Goal: Information Seeking & Learning: Find specific fact

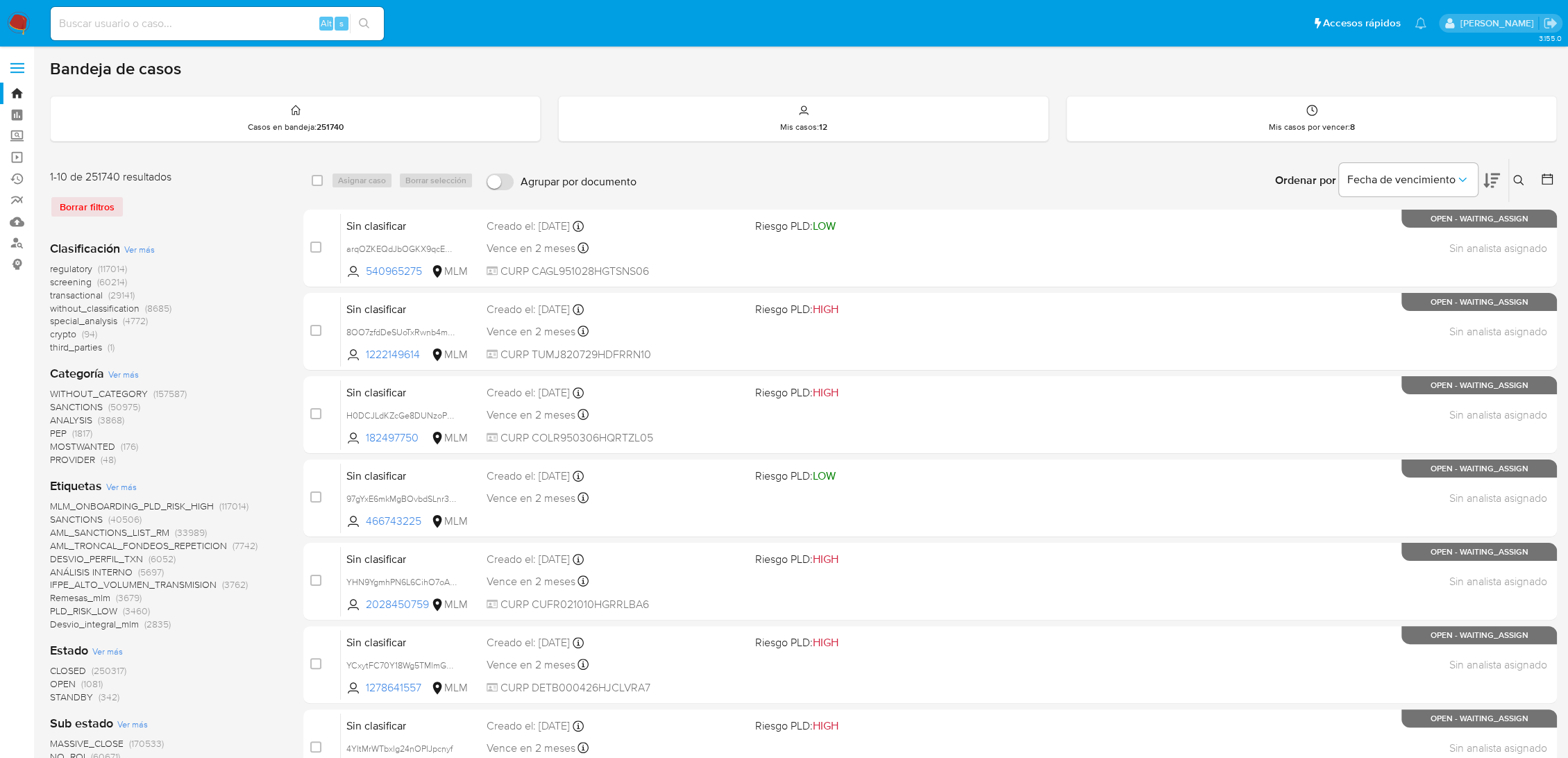
click at [162, 10] on div "Alt s" at bounding box center [217, 23] width 333 height 33
click at [164, 24] on input at bounding box center [217, 24] width 333 height 18
paste input "821631463"
type input "821631463"
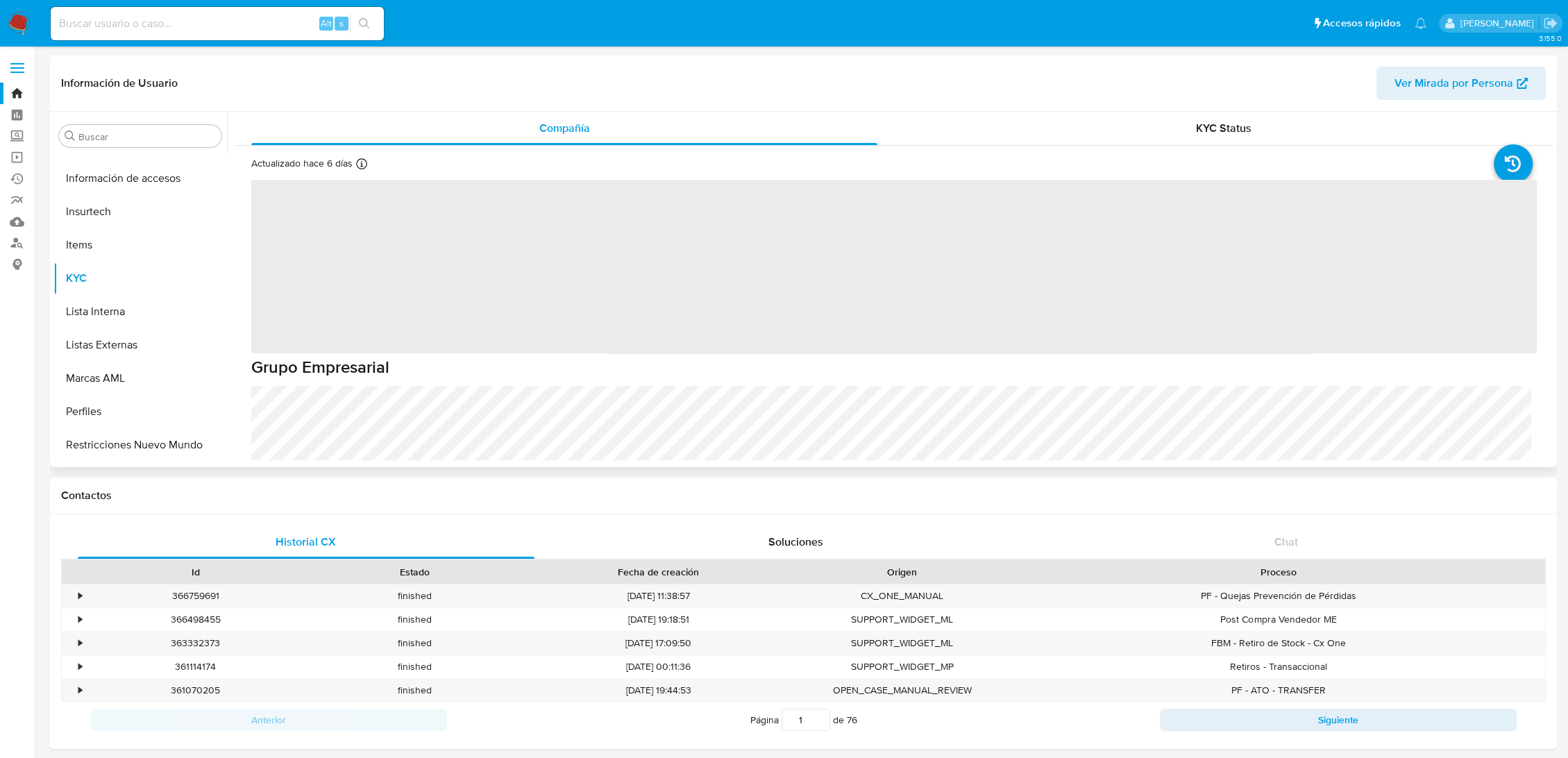
scroll to position [586, 0]
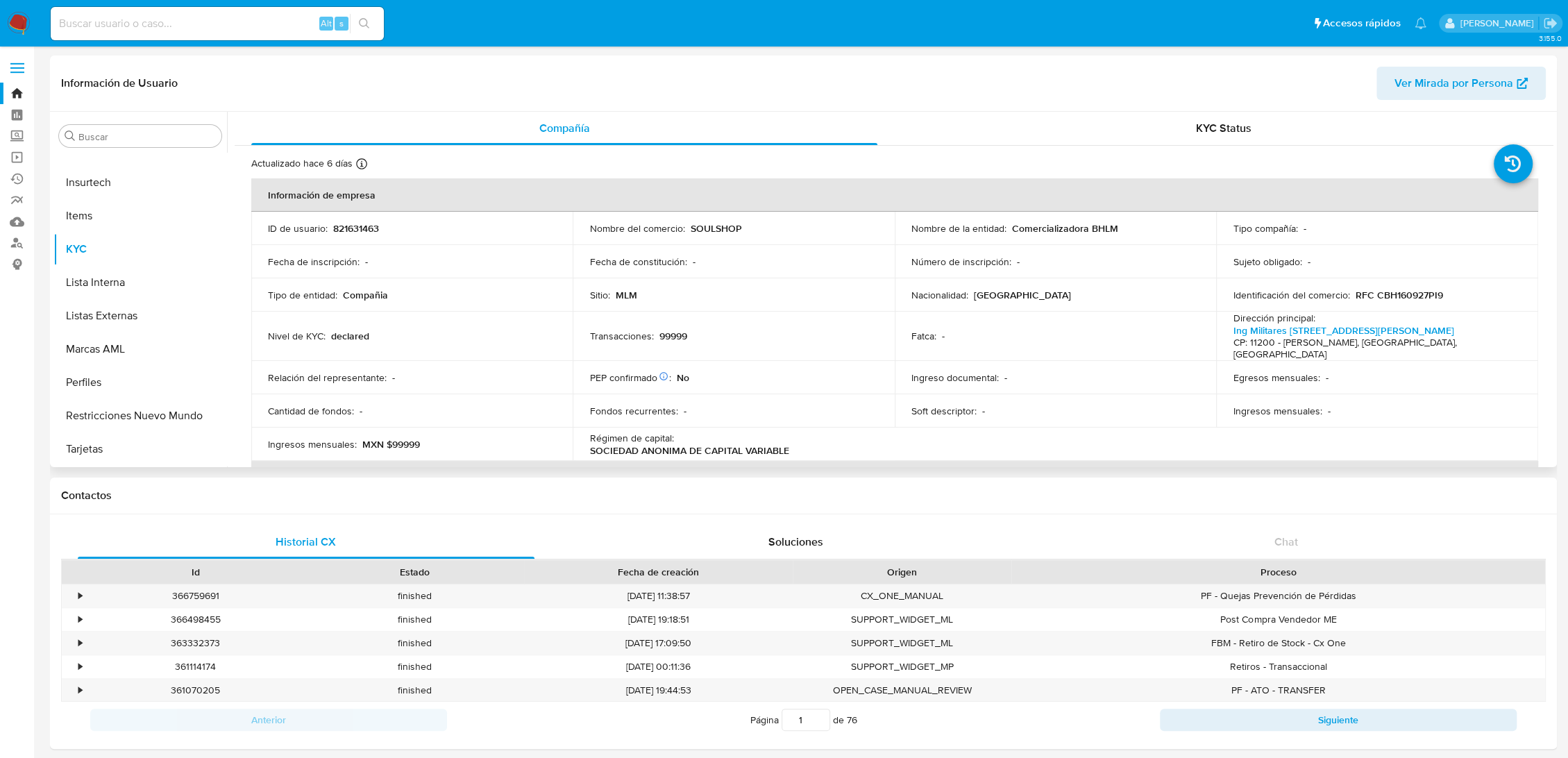
select select "10"
click at [1389, 298] on p "RFC CBH160927PI9" at bounding box center [1399, 295] width 88 height 13
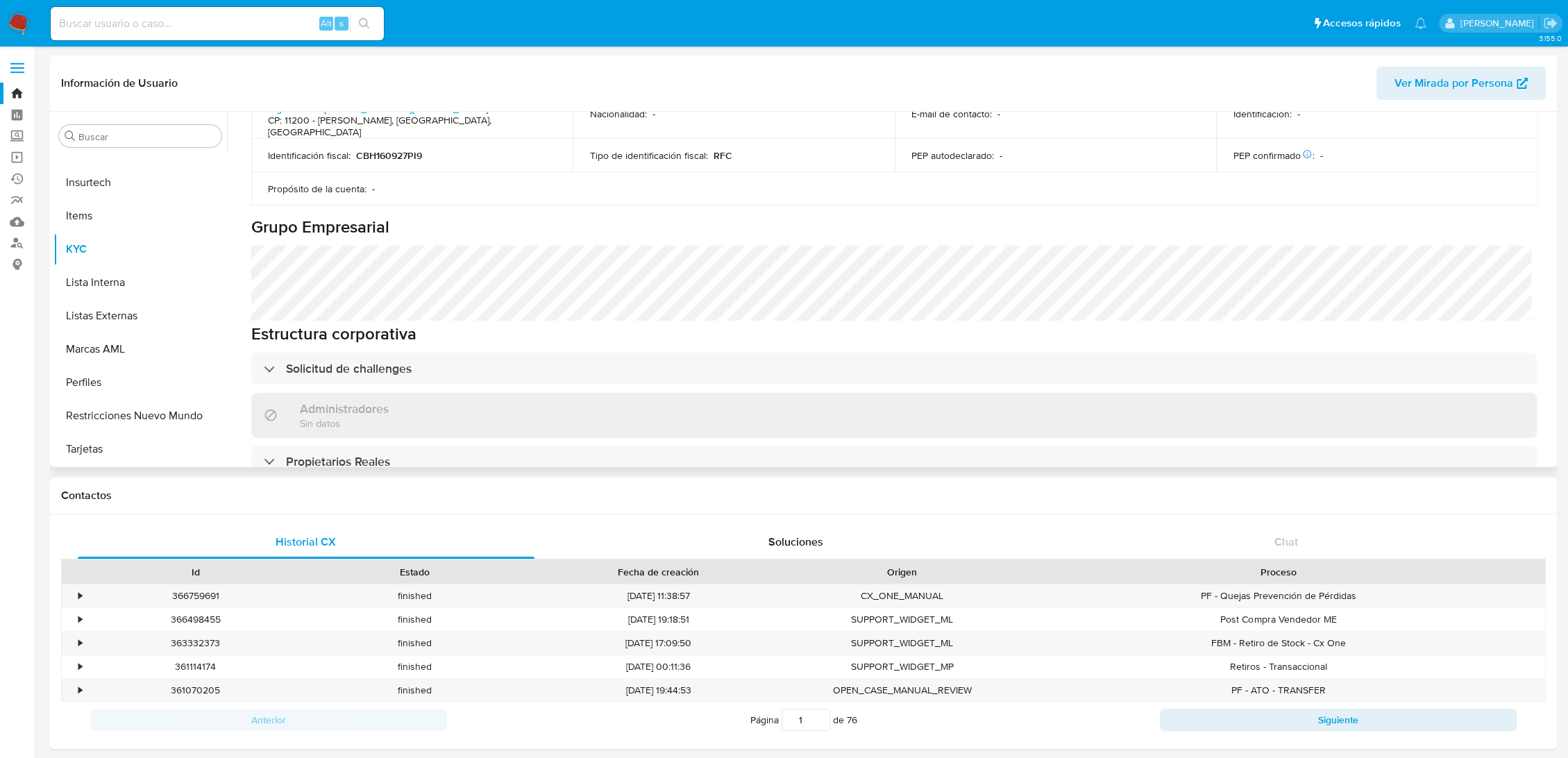
scroll to position [540, 0]
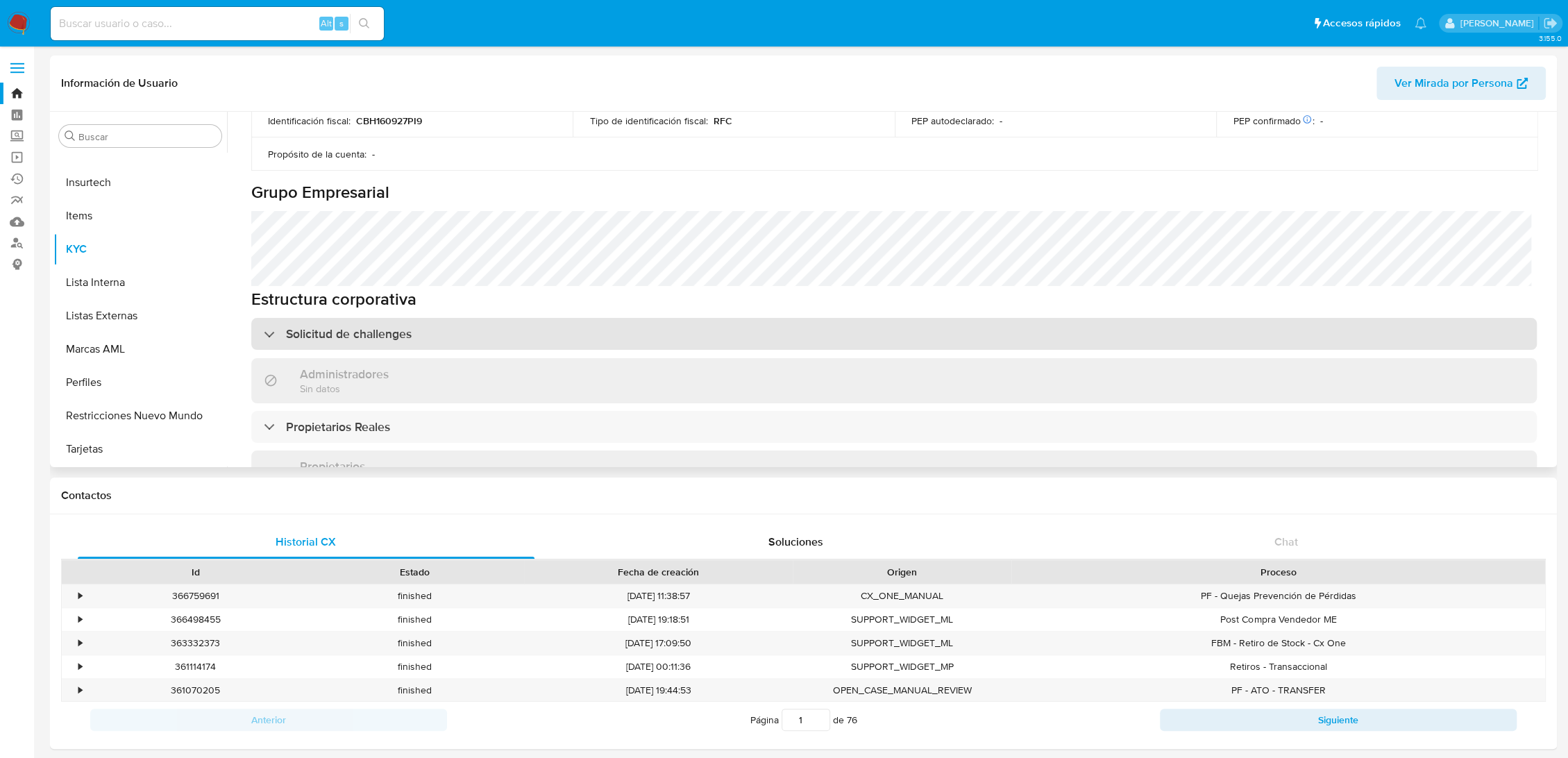
click at [335, 326] on h3 "Solicitud de challenges" at bounding box center [349, 333] width 126 height 15
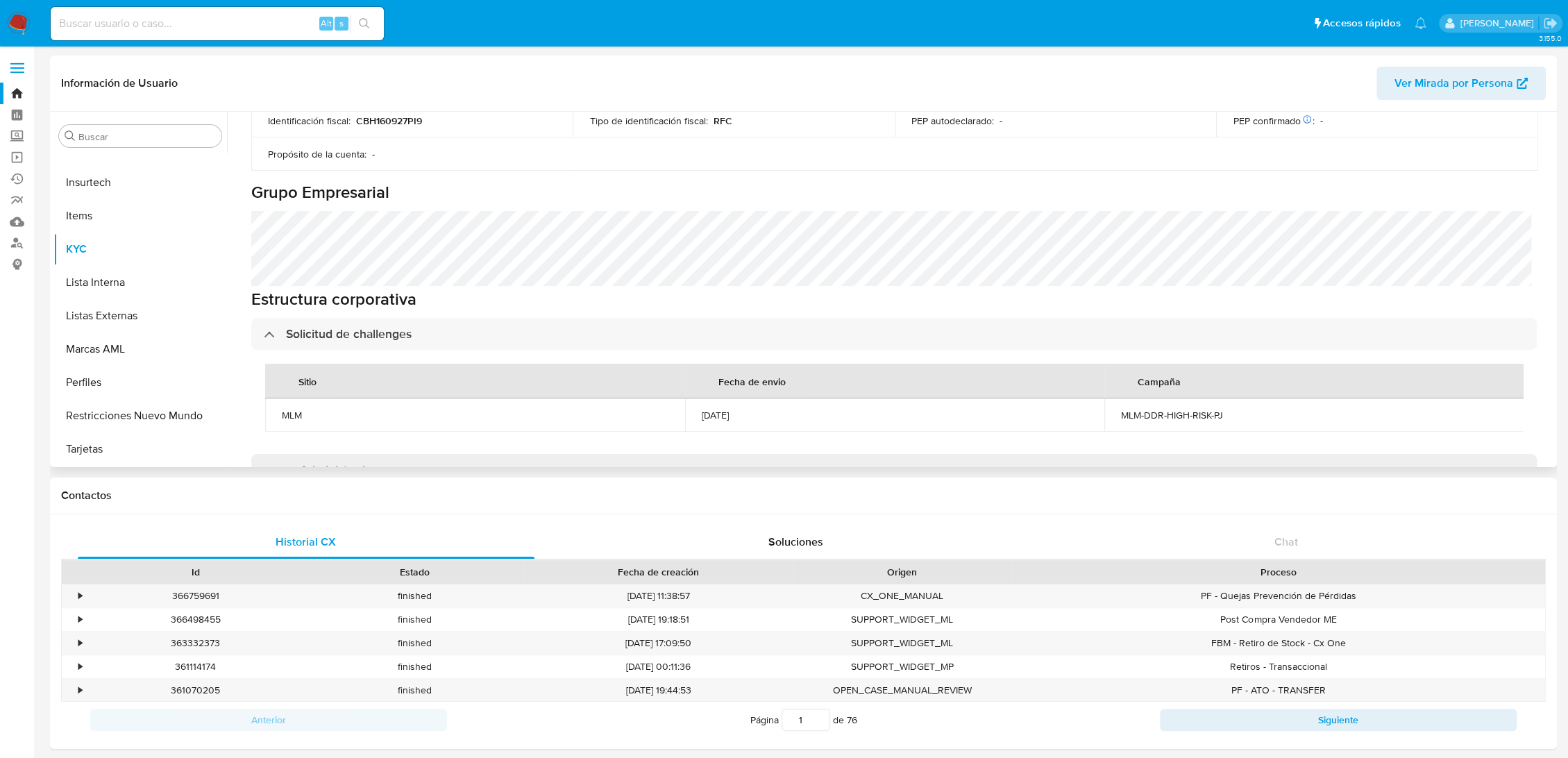
scroll to position [772, 0]
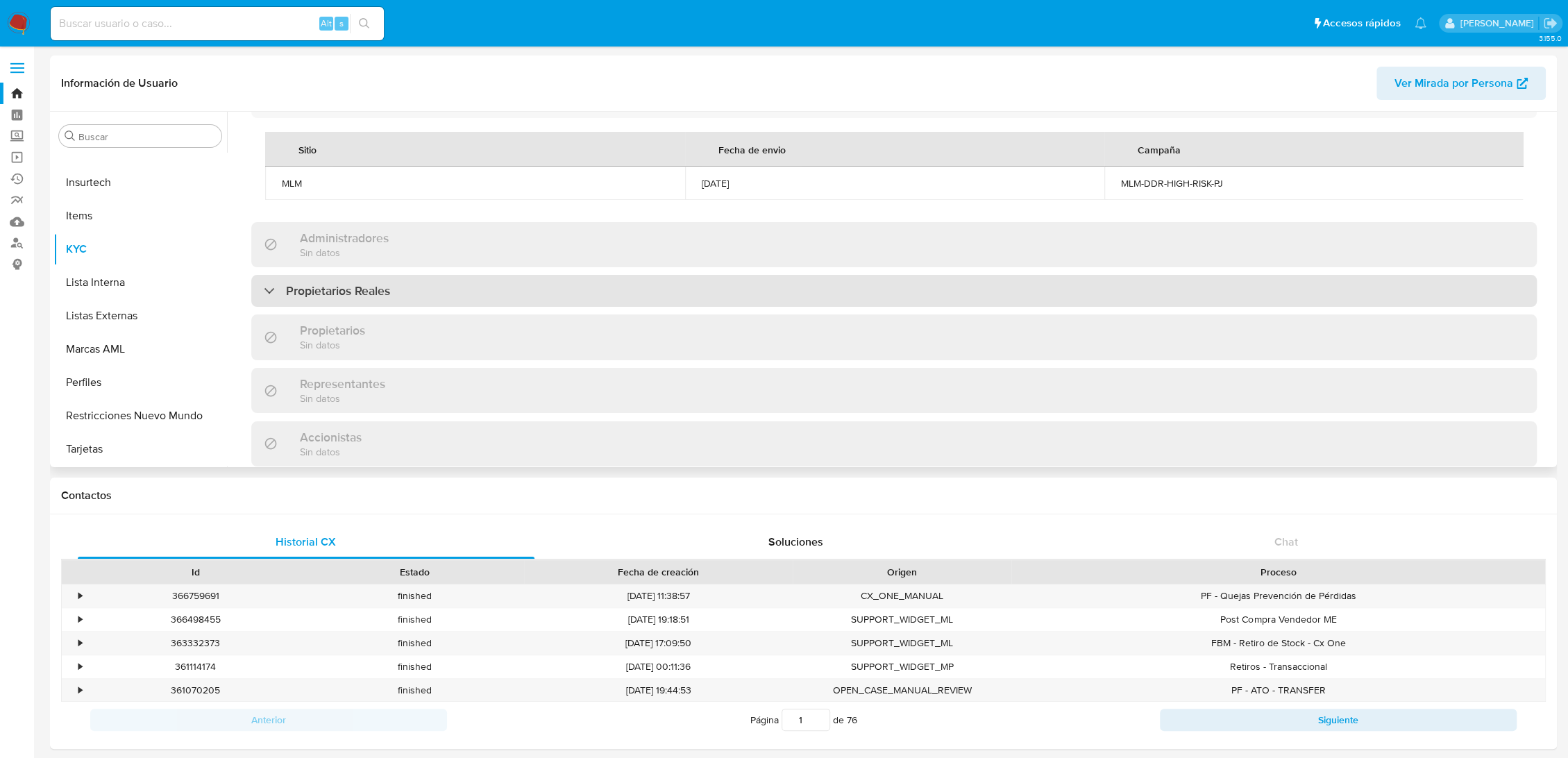
click at [370, 283] on h3 "Propietarios Reales" at bounding box center [338, 290] width 104 height 15
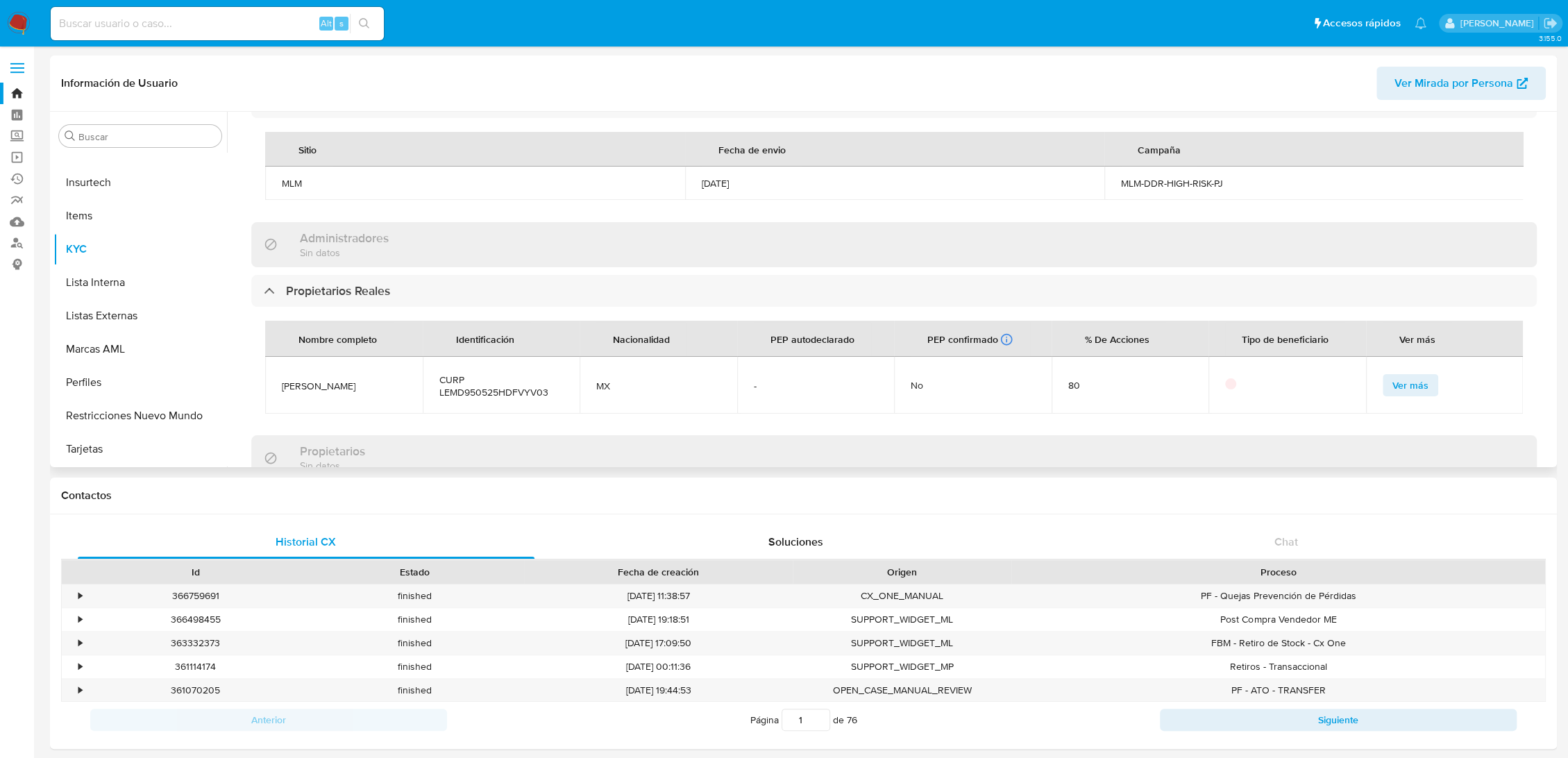
drag, startPoint x: 379, startPoint y: 372, endPoint x: 266, endPoint y: 368, distance: 113.1
click at [266, 368] on td "DAVID LEVY MAYA" at bounding box center [344, 385] width 157 height 57
copy span "DAVID LEVY MAYA"
click at [493, 374] on span "CURP LEMD950525HDFVYV03" at bounding box center [501, 386] width 125 height 25
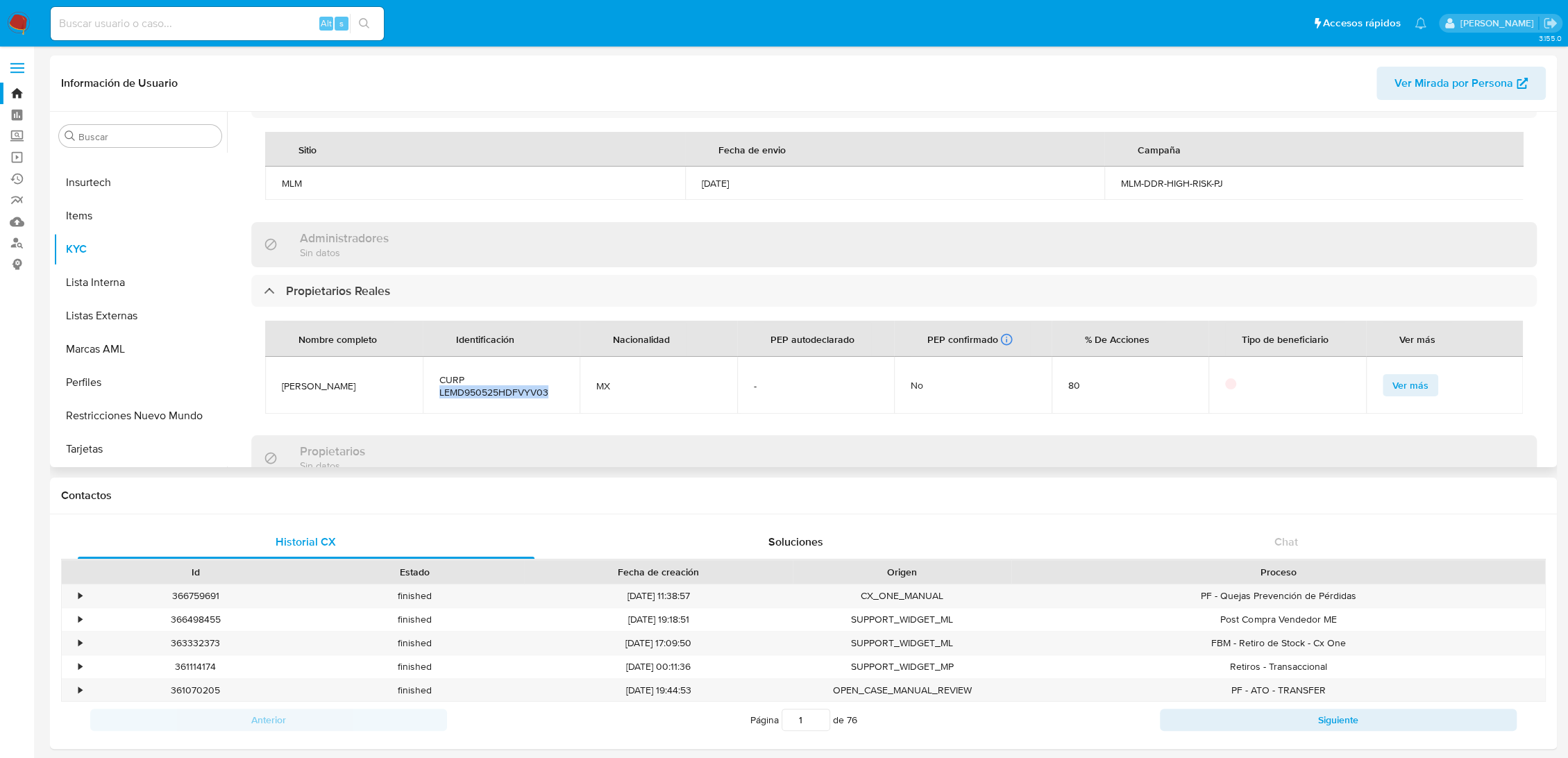
copy span "LEMD950525HDFVYV03"
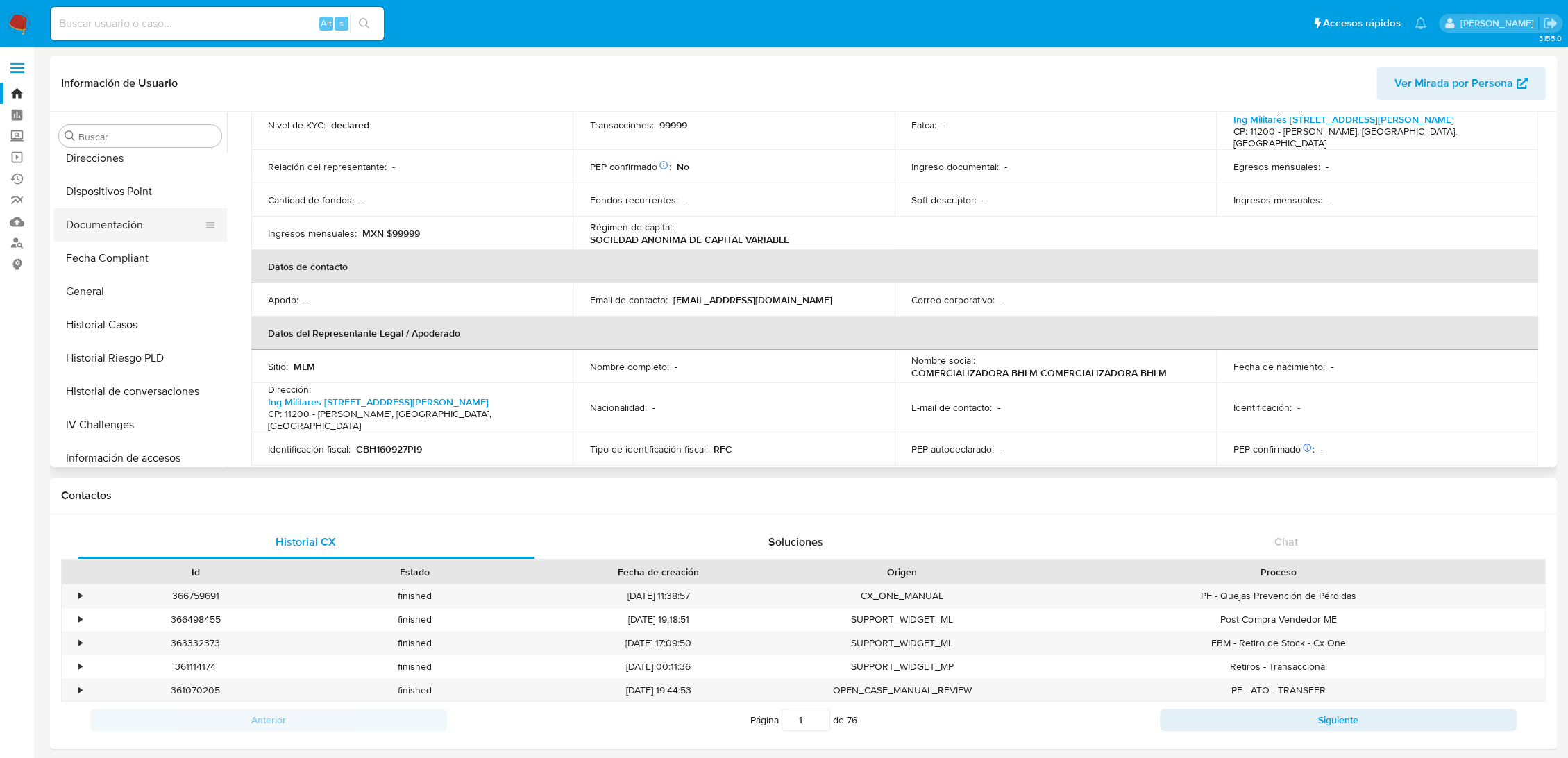
scroll to position [200, 0]
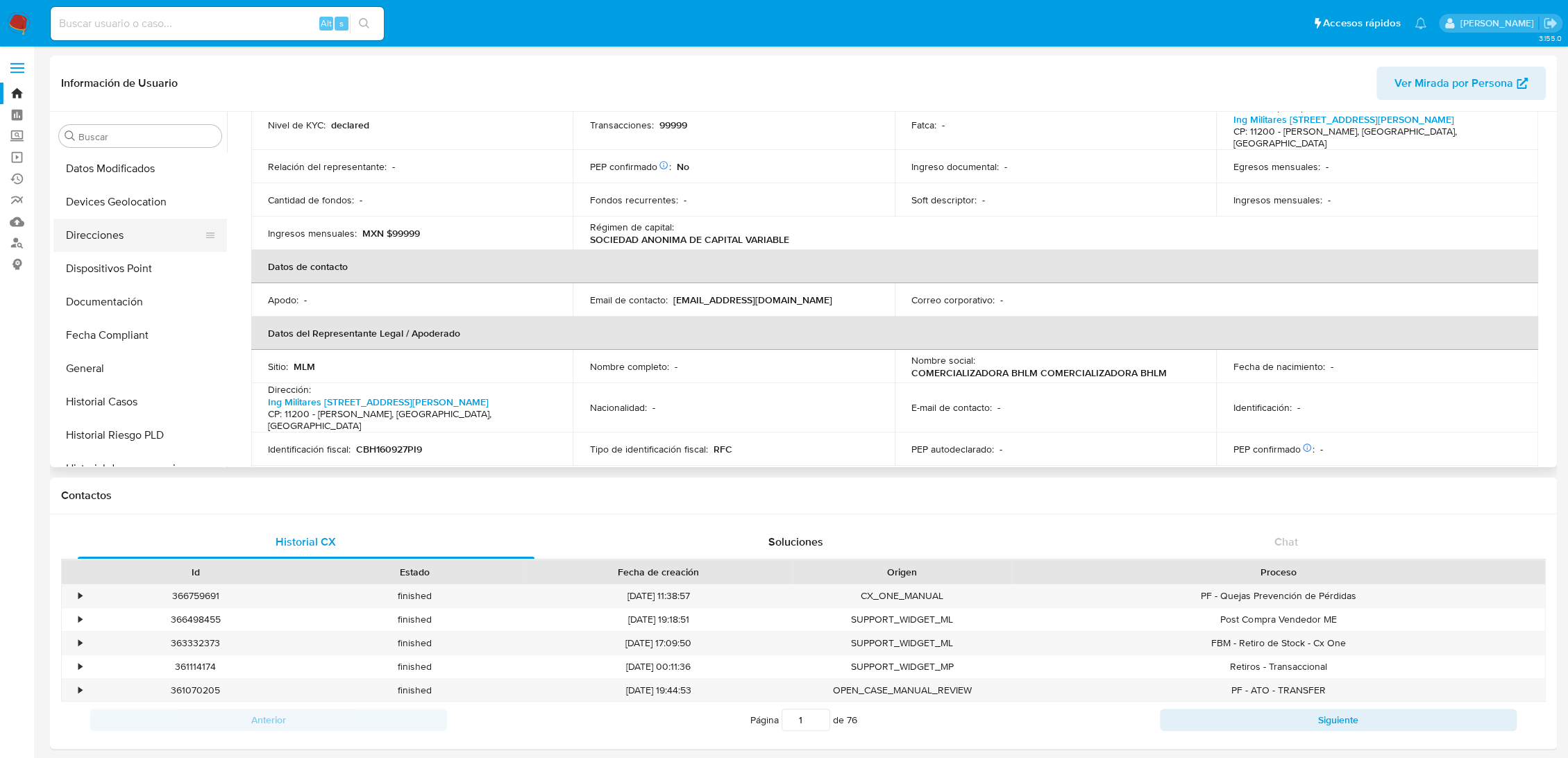
drag, startPoint x: 106, startPoint y: 236, endPoint x: 118, endPoint y: 238, distance: 12.2
click at [105, 236] on button "Direcciones" at bounding box center [135, 234] width 162 height 33
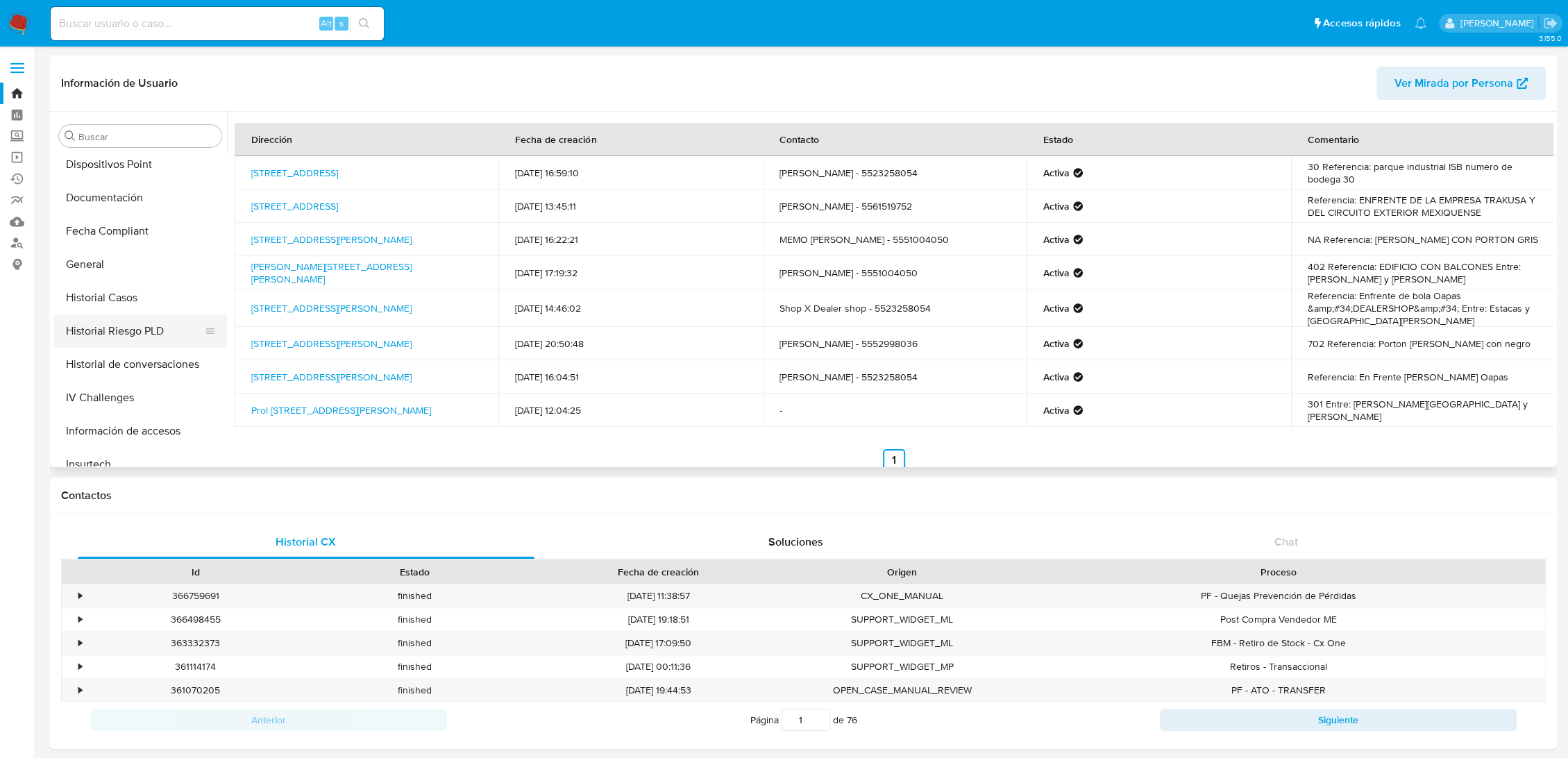
scroll to position [231, 0]
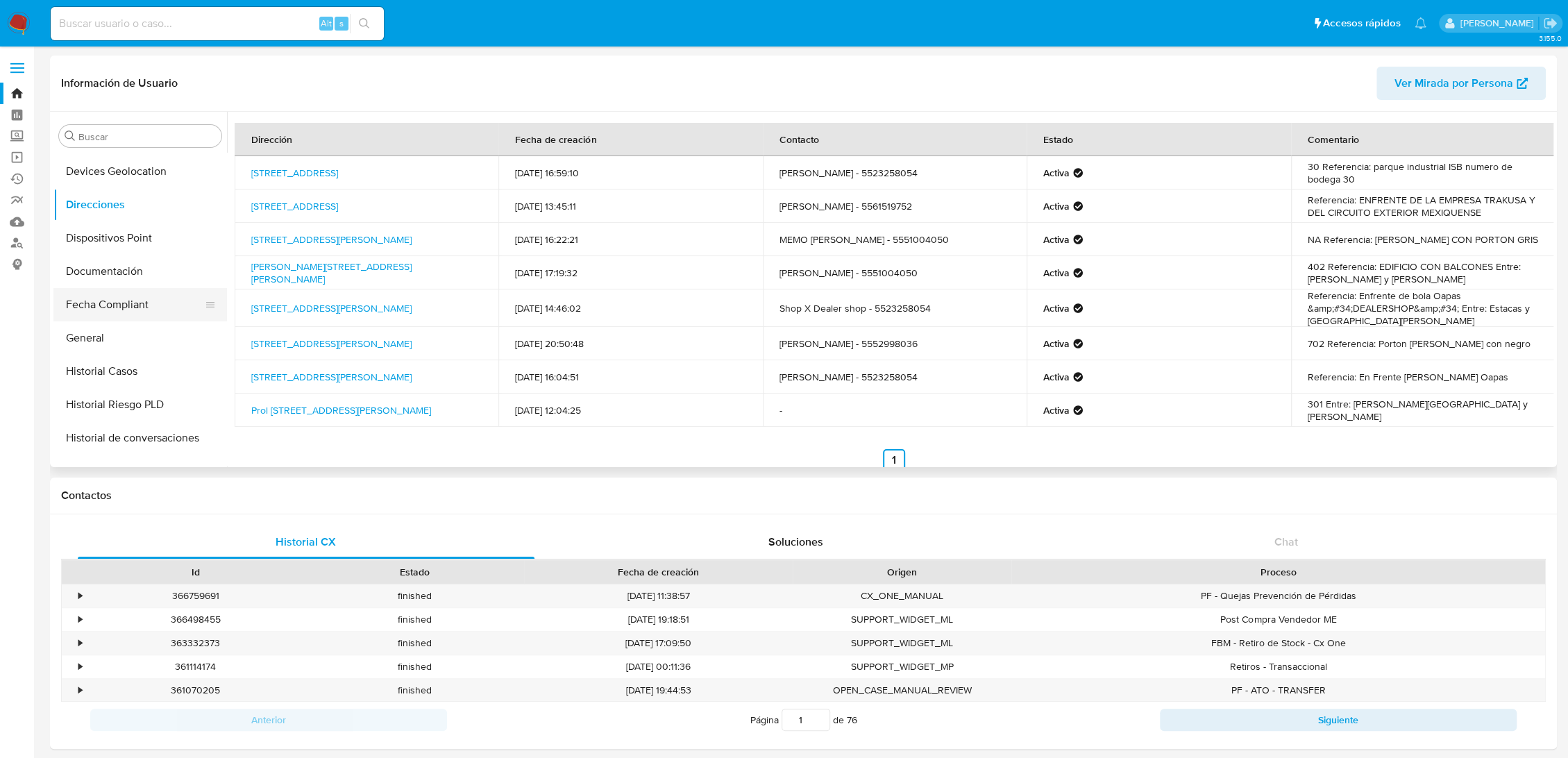
drag, startPoint x: 126, startPoint y: 274, endPoint x: 163, endPoint y: 310, distance: 51.6
click at [126, 274] on button "Documentación" at bounding box center [141, 271] width 173 height 33
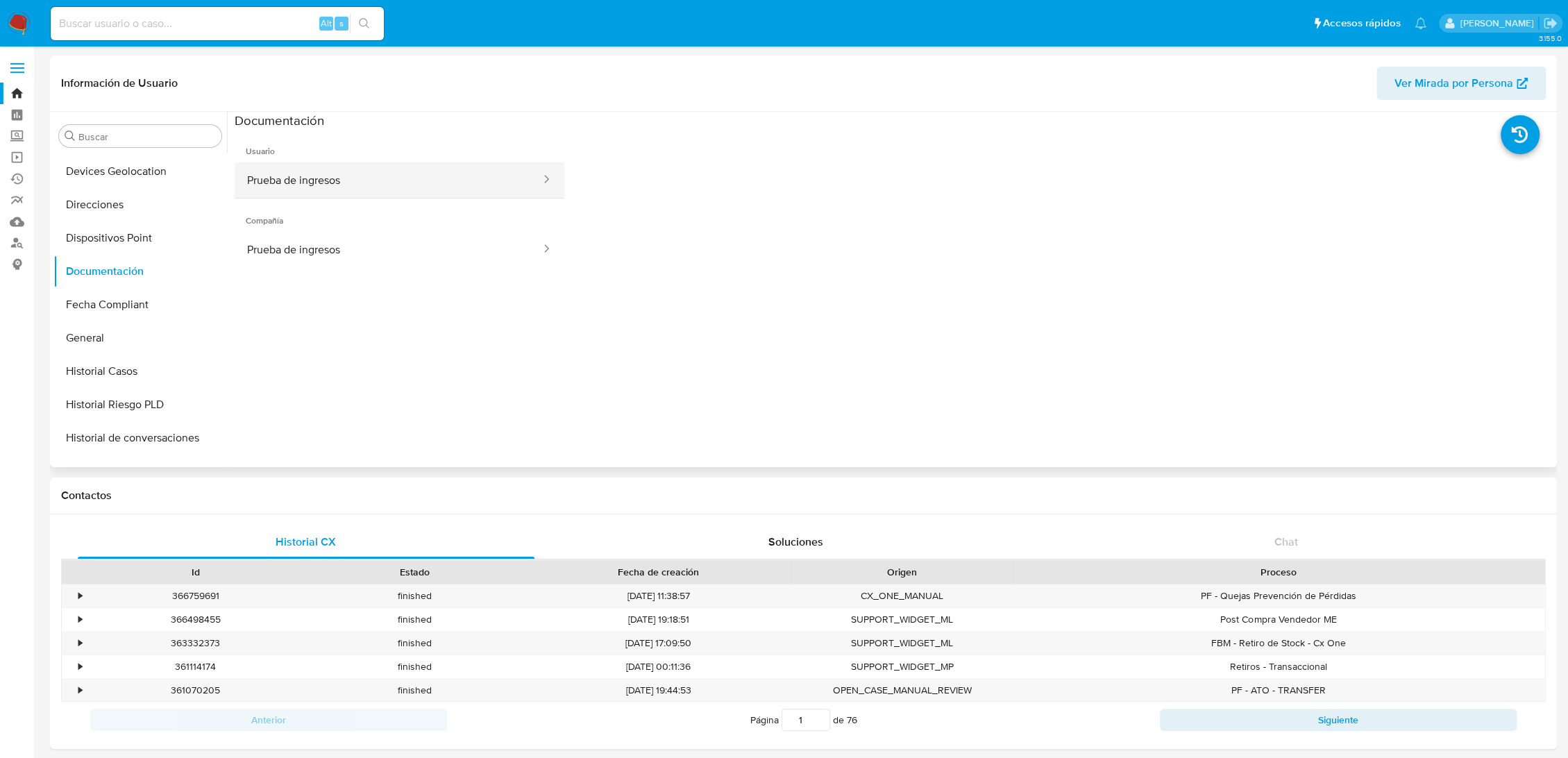
click at [414, 192] on button "Prueba de ingresos" at bounding box center [388, 181] width 308 height 36
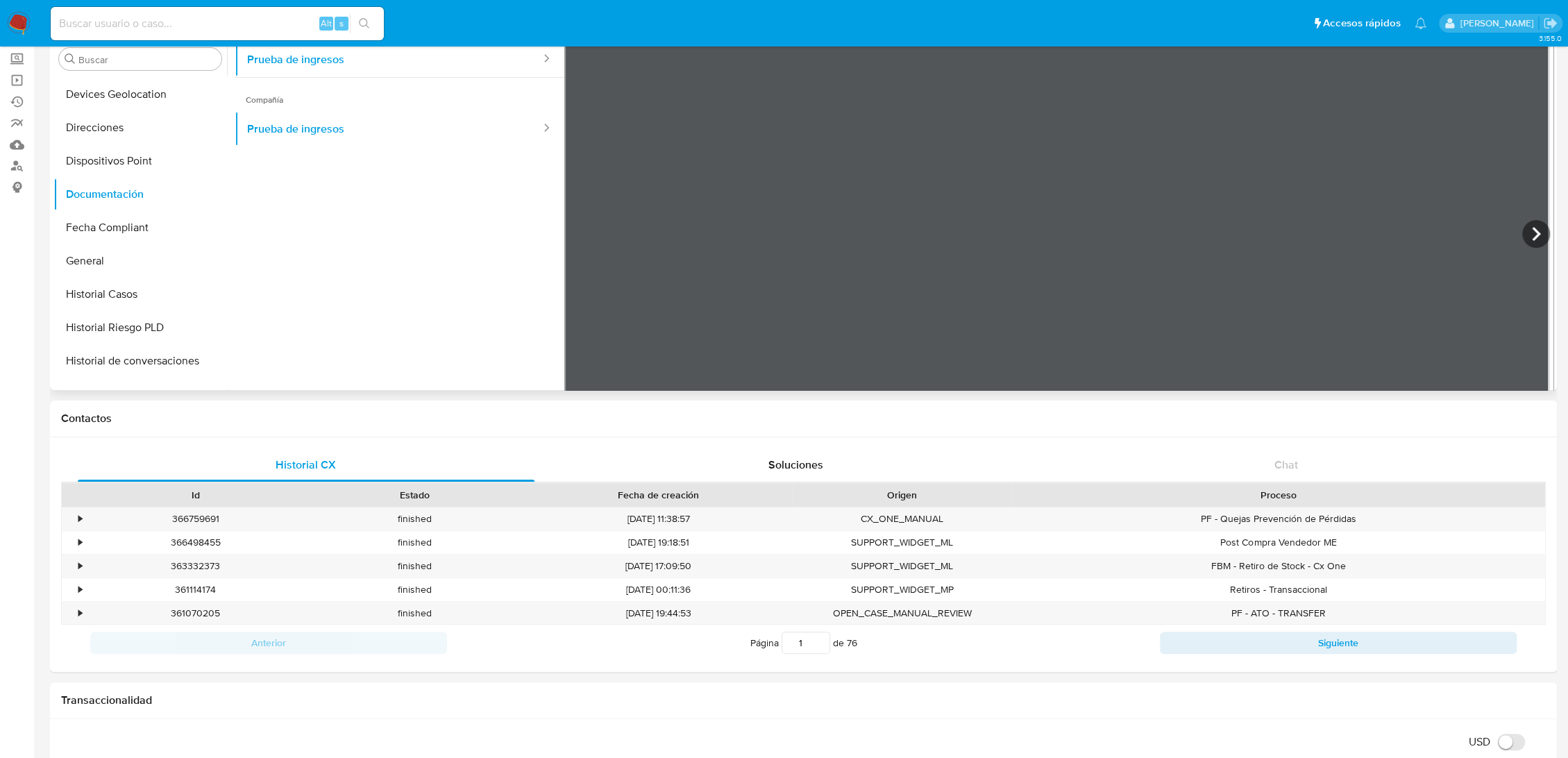
scroll to position [0, 0]
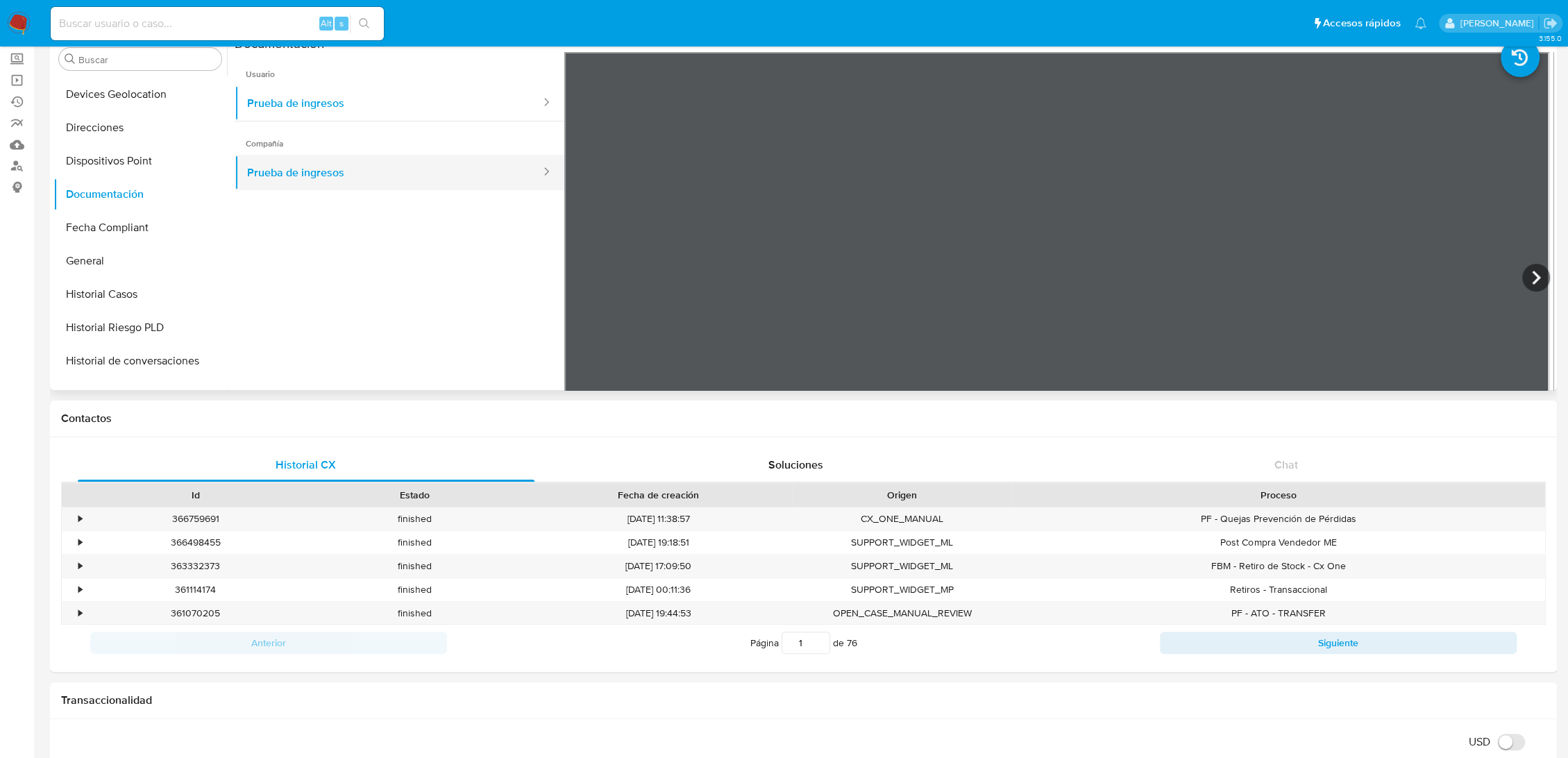
click at [346, 180] on button "Prueba de ingresos" at bounding box center [388, 173] width 308 height 36
click at [295, 180] on button "Prueba de ingresos" at bounding box center [388, 173] width 308 height 36
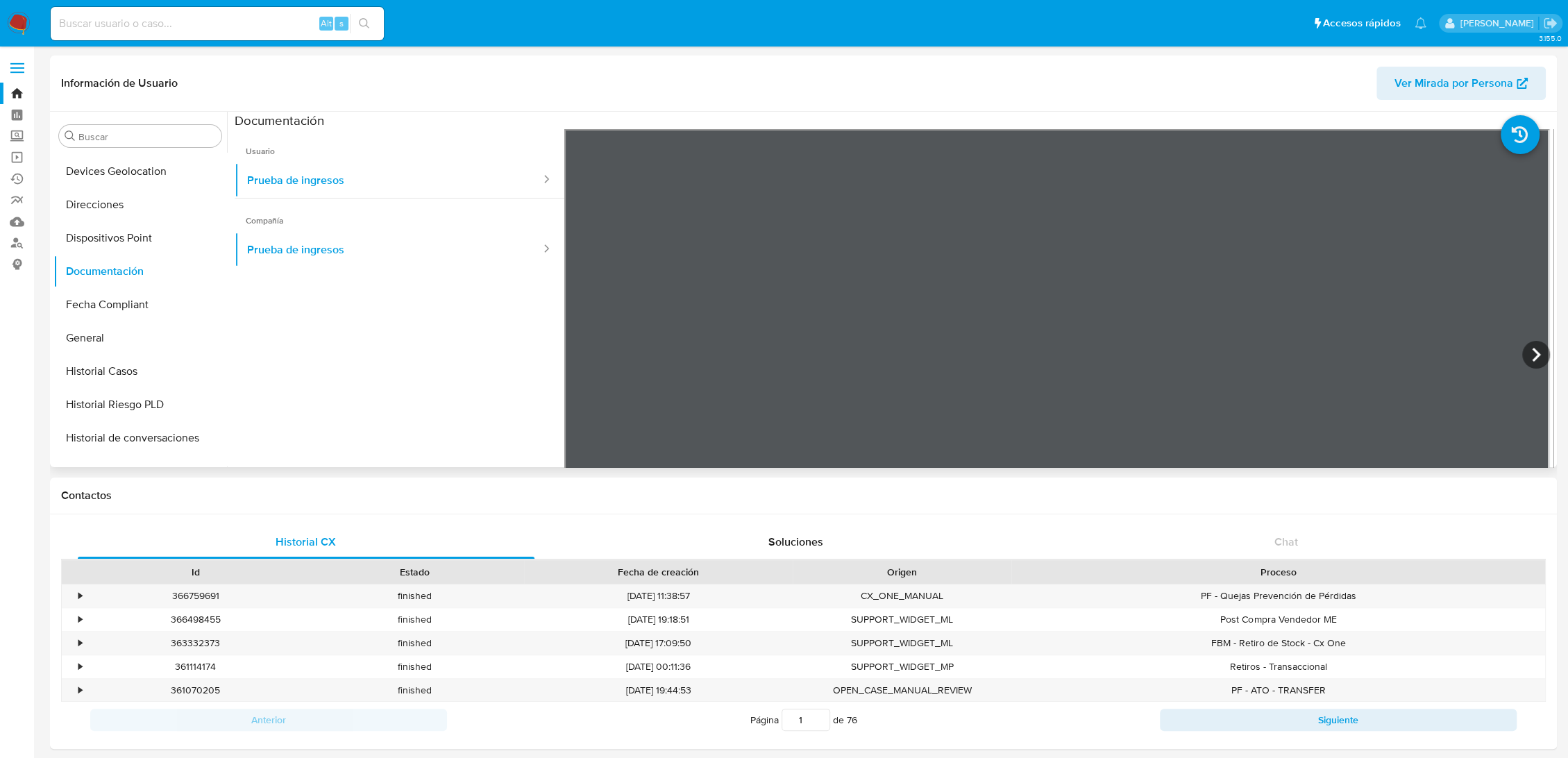
click at [1439, 81] on span "Ver Mirada por Persona" at bounding box center [1453, 83] width 119 height 33
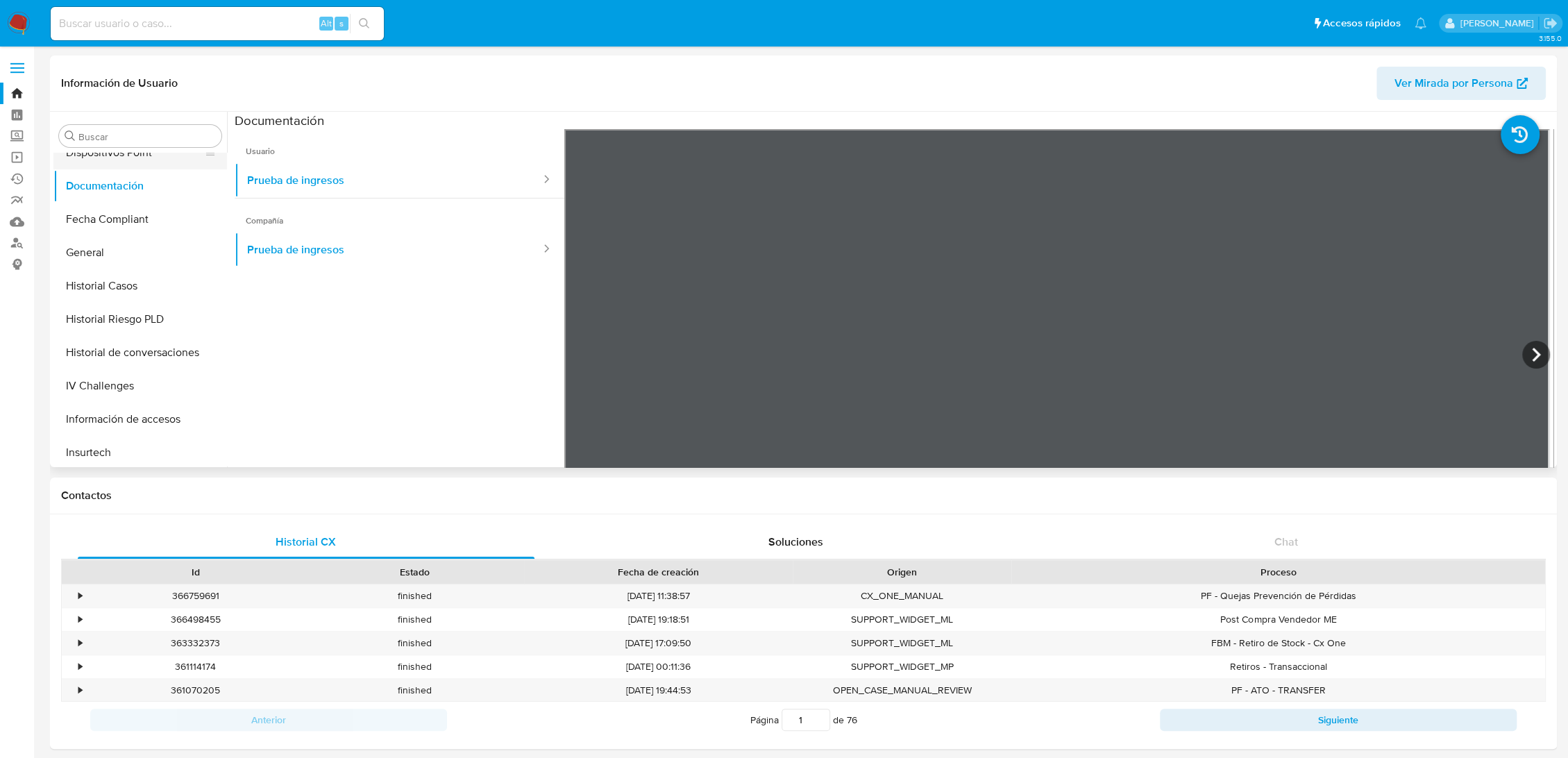
scroll to position [386, 0]
click at [88, 451] on button "KYC" at bounding box center [135, 450] width 162 height 33
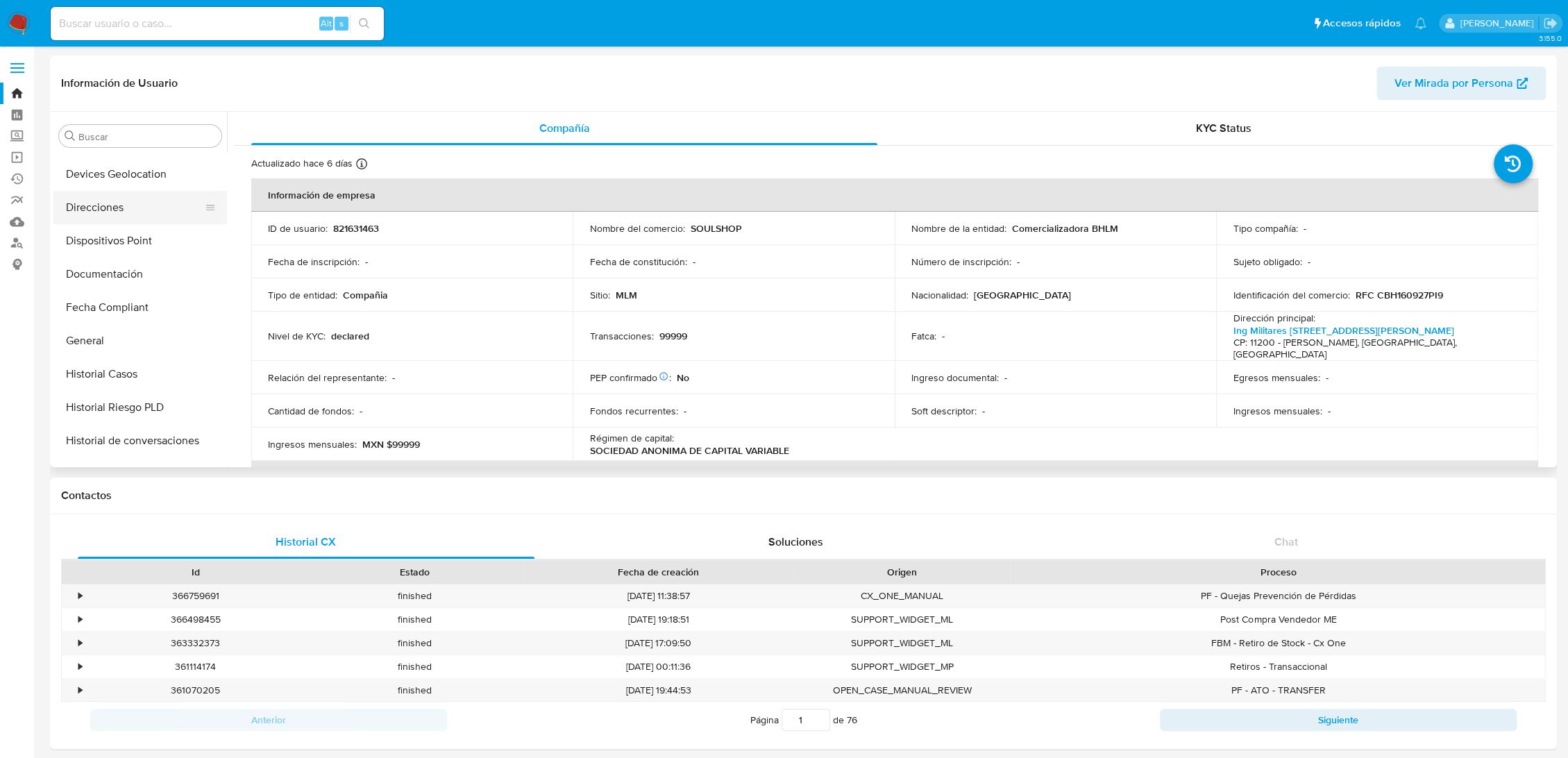
scroll to position [155, 0]
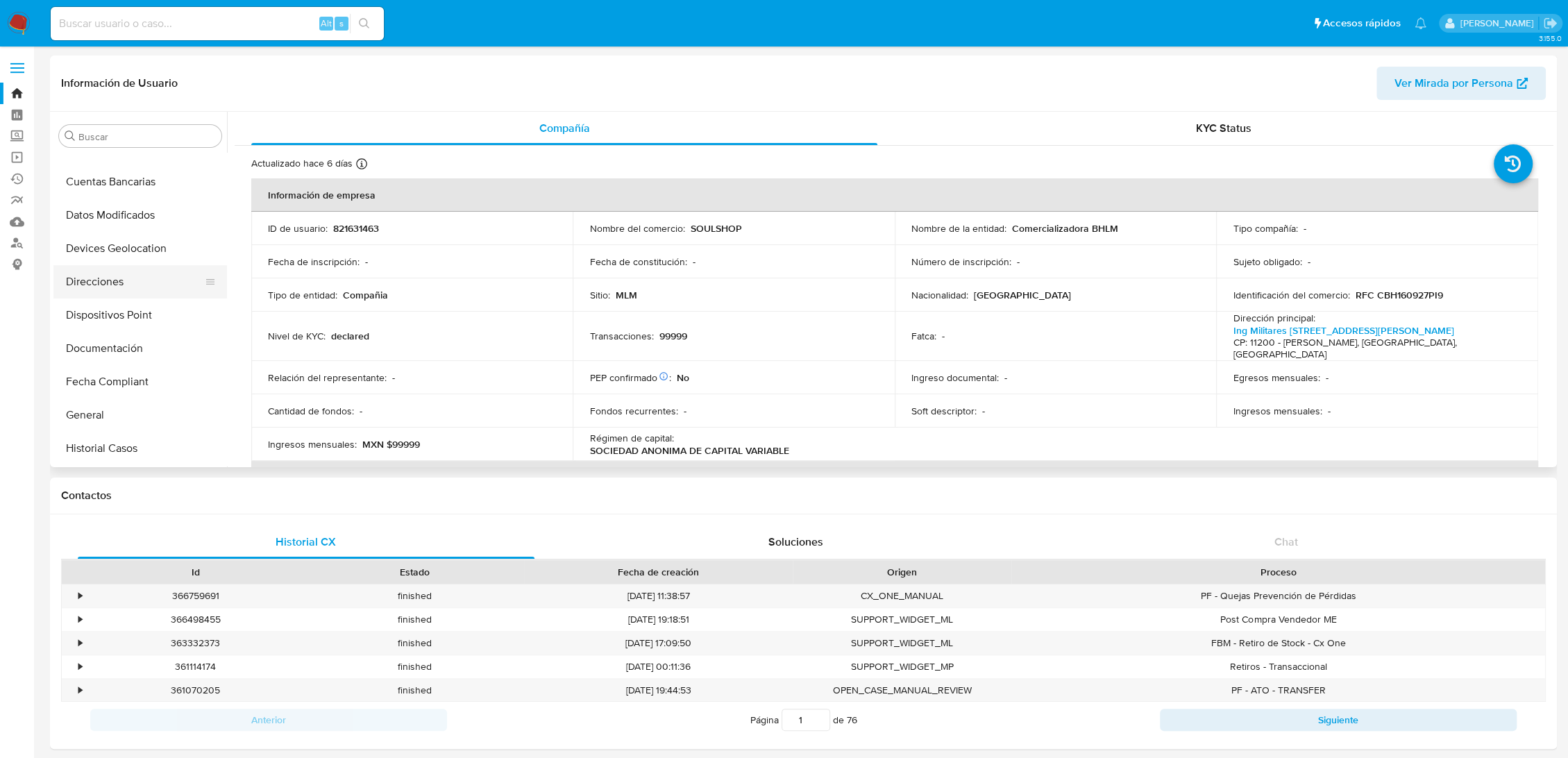
click at [103, 285] on button "Direcciones" at bounding box center [135, 281] width 162 height 33
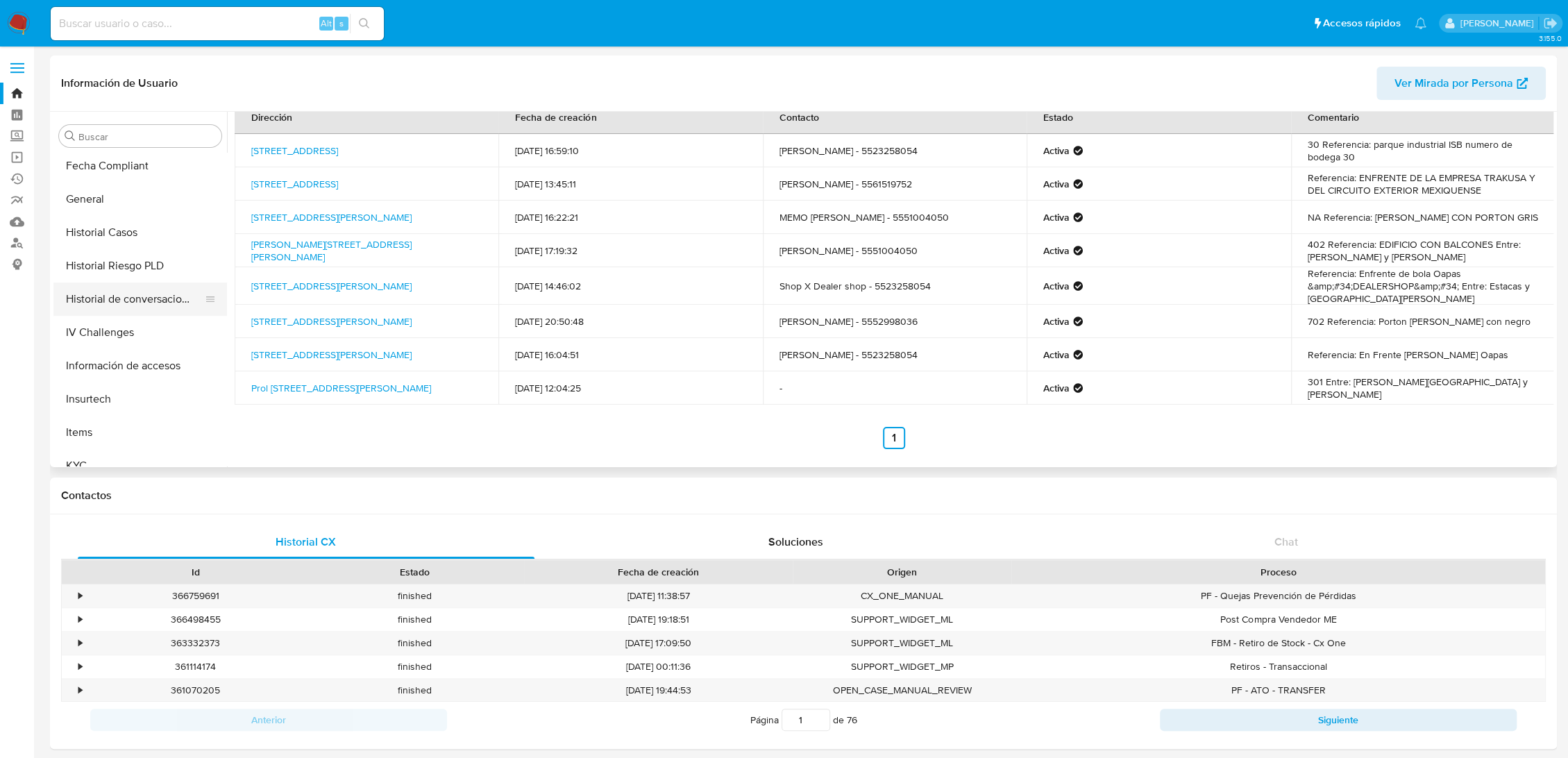
scroll to position [463, 0]
drag, startPoint x: 108, startPoint y: 372, endPoint x: 184, endPoint y: 392, distance: 78.6
click at [108, 372] on button "KYC" at bounding box center [141, 373] width 173 height 33
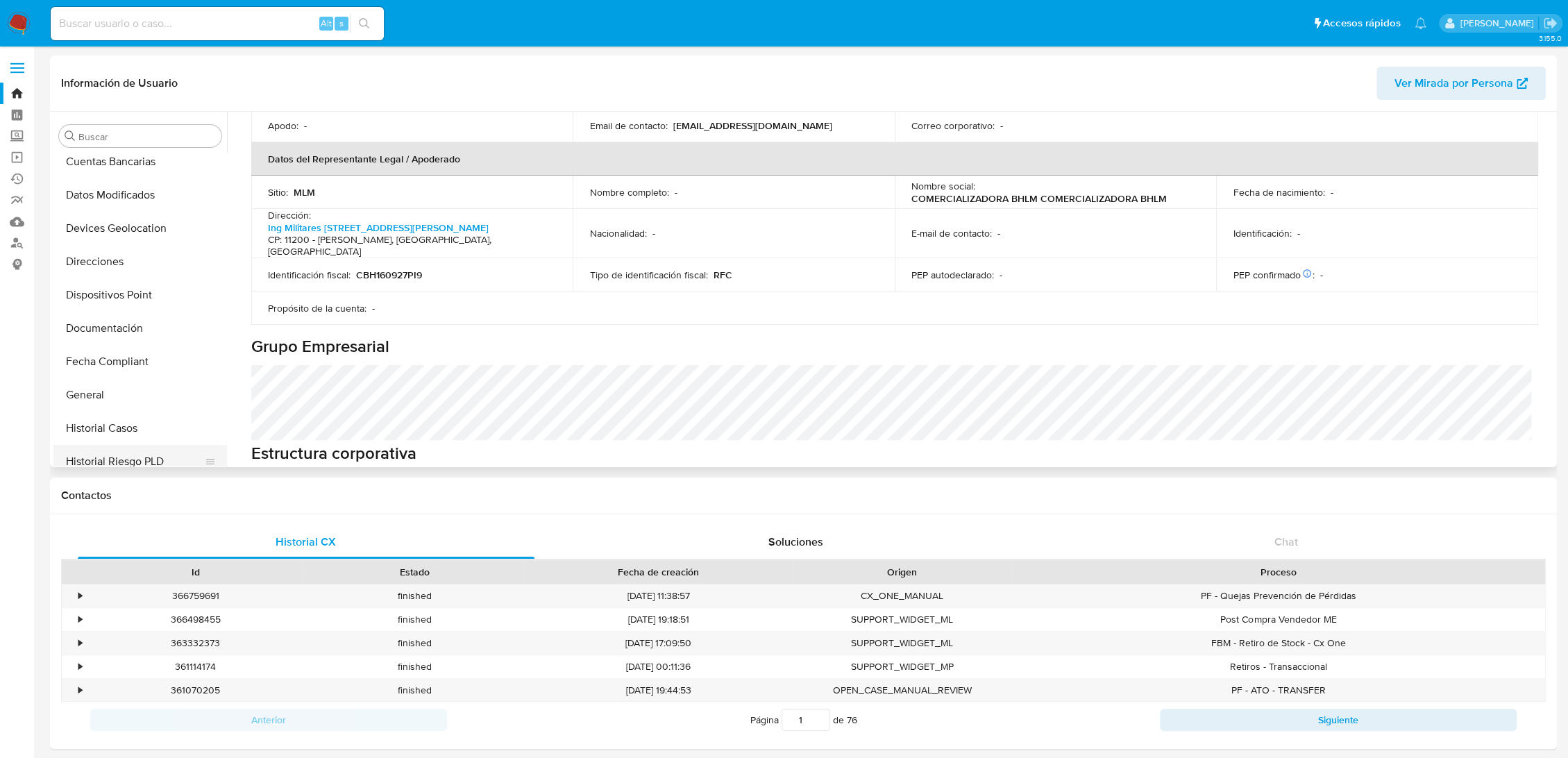
scroll to position [155, 0]
click at [113, 287] on button "Direcciones" at bounding box center [135, 281] width 162 height 33
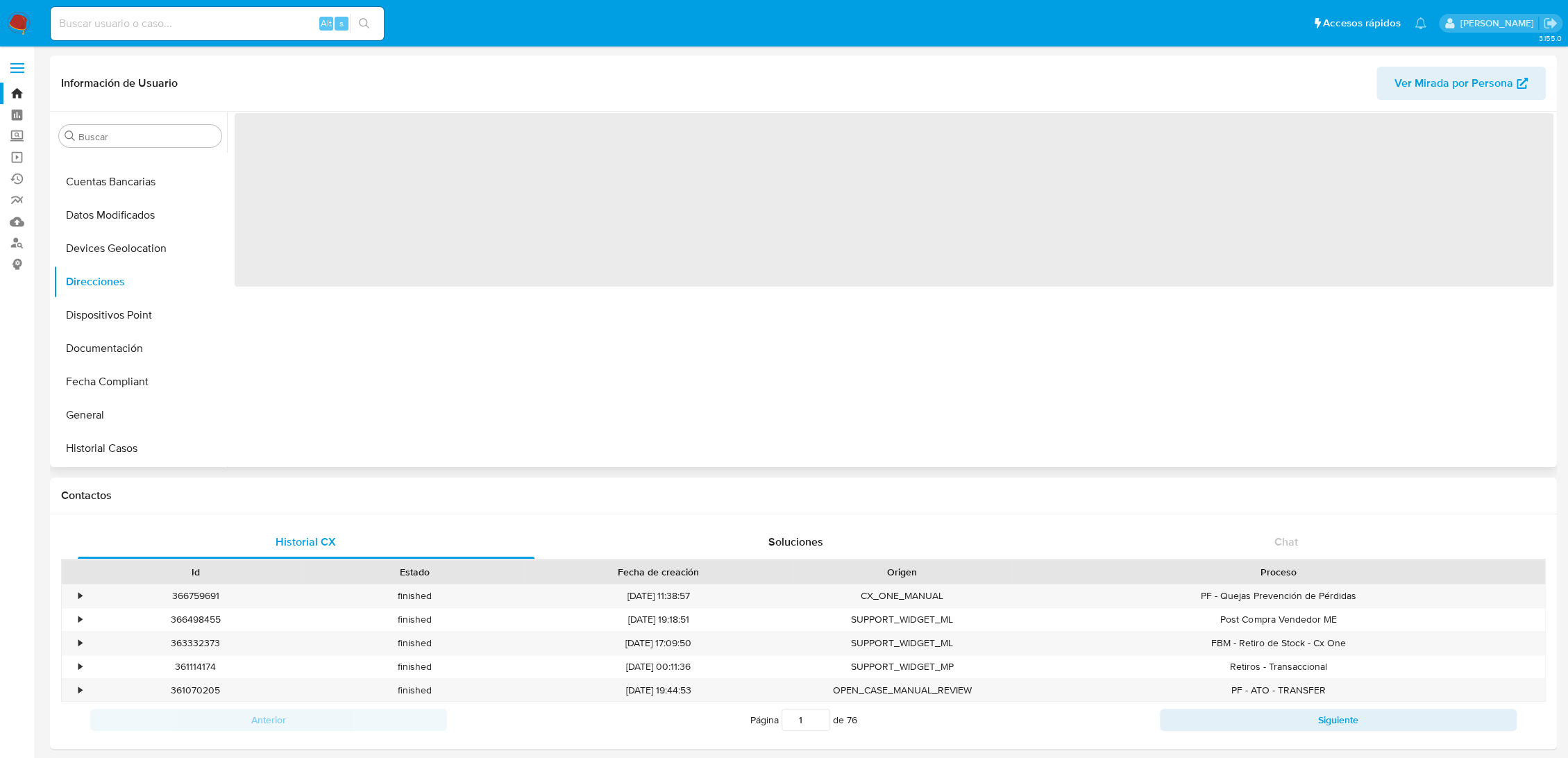
scroll to position [0, 0]
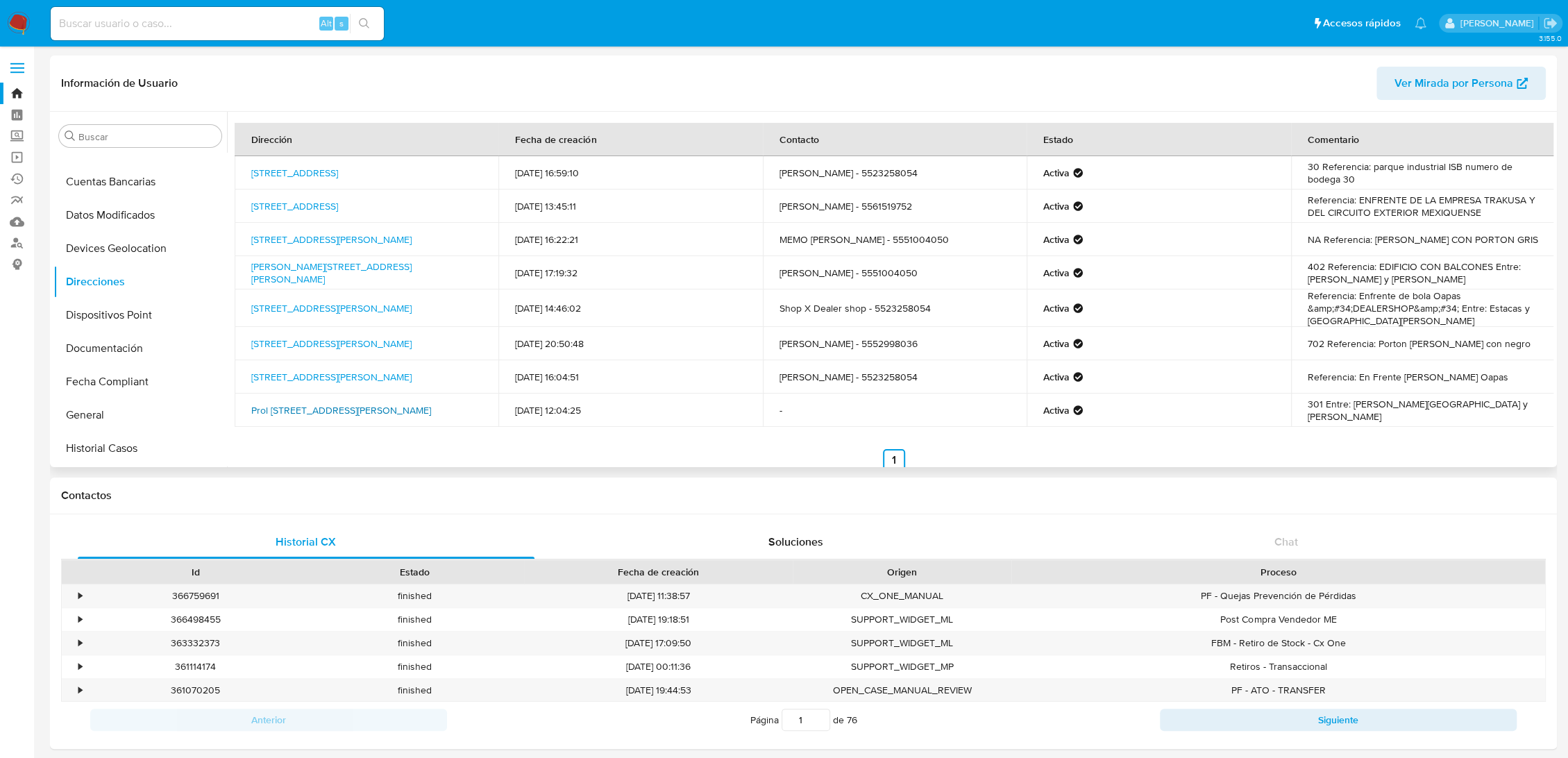
click at [348, 411] on link "Prol Ingenieros Militares 65, Miguel Hidalgo, Distrito Federal, 11200, Mexico 65" at bounding box center [341, 411] width 179 height 14
drag, startPoint x: 415, startPoint y: 427, endPoint x: 256, endPoint y: 409, distance: 160.0
click at [256, 409] on div "Dirección Fecha de creación Contacto Estado Comentario Av Coatepec 520, Huixqui…" at bounding box center [893, 297] width 1319 height 349
click at [412, 441] on div "Dirección Fecha de creación Contacto Estado Comentario Av Coatepec 520, Huixqui…" at bounding box center [893, 297] width 1319 height 349
drag, startPoint x: 377, startPoint y: 421, endPoint x: 271, endPoint y: 406, distance: 107.1
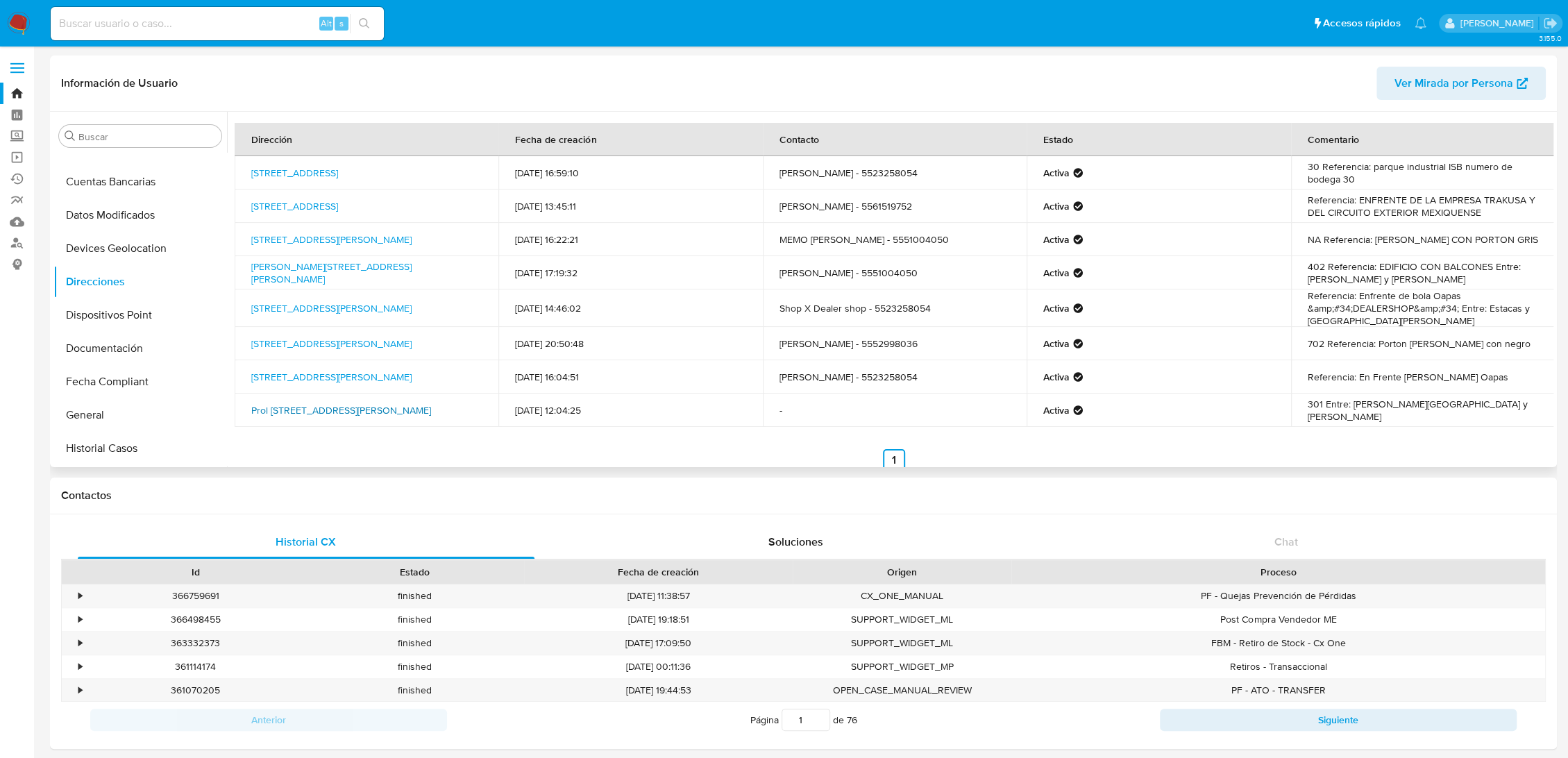
click at [271, 406] on td "Prol Ingenieros Militares 65, Miguel Hidalgo, Distrito Federal, 11200, Mexico 65" at bounding box center [366, 410] width 264 height 33
copy link "Ingenieros Militares 65, Miguel Hidalgo, Distrito Federal, 11200, Mexico 65"
click at [328, 171] on link "Av Coatepec 520, Huixquilucan, Estado De México, 52793, Mexico 520" at bounding box center [294, 173] width 87 height 14
drag, startPoint x: 351, startPoint y: 178, endPoint x: 252, endPoint y: 166, distance: 99.7
click at [252, 166] on td "Av Coatepec 520, Huixquilucan, Estado De México, 52793, Mexico 520" at bounding box center [366, 173] width 264 height 33
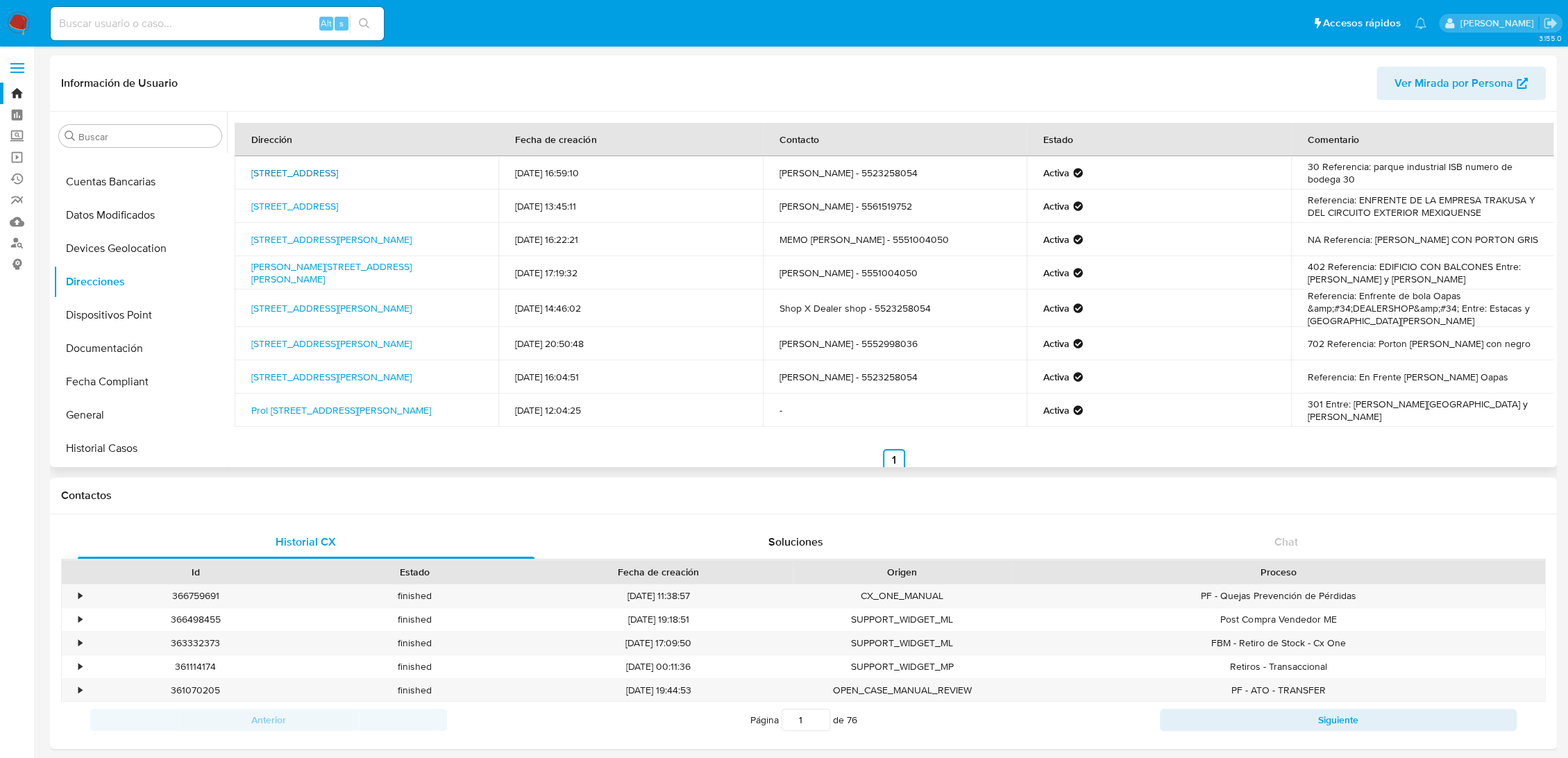
copy link "Av Coatepec 520, Huixquilucan, Estado De México, 52793, Mexico 520"
click at [338, 199] on link "Manzana 8, Tultepec, Estado De México, 54990, Mexico 8" at bounding box center [294, 206] width 87 height 14
drag, startPoint x: 305, startPoint y: 213, endPoint x: 252, endPoint y: 200, distance: 54.6
click at [252, 200] on td "Manzana 8, Tultepec, Estado De México, 54990, Mexico 8" at bounding box center [366, 205] width 264 height 33
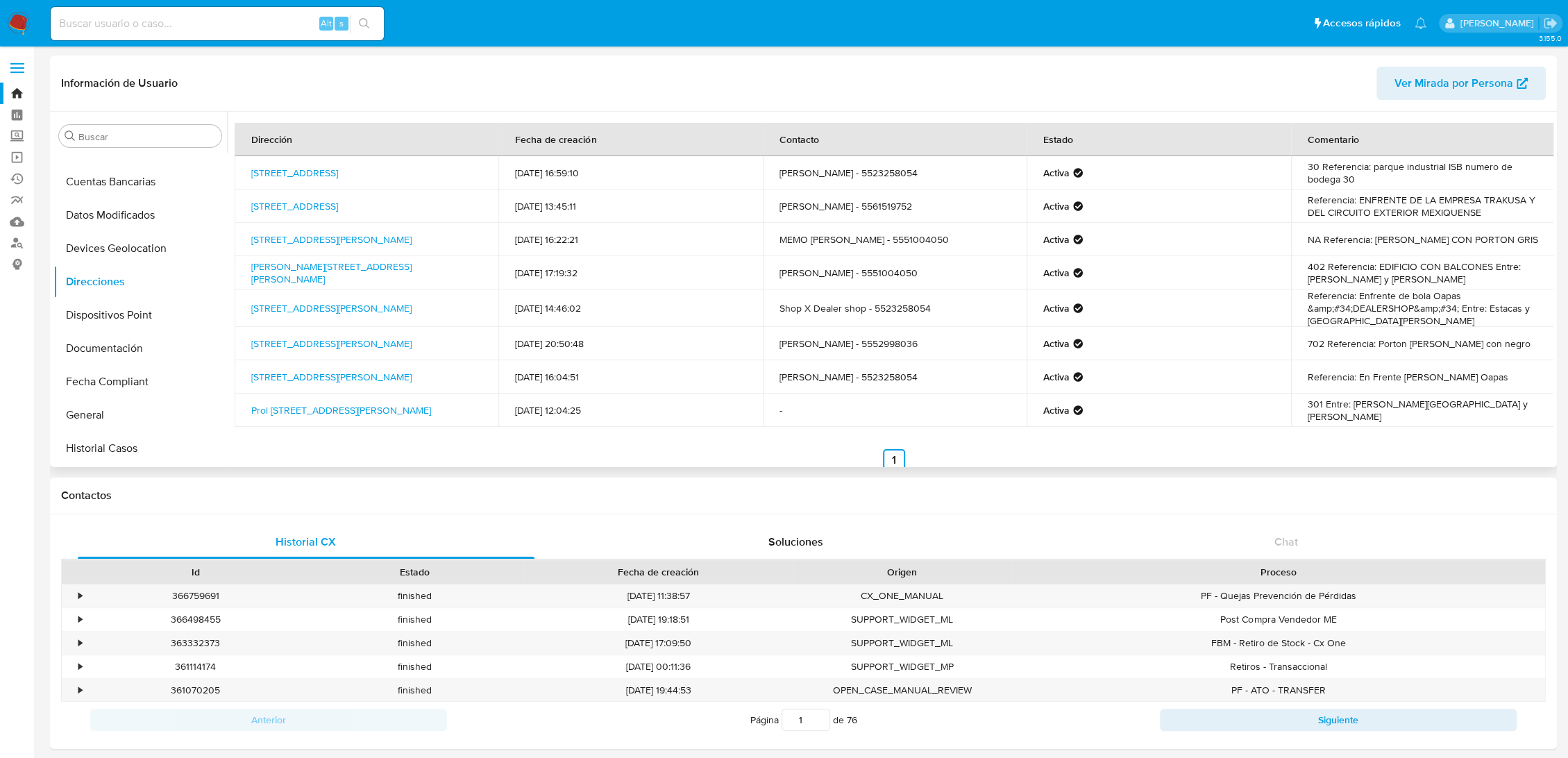
copy link "Manzana 8, Tultepec, Estado De México, 54990, Mexico 8"
drag, startPoint x: 347, startPoint y: 249, endPoint x: 269, endPoint y: 241, distance: 78.4
click at [269, 241] on td "Avenida Urbina 67, Naucalpan, Estado De México, 53489, Mexico 67" at bounding box center [366, 239] width 264 height 33
click at [353, 232] on link "Avenida Urbina 67, Naucalpan, Estado De México, 53489, Mexico 67" at bounding box center [331, 239] width 160 height 14
click at [365, 243] on td "Avenida Urbina 67, Naucalpan, Estado De México, 53489, Mexico 67" at bounding box center [366, 239] width 264 height 33
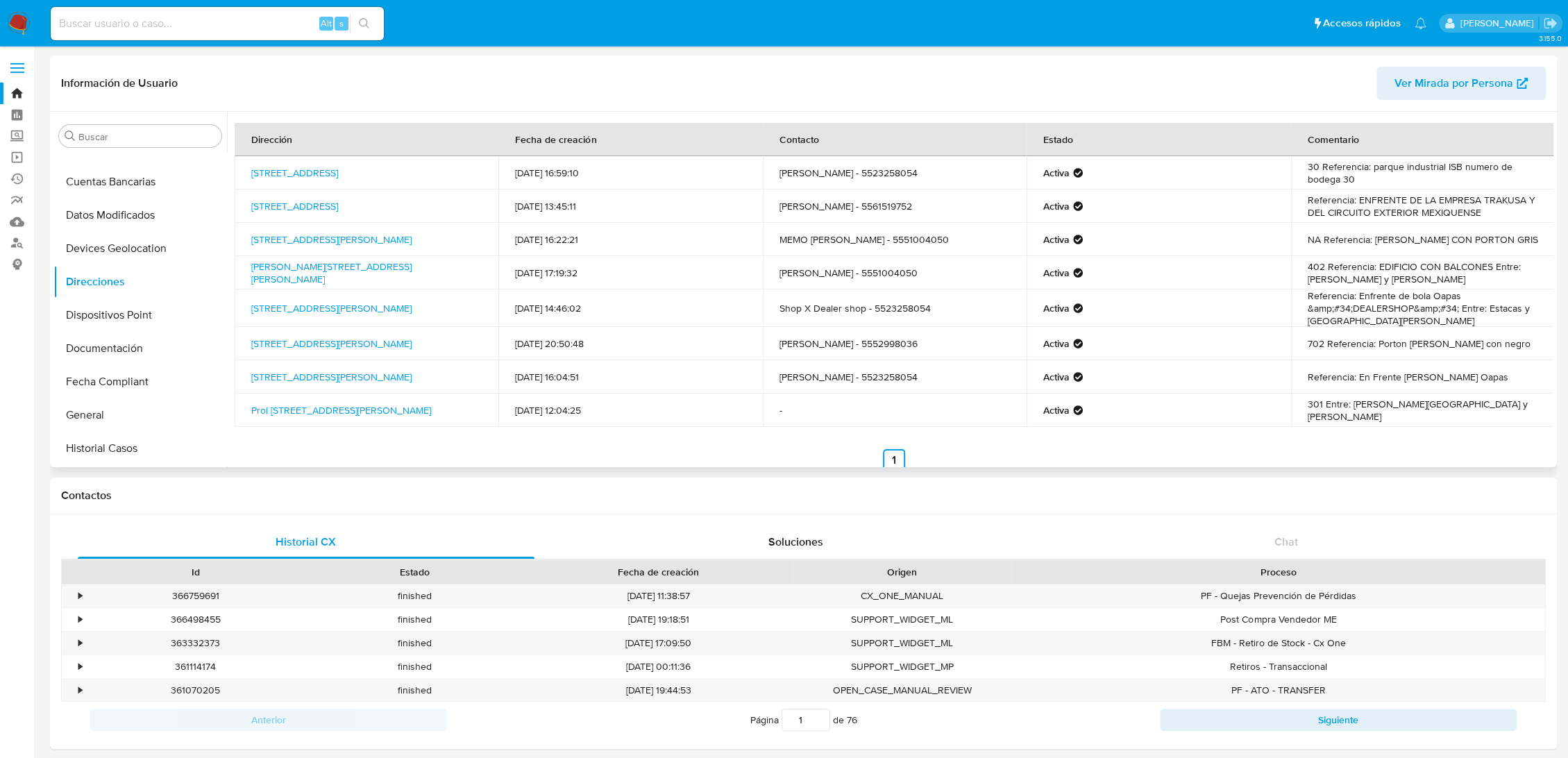
drag, startPoint x: 360, startPoint y: 247, endPoint x: 238, endPoint y: 232, distance: 122.9
click at [238, 232] on td "Avenida Urbina 67, Naucalpan, Estado De México, 53489, Mexico 67" at bounding box center [366, 239] width 264 height 33
copy link "Avenida Urbina 67, Naucalpan, Estado De México, 53489, Mexico 67"
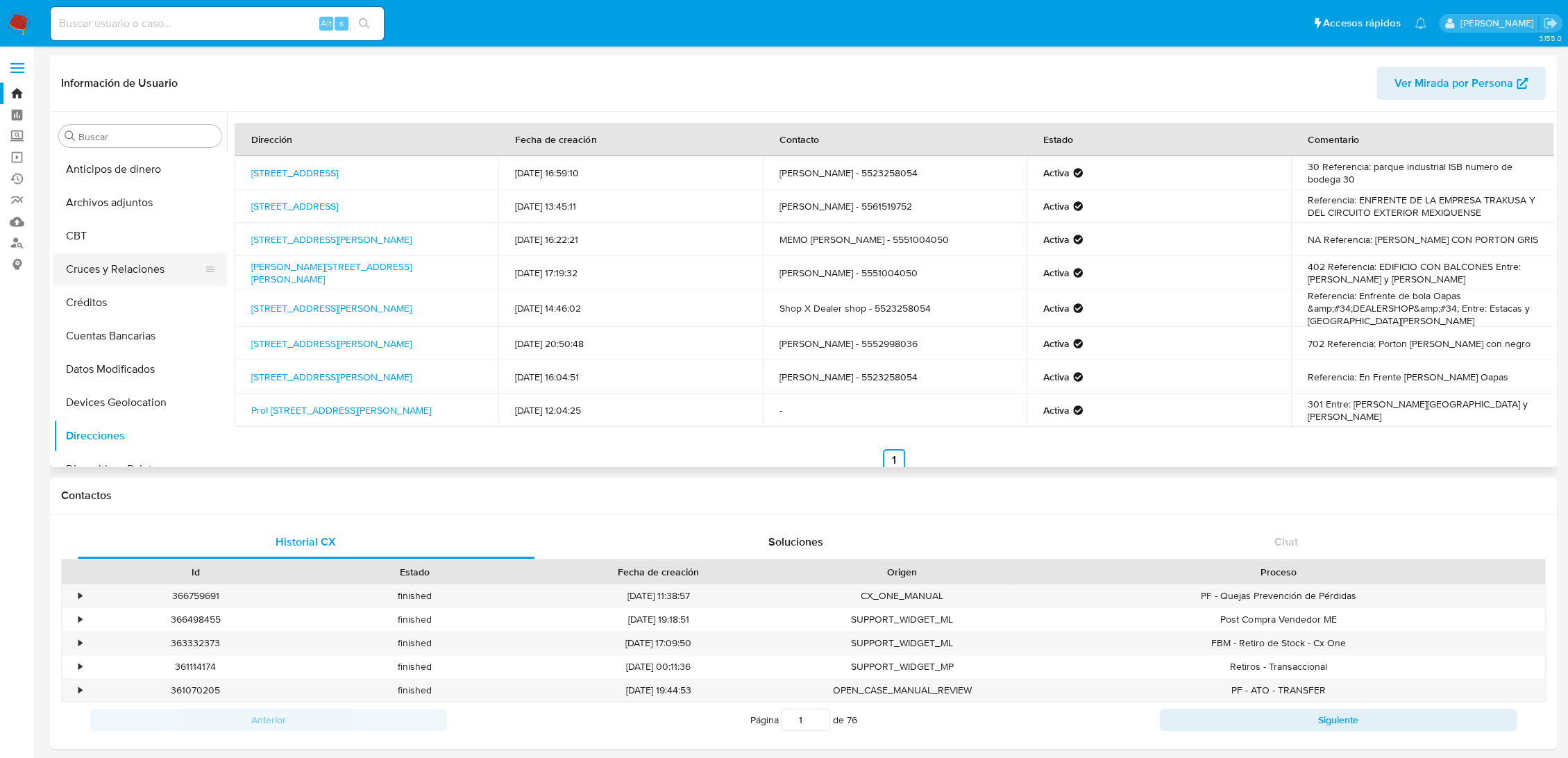
click at [110, 271] on button "Cruces y Relaciones" at bounding box center [135, 268] width 162 height 33
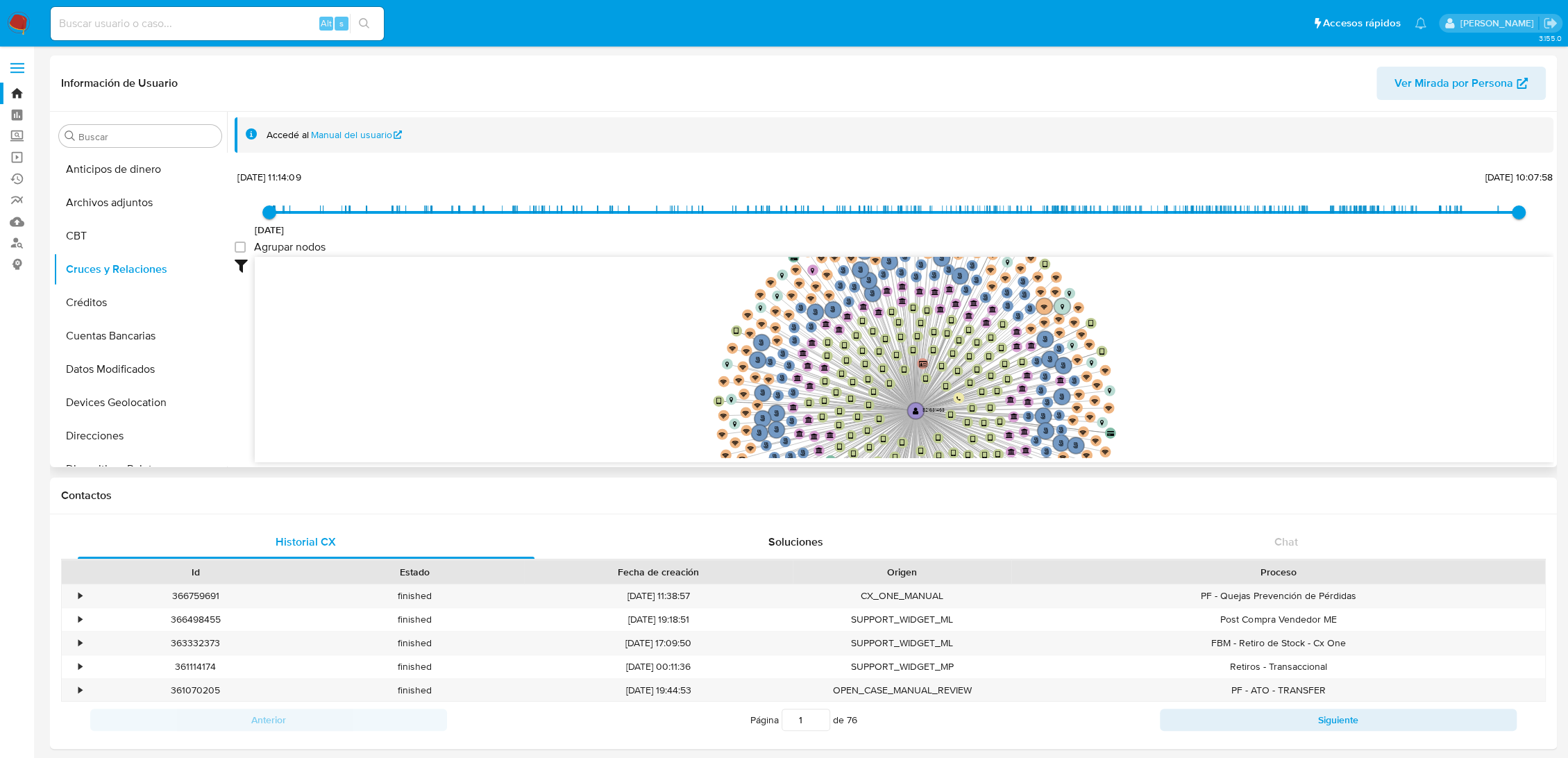
drag, startPoint x: 1327, startPoint y: 335, endPoint x: 1188, endPoint y: 409, distance: 157.5
click at [1188, 409] on icon "phone-cc3fee135a4b0ff6aed7548b8d0e3e95  user-821631463  821631463 person-cf2b…" at bounding box center [904, 358] width 1299 height 201
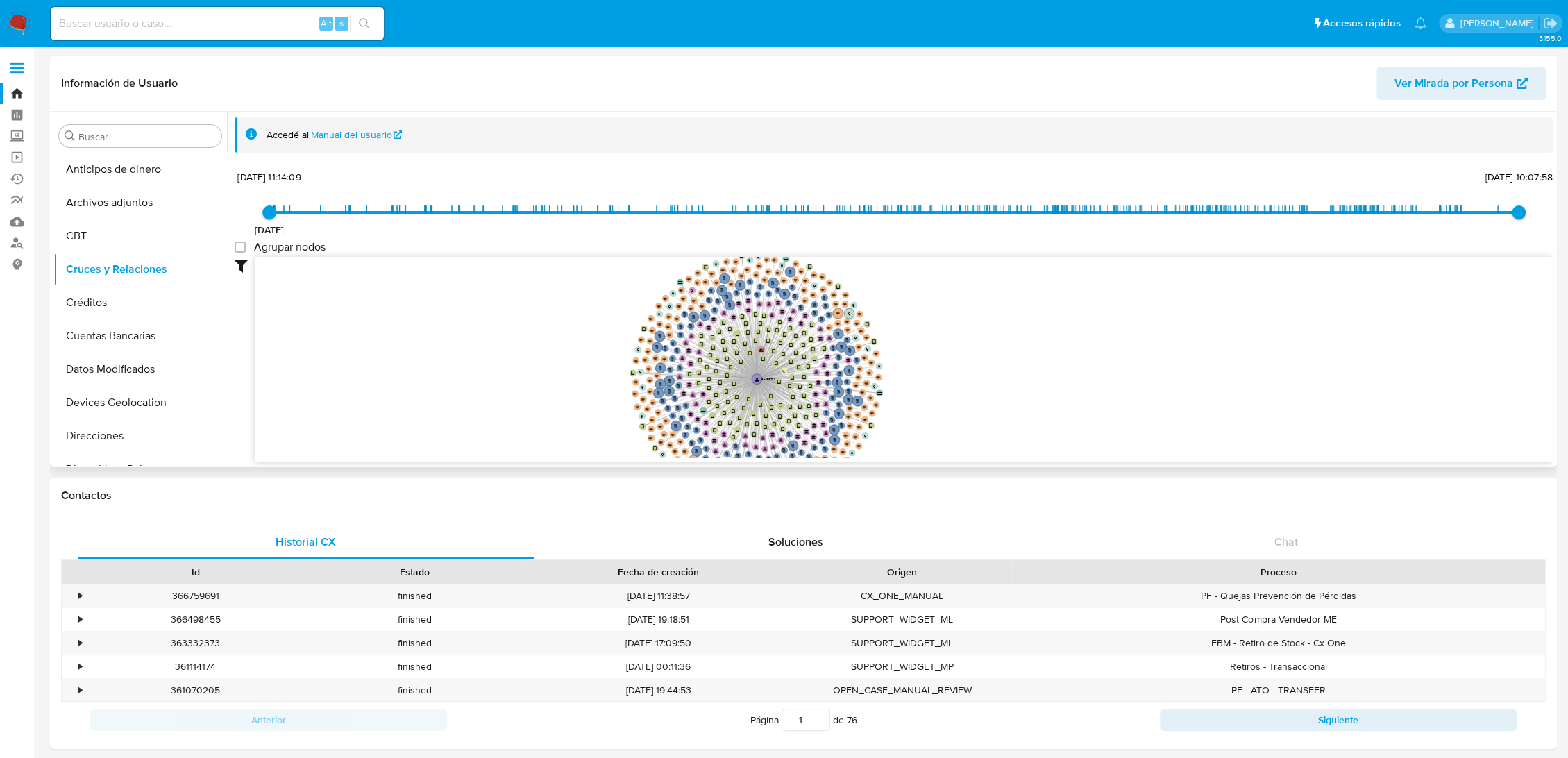
drag, startPoint x: 1295, startPoint y: 320, endPoint x: 1033, endPoint y: 312, distance: 262.1
click at [1033, 312] on icon "phone-cc3fee135a4b0ff6aed7548b8d0e3e95  user-821631463  821631463 person-cf2b…" at bounding box center [904, 358] width 1299 height 201
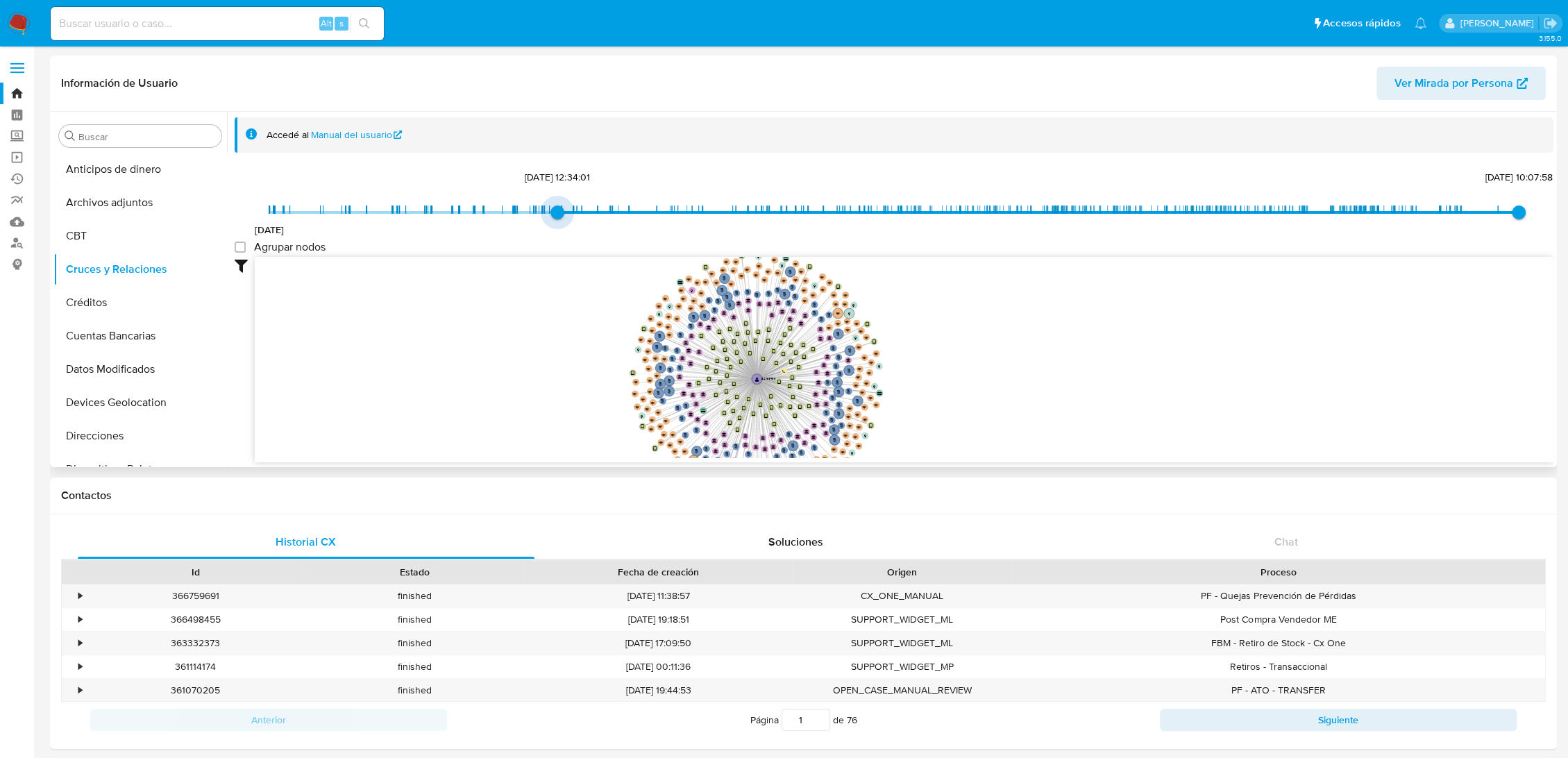
type input "1631204049000"
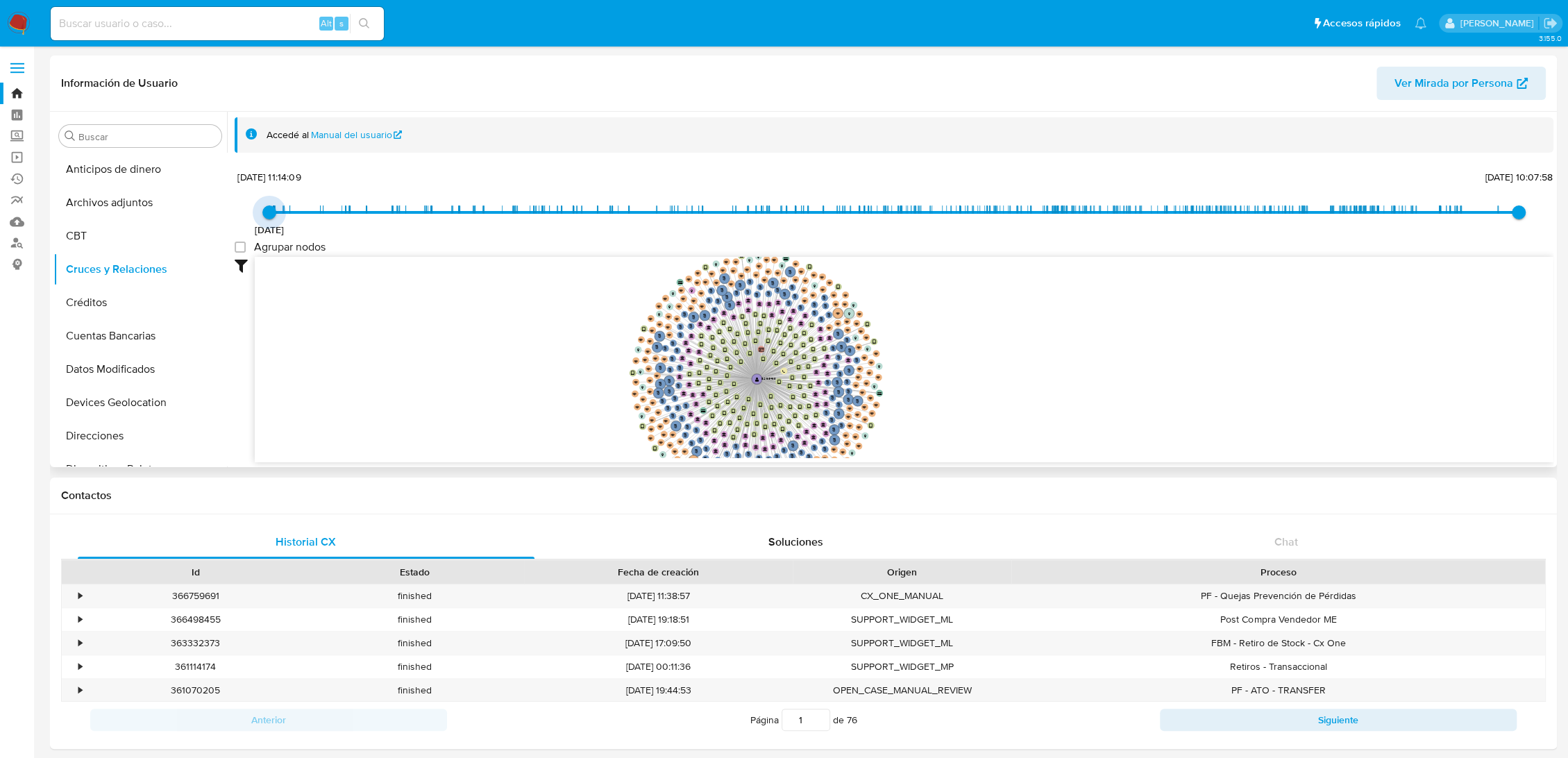
drag, startPoint x: 264, startPoint y: 210, endPoint x: 241, endPoint y: 232, distance: 31.8
click at [241, 232] on div "9/9/2021 9/9/2021, 11:14:09 7/3/2025, 10:07:58 Agrupar nodos Filtros Confianza …" at bounding box center [893, 315] width 1319 height 295
click at [109, 372] on button "KYC" at bounding box center [135, 373] width 162 height 33
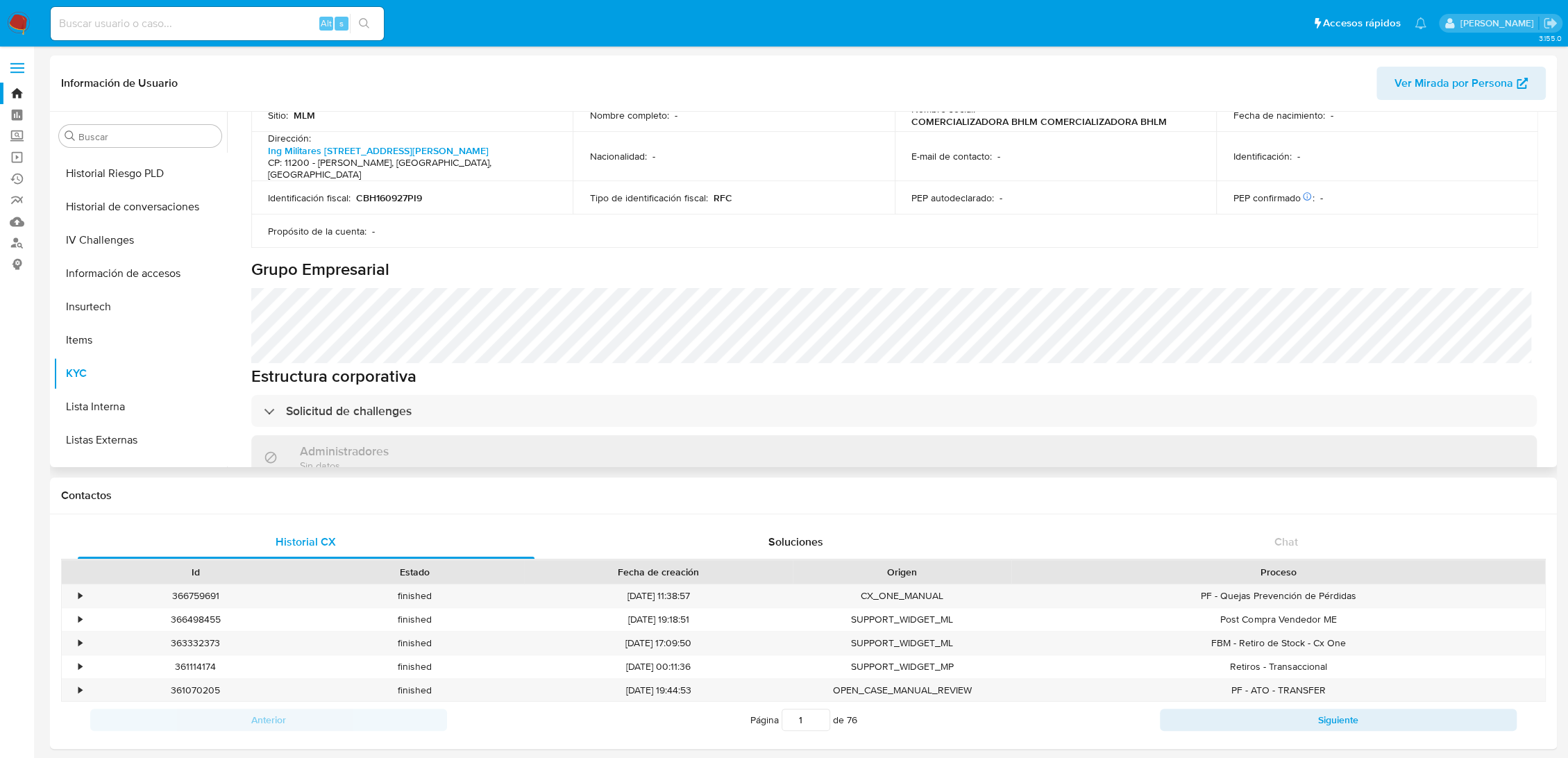
scroll to position [540, 0]
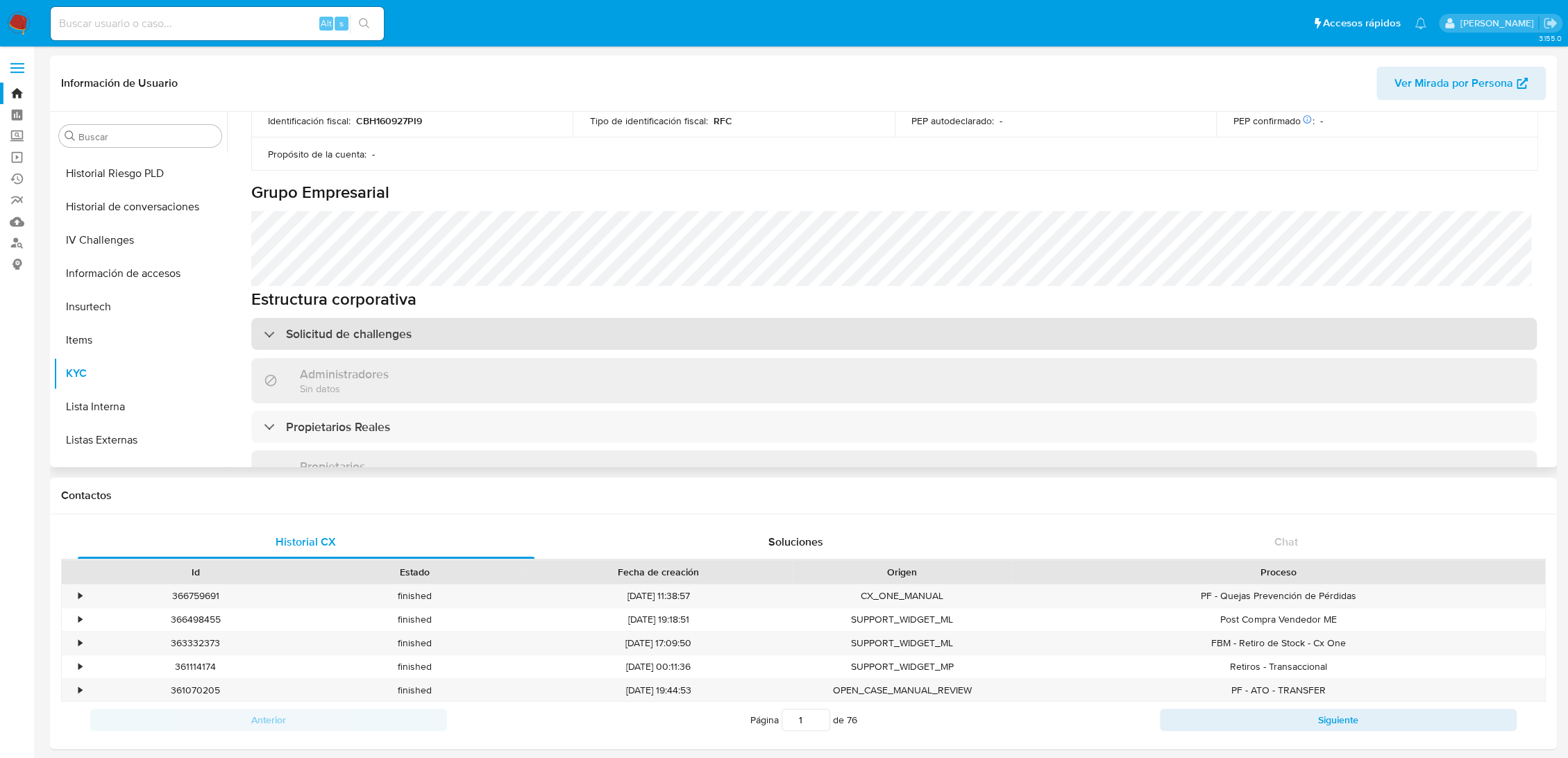
click at [326, 318] on div "Solicitud de challenges" at bounding box center [894, 334] width 1286 height 32
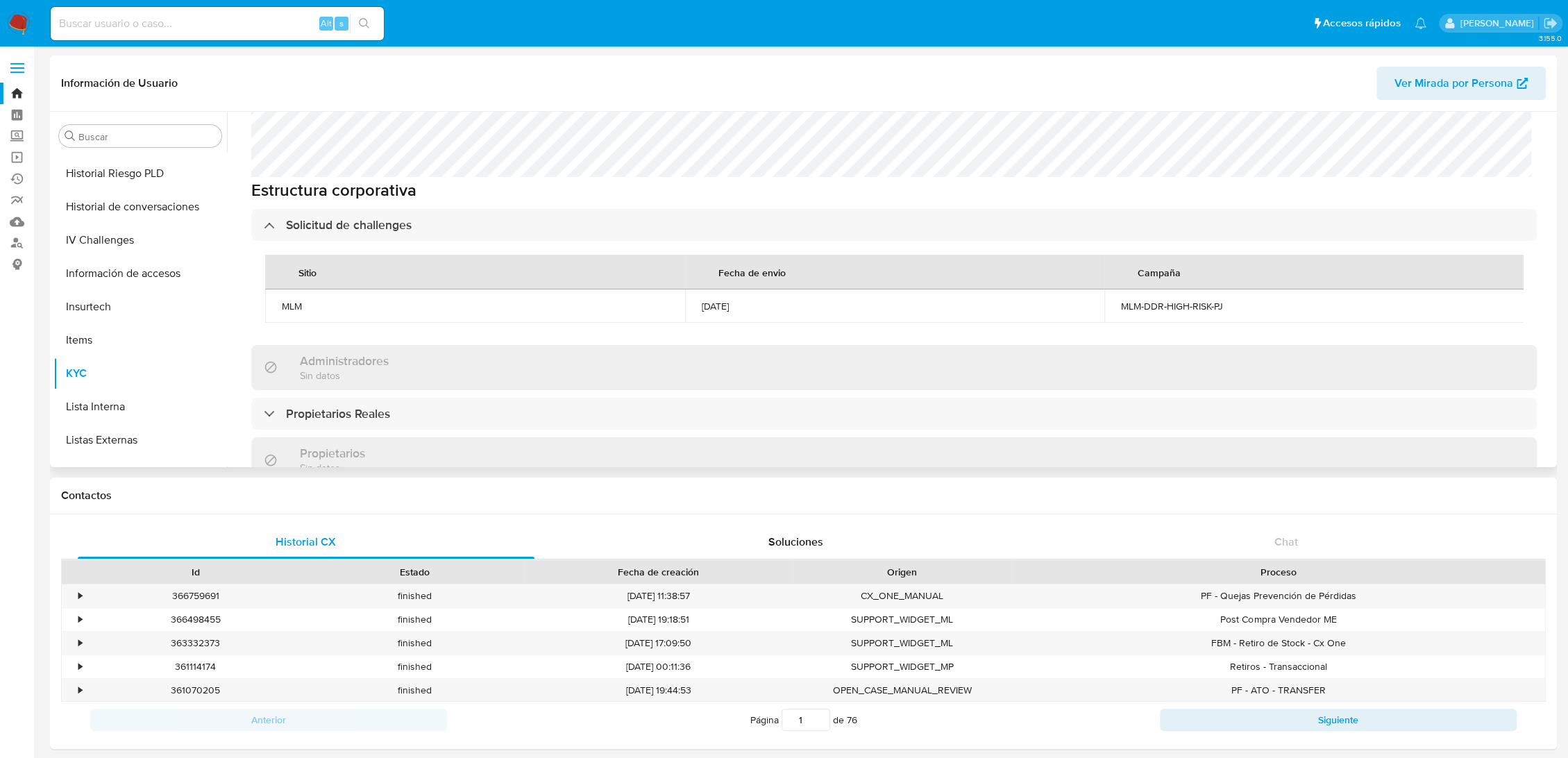
scroll to position [694, 0]
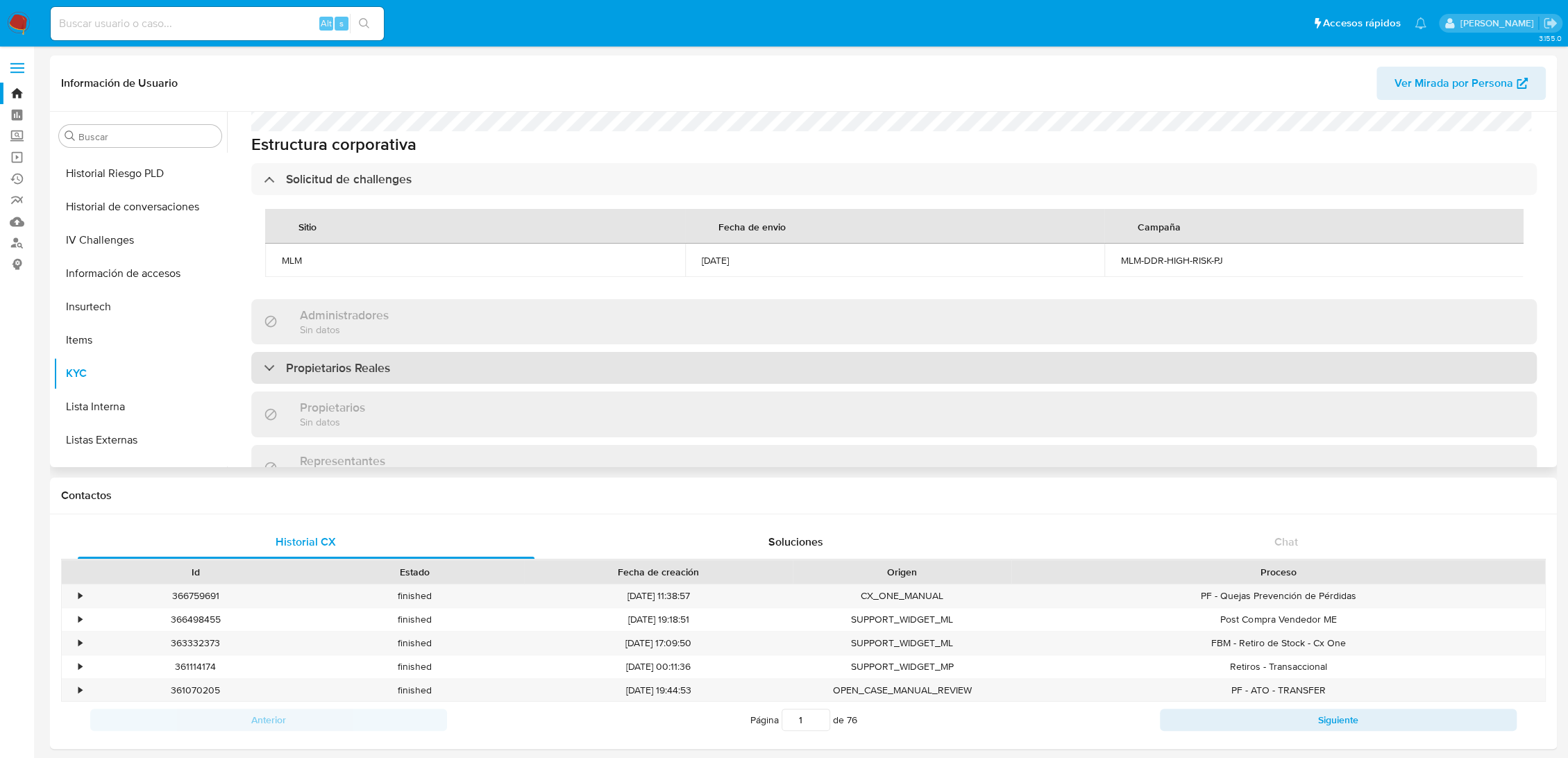
drag, startPoint x: 267, startPoint y: 352, endPoint x: 275, endPoint y: 355, distance: 8.5
click at [266, 354] on div "Propietarios Reales" at bounding box center [894, 368] width 1286 height 32
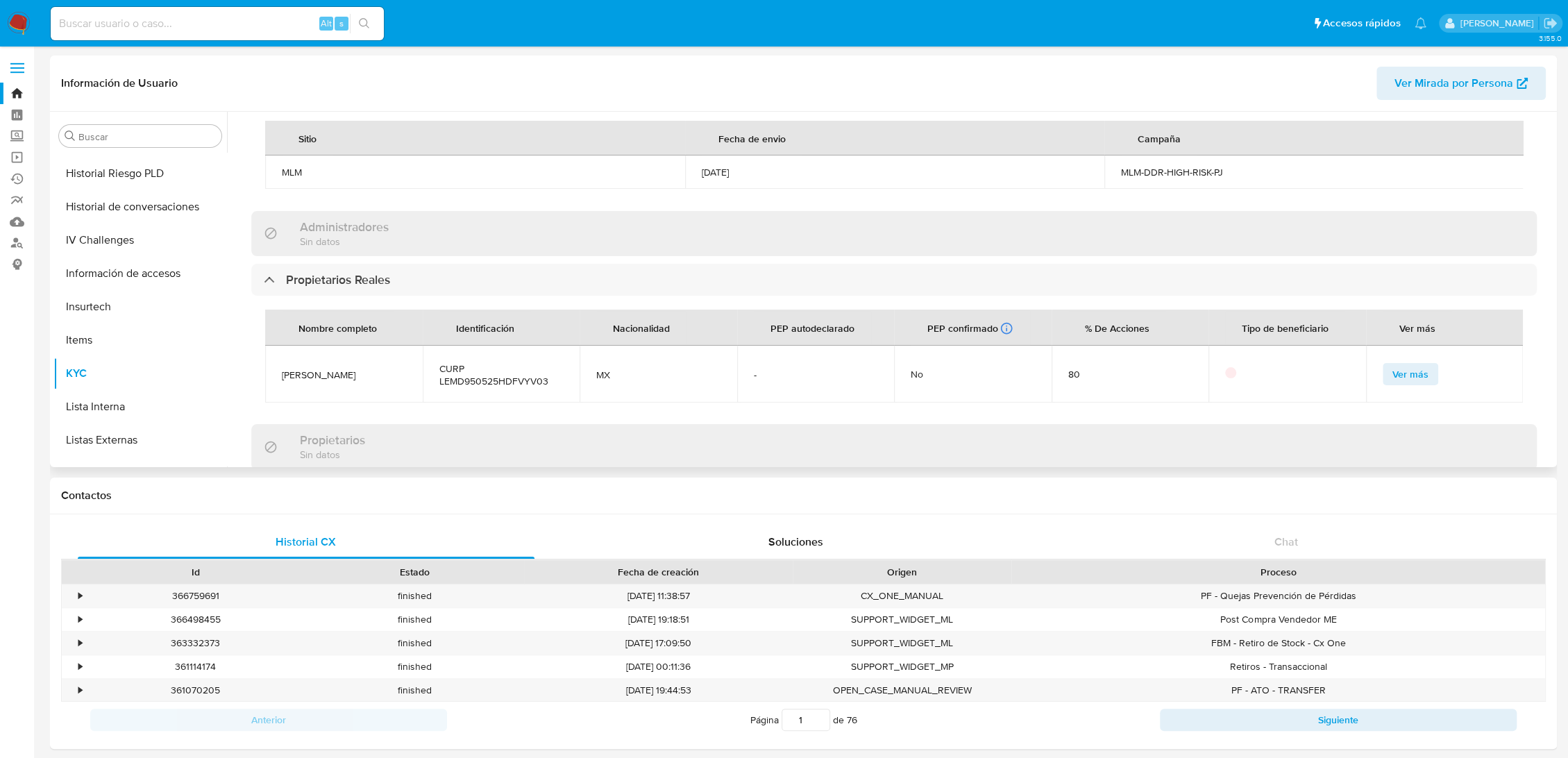
scroll to position [849, 0]
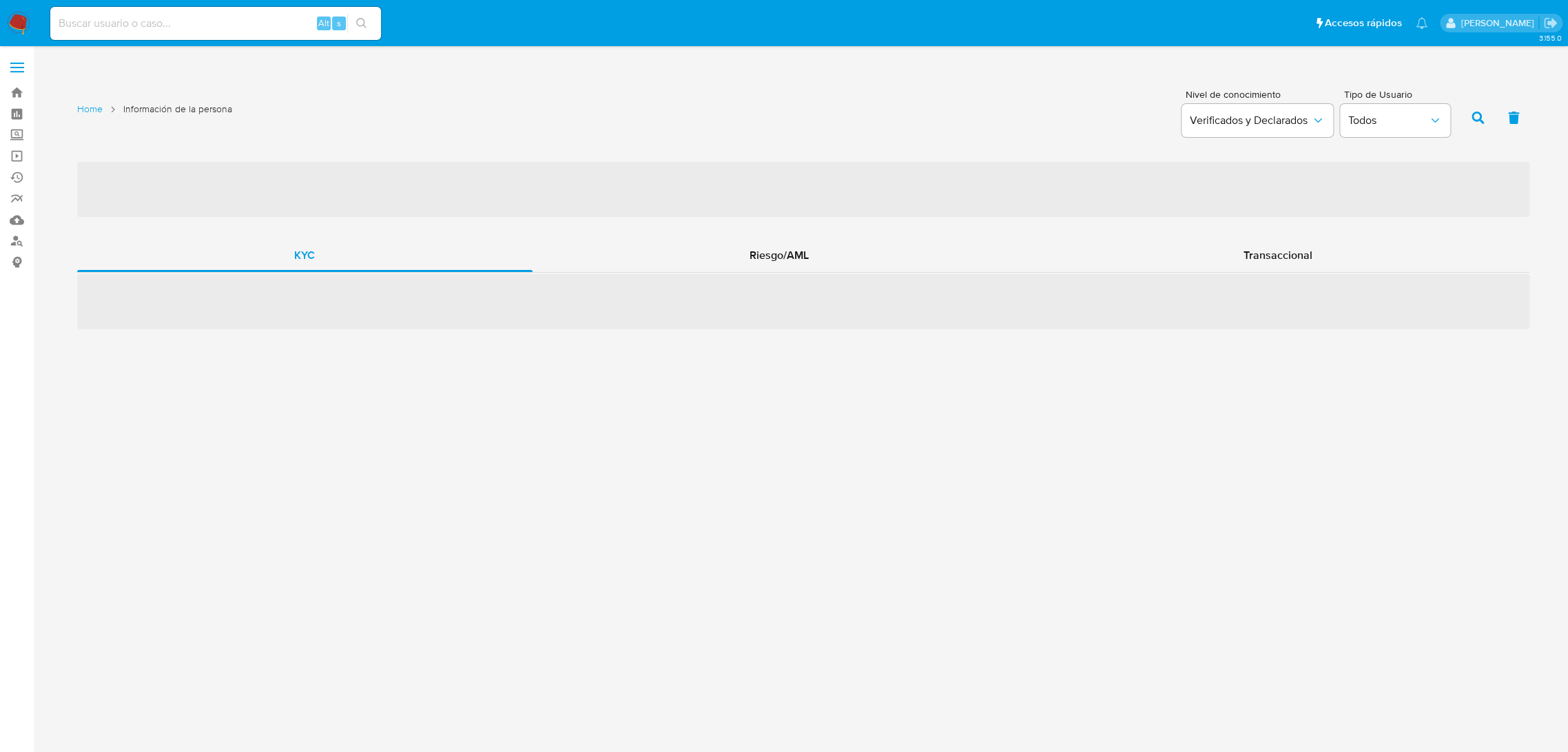
click at [267, 36] on div "Alt s" at bounding box center [216, 23] width 330 height 33
click at [266, 21] on input at bounding box center [216, 24] width 330 height 18
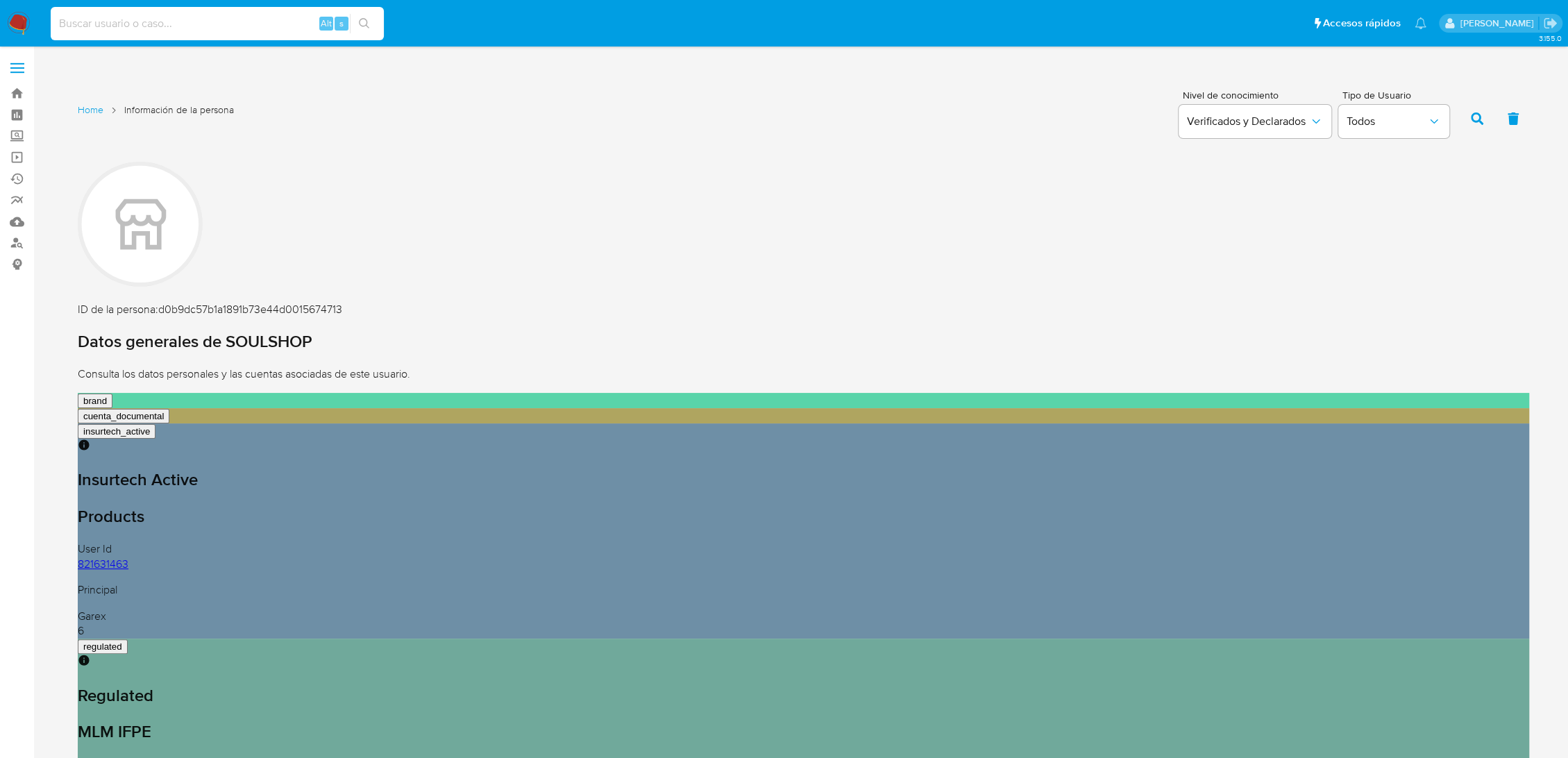
paste input "658349158"
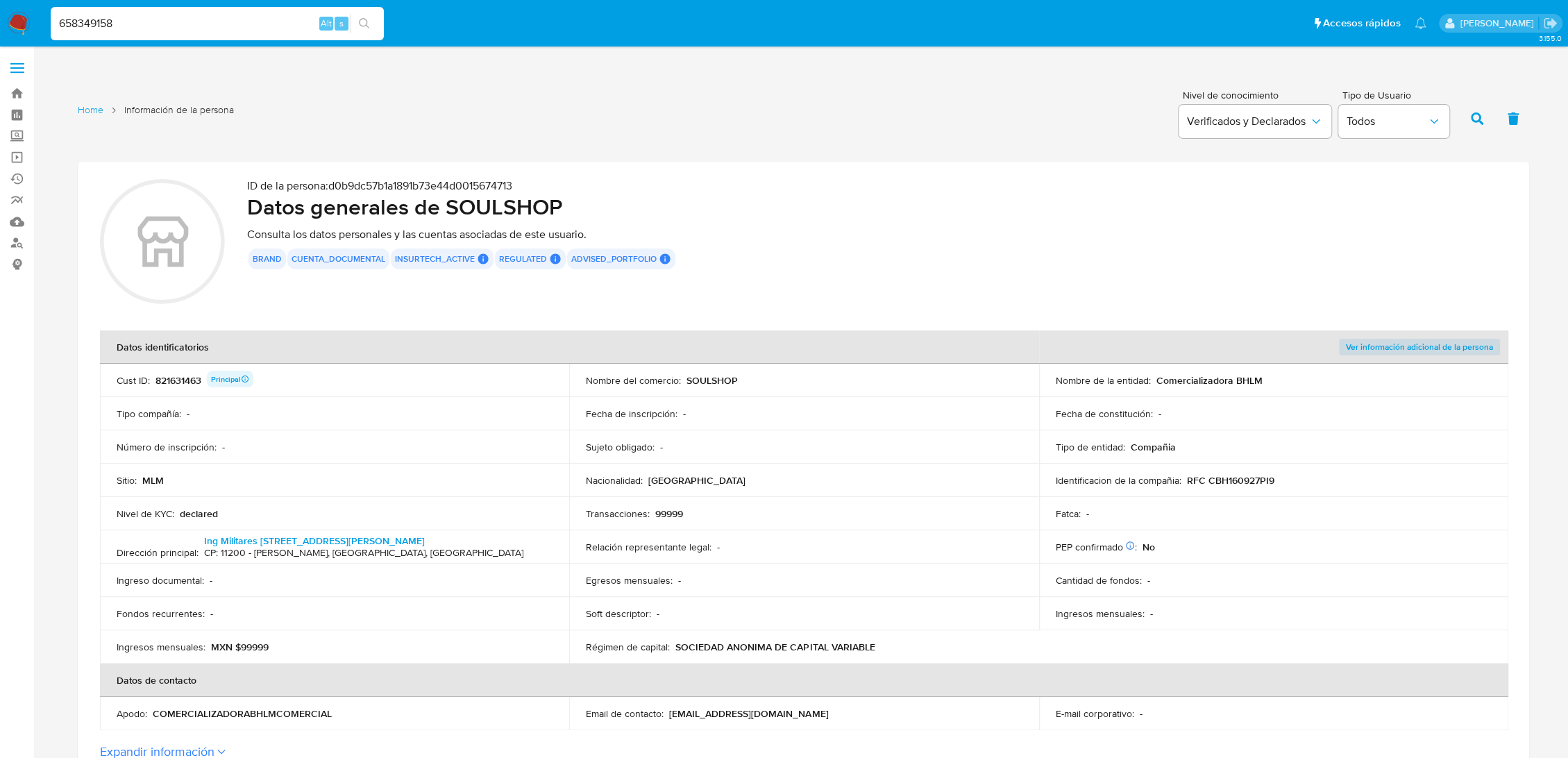
type input "658349158"
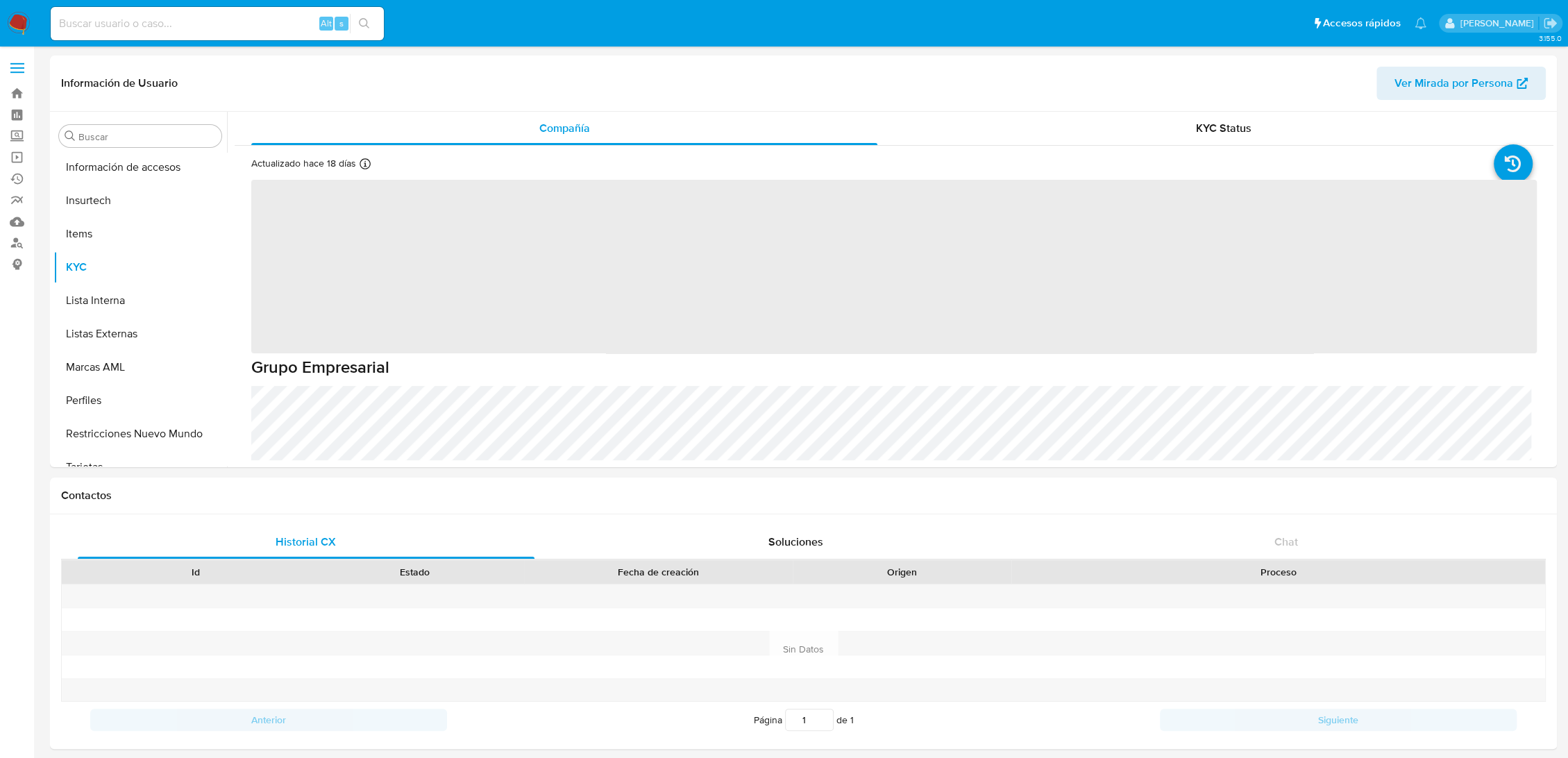
scroll to position [586, 0]
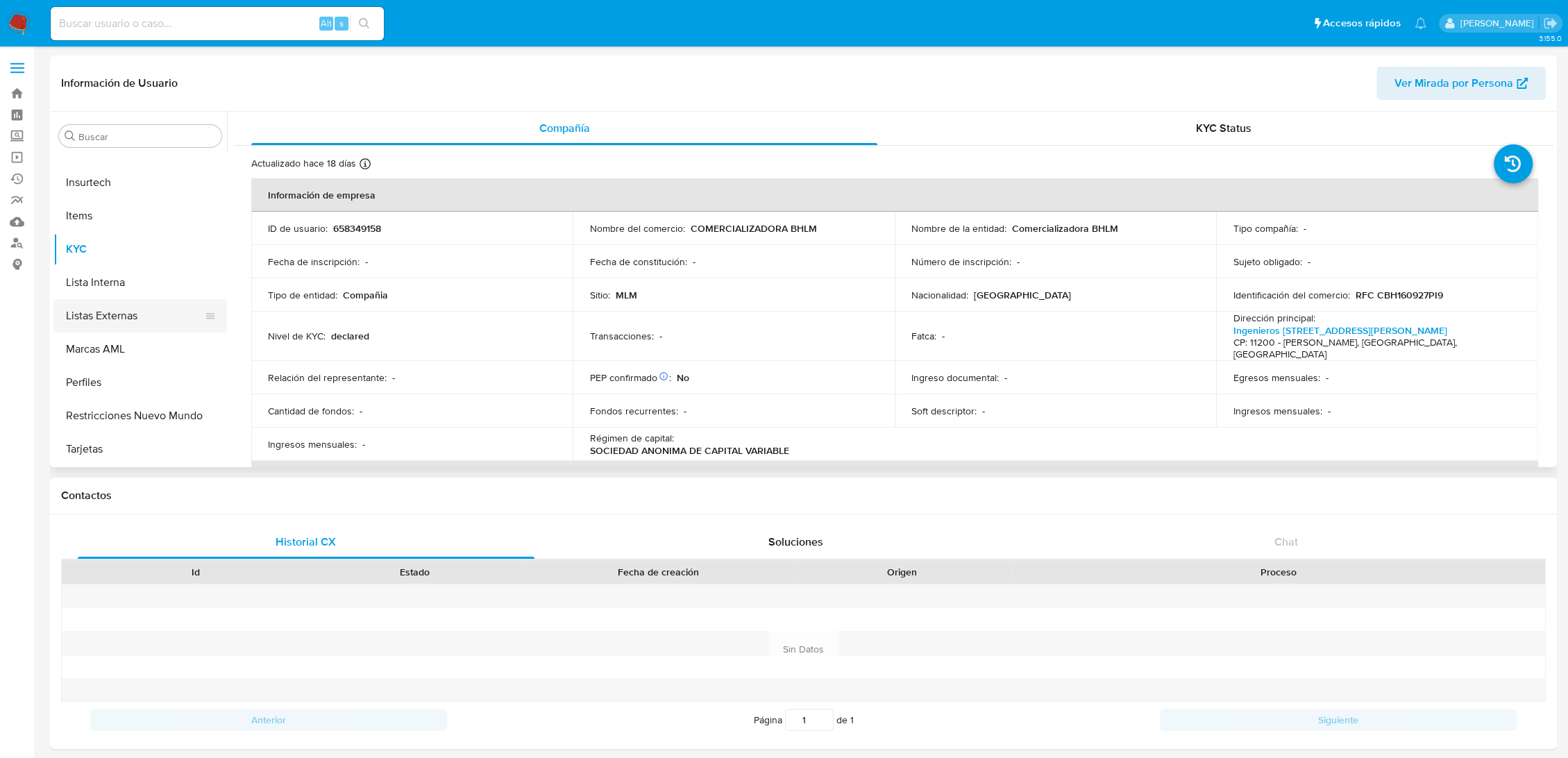
select select "10"
click at [123, 432] on button "Documentación" at bounding box center [135, 425] width 162 height 33
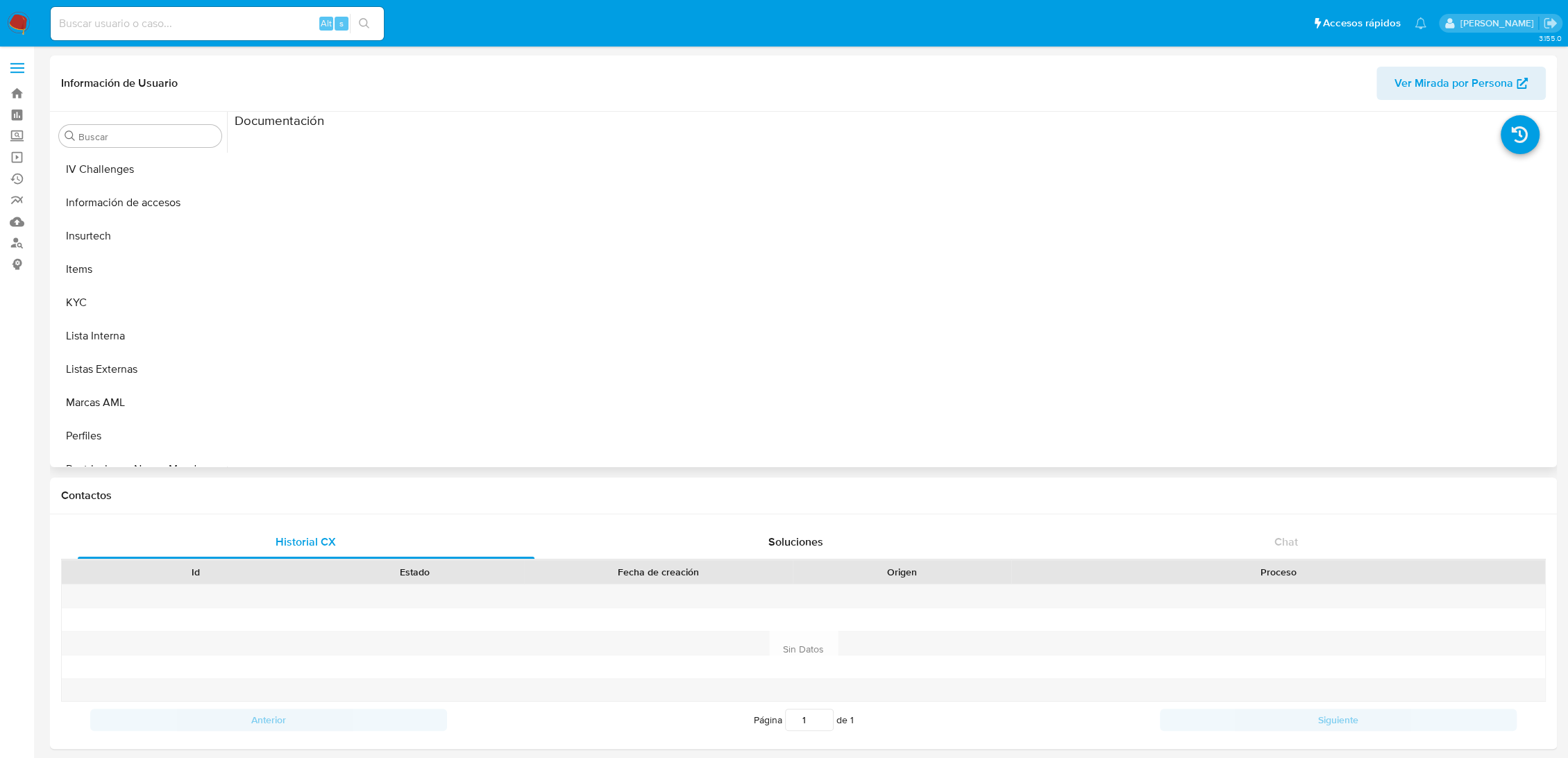
scroll to position [586, 0]
click at [118, 256] on button "KYC" at bounding box center [135, 248] width 162 height 33
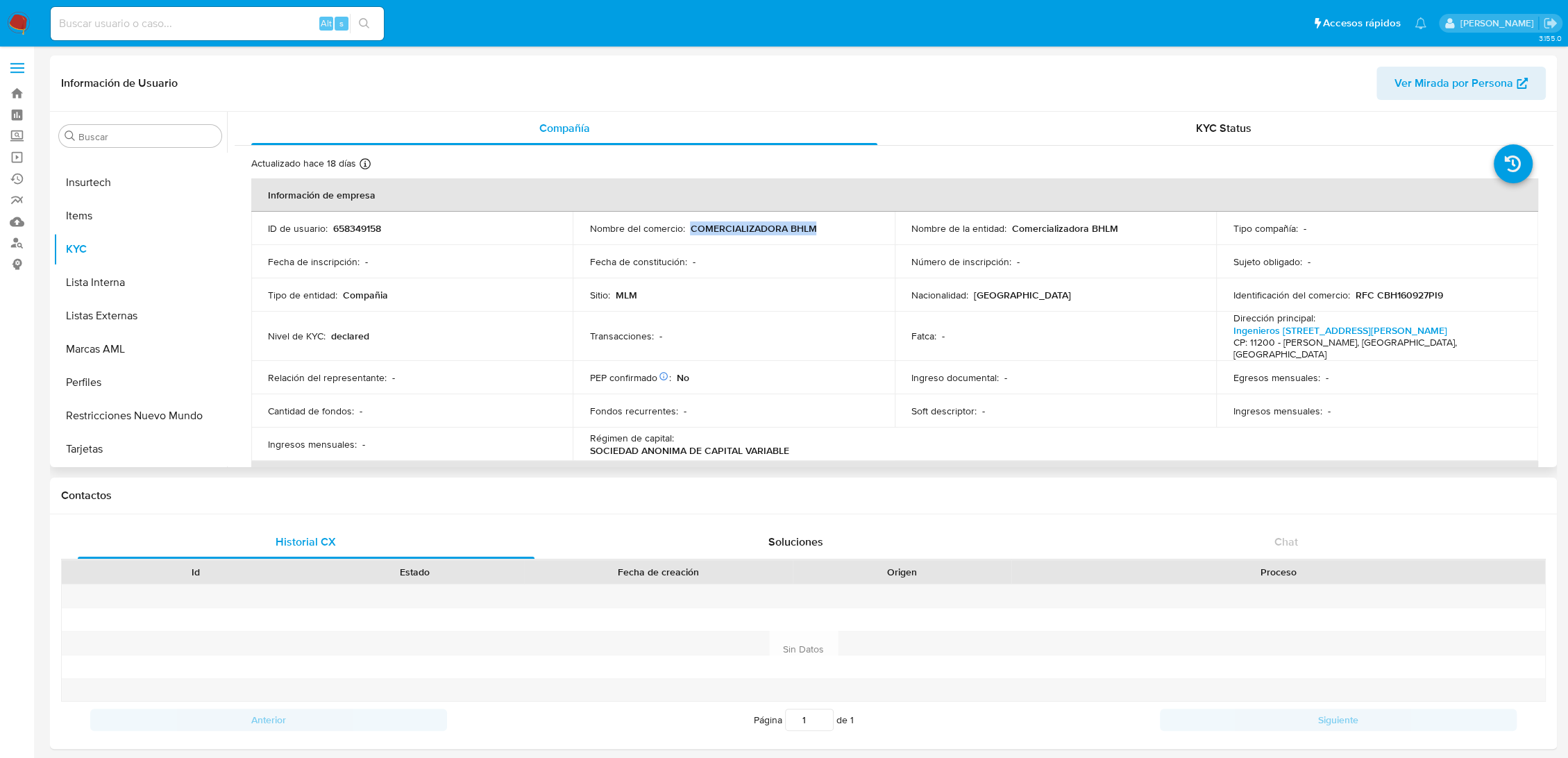
drag, startPoint x: 829, startPoint y: 227, endPoint x: 688, endPoint y: 223, distance: 141.1
click at [688, 223] on div "Nombre del comercio : COMERCIALIZADORA BHLM" at bounding box center [733, 228] width 288 height 13
copy p "COMERCIALIZADORA BHLM"
click at [125, 397] on button "Direcciones" at bounding box center [135, 389] width 162 height 33
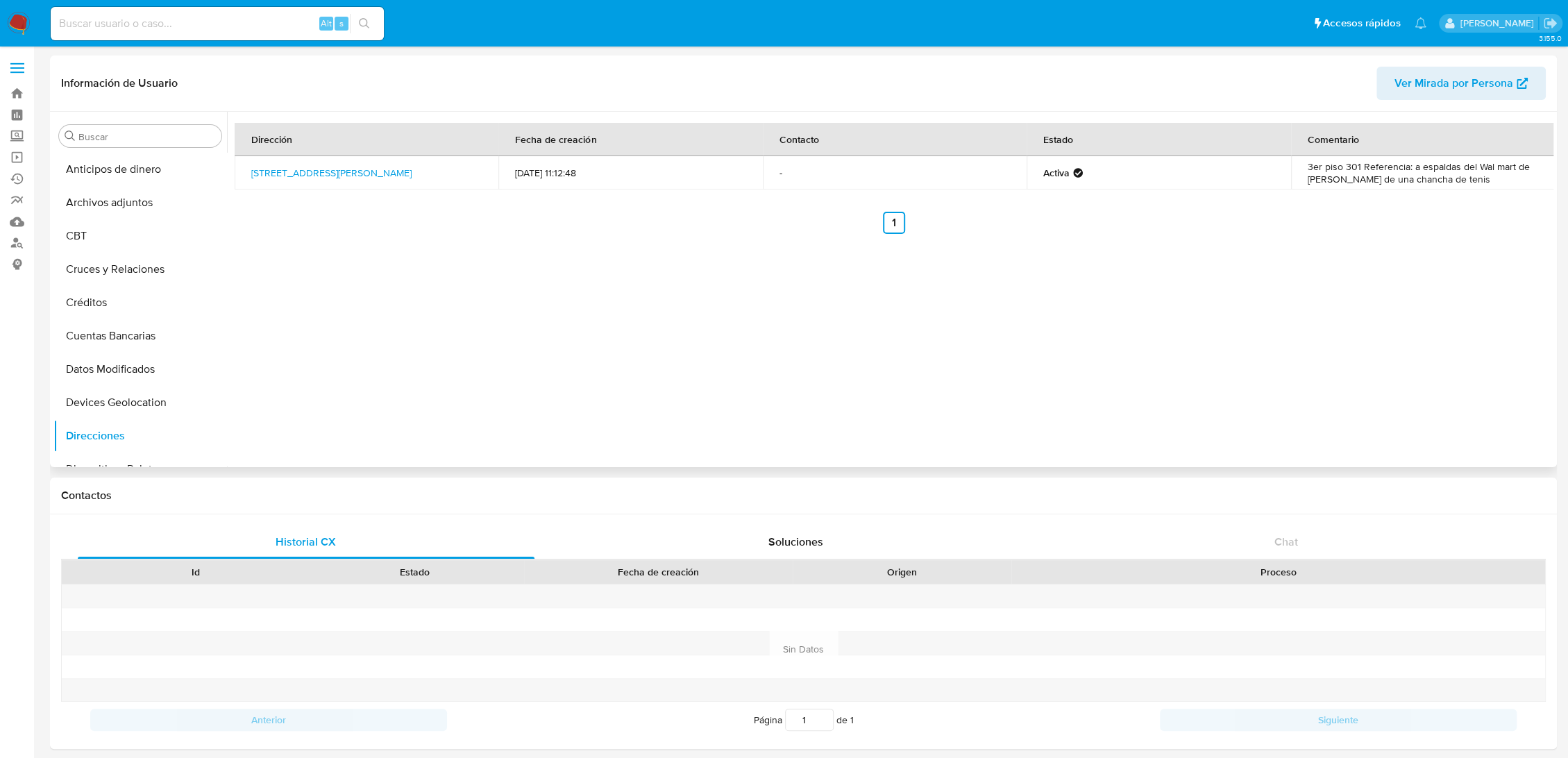
scroll to position [0, 0]
click at [148, 271] on button "Cruces y Relaciones" at bounding box center [135, 268] width 162 height 33
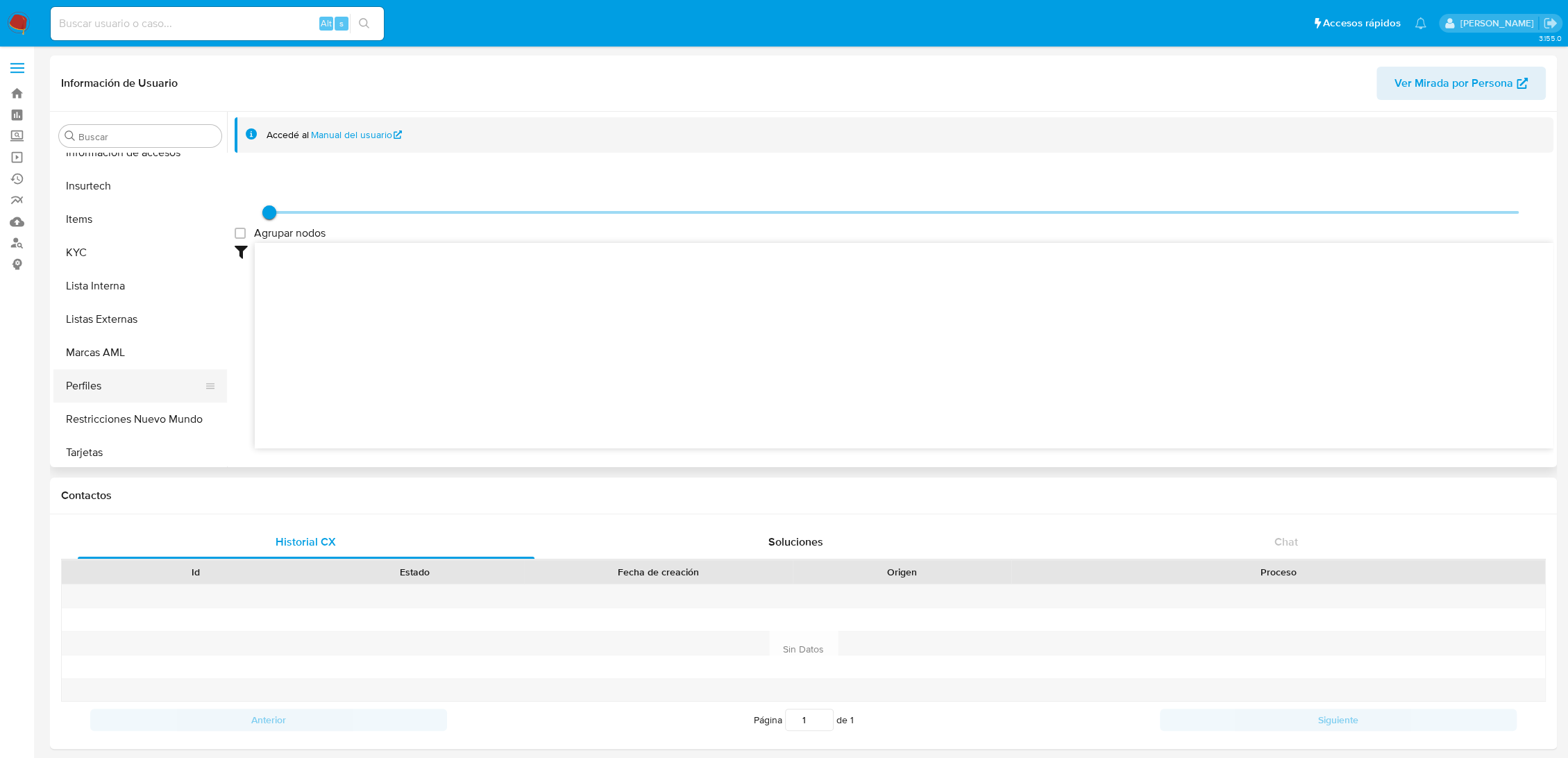
scroll to position [586, 0]
click at [119, 255] on button "KYC" at bounding box center [135, 248] width 162 height 33
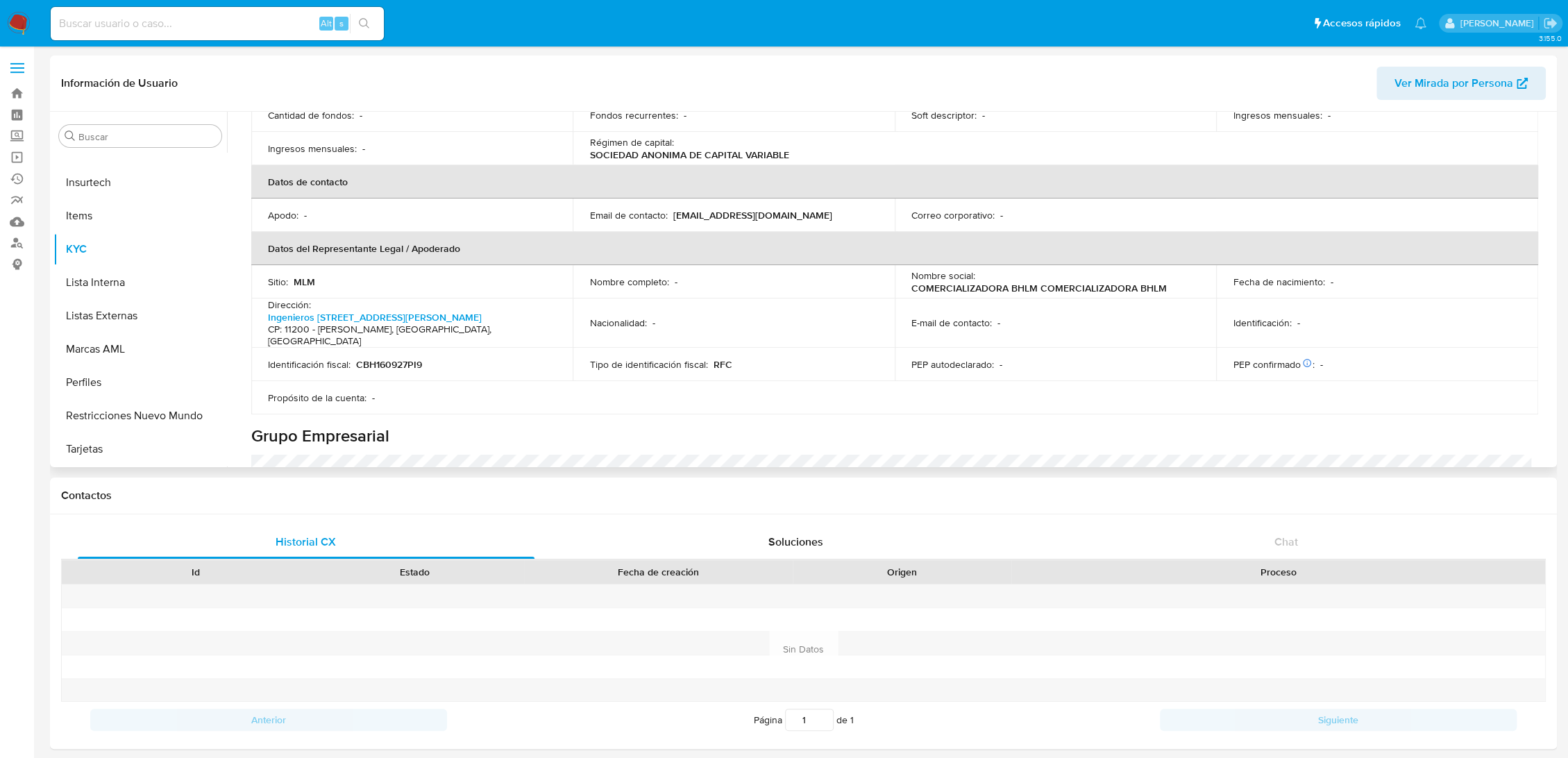
scroll to position [182, 0]
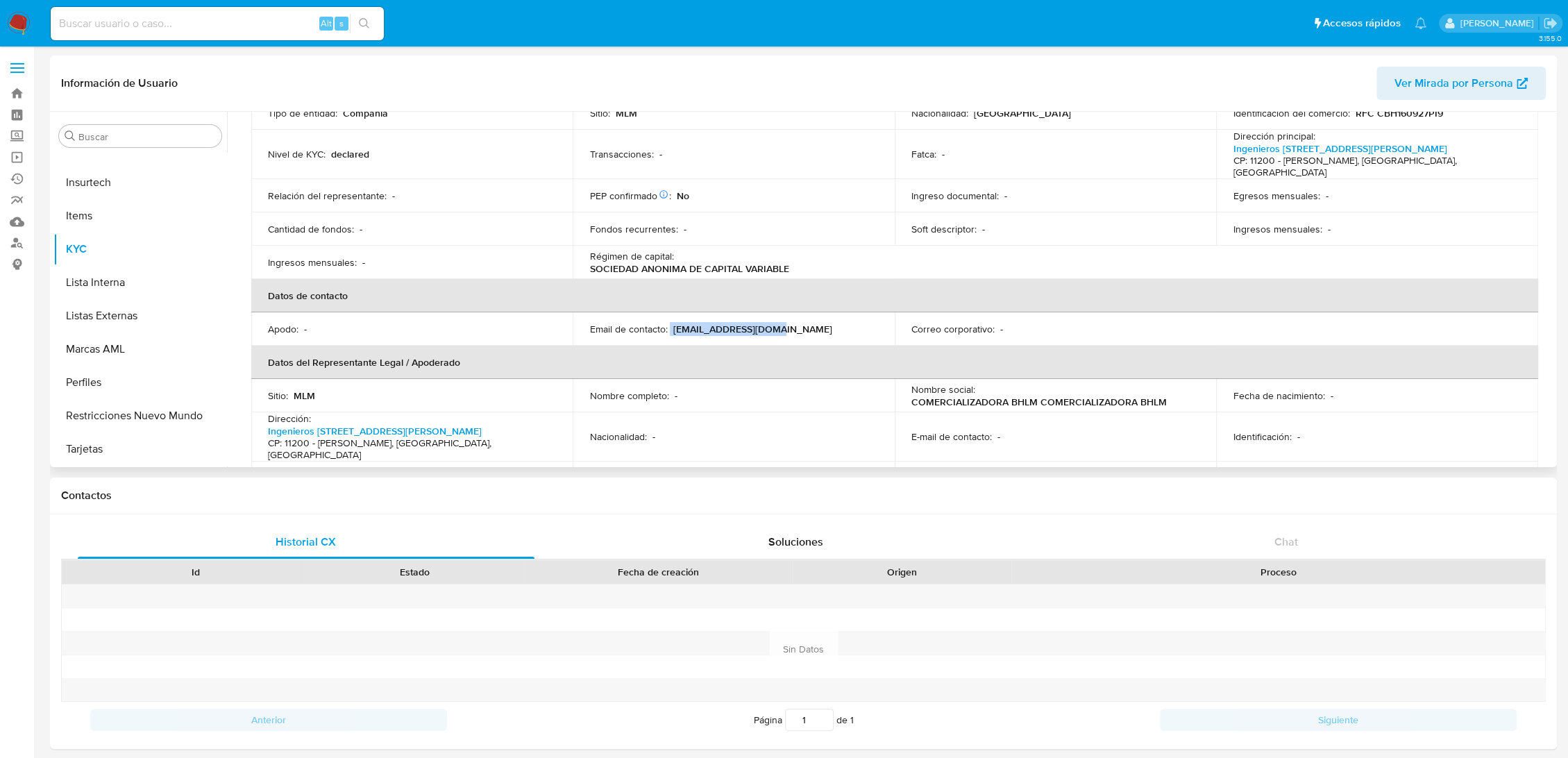
drag, startPoint x: 778, startPoint y: 316, endPoint x: 669, endPoint y: 317, distance: 109.0
click at [669, 323] on div "Email de contacto : ventasbhlm@gmail.com" at bounding box center [733, 329] width 288 height 13
copy div "ventasbhlm@gmail.com"
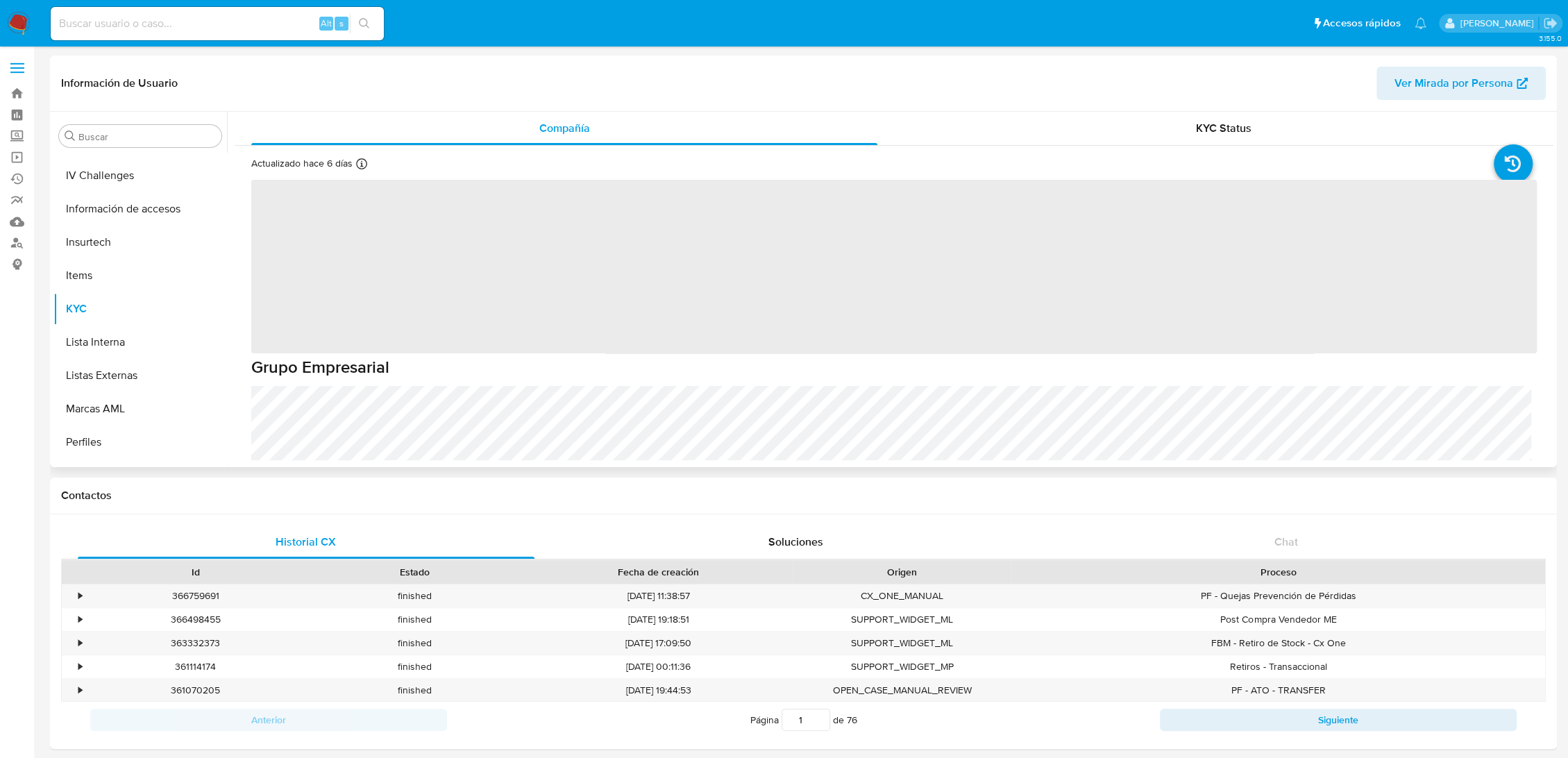
scroll to position [586, 0]
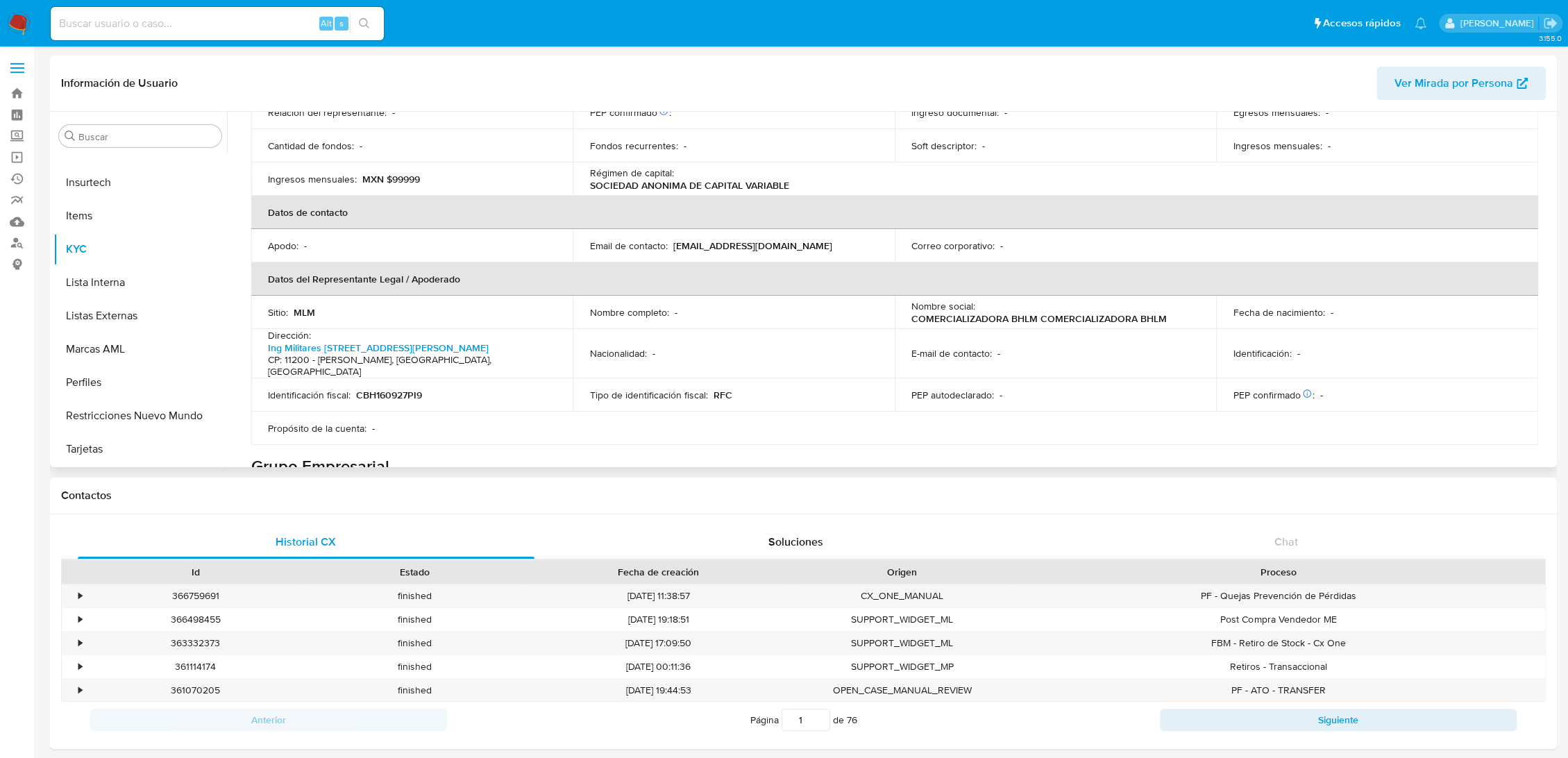
select select "10"
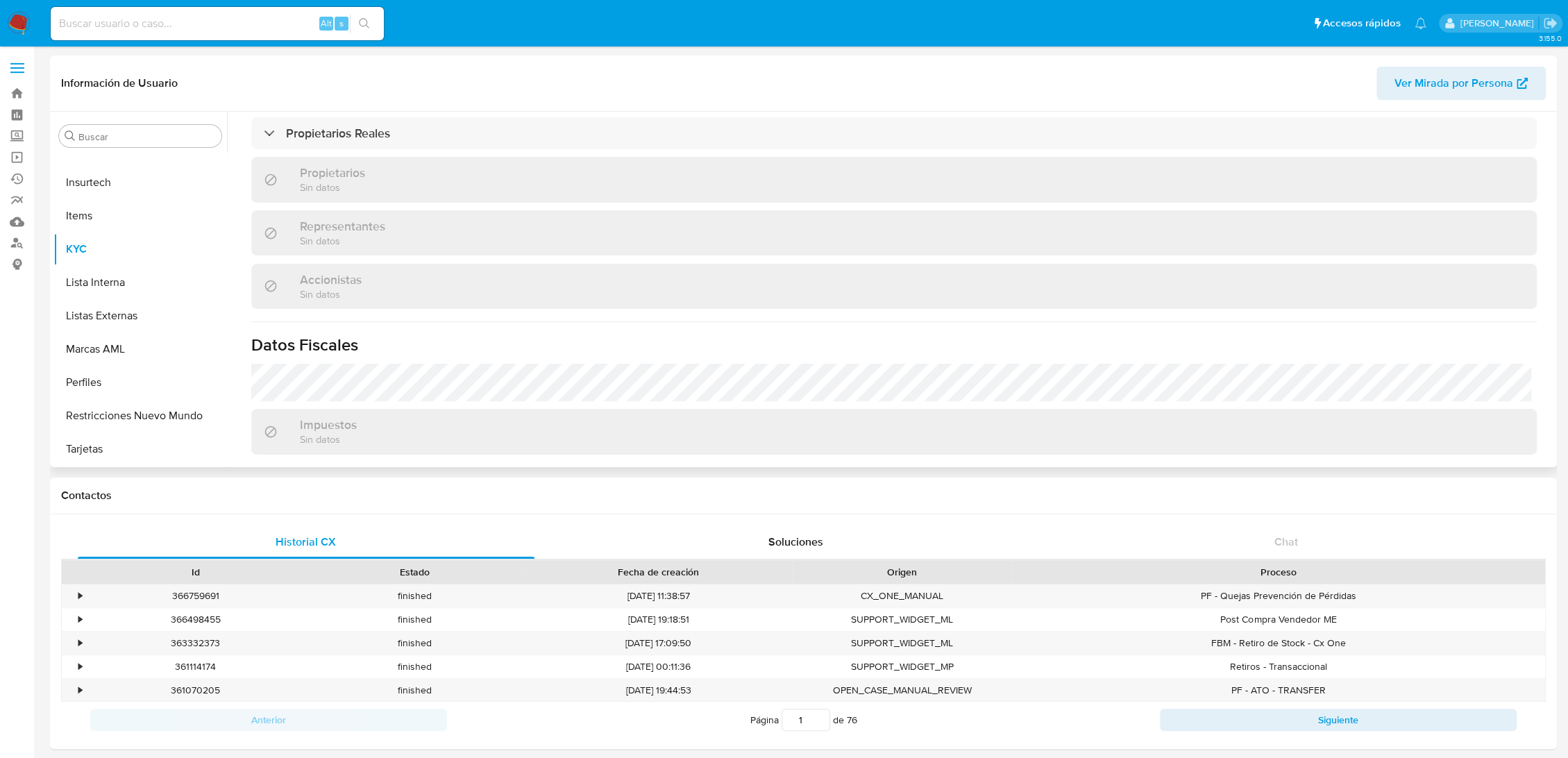
scroll to position [677, 0]
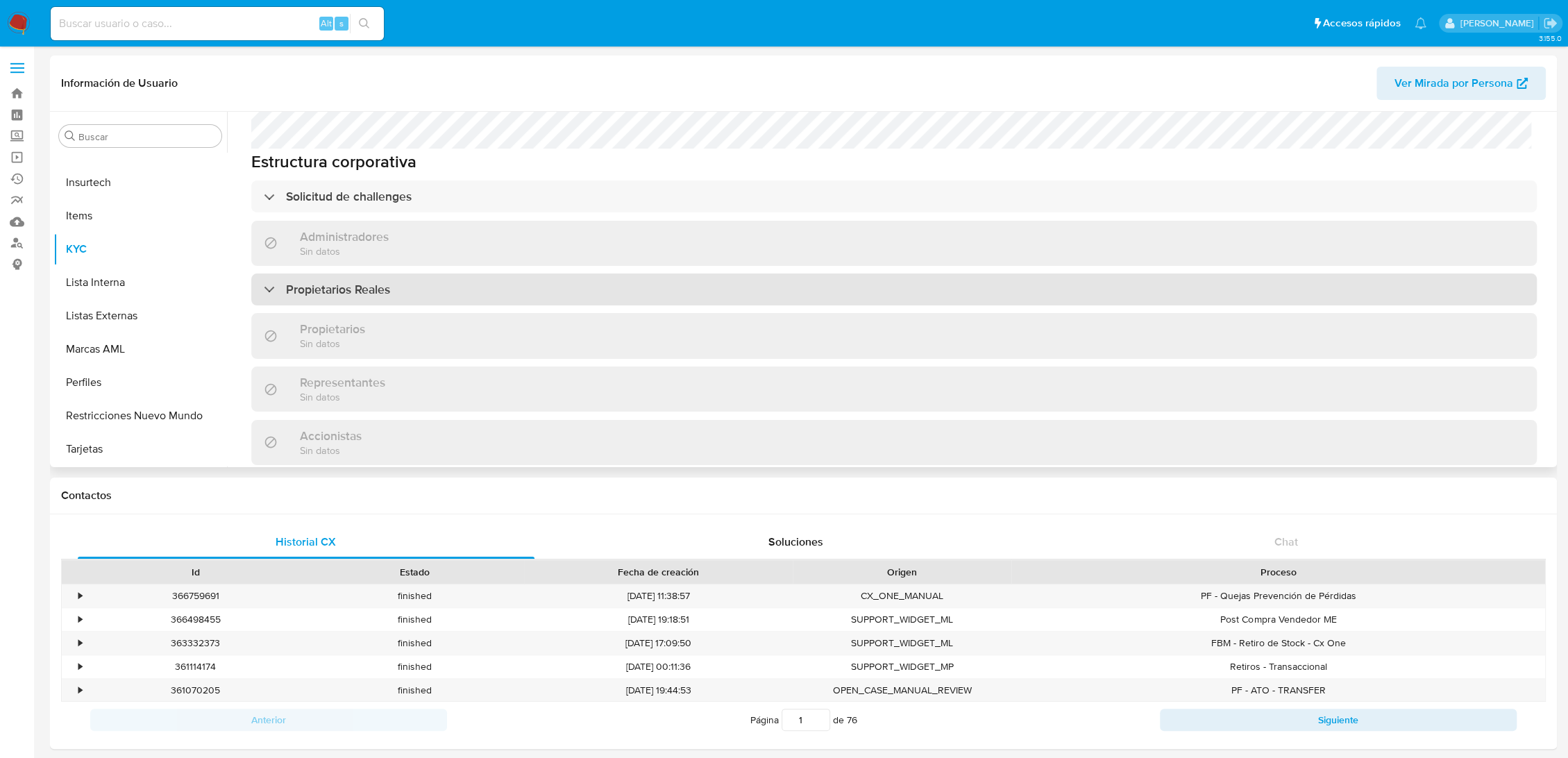
click at [335, 282] on h3 "Propietarios Reales" at bounding box center [338, 289] width 104 height 15
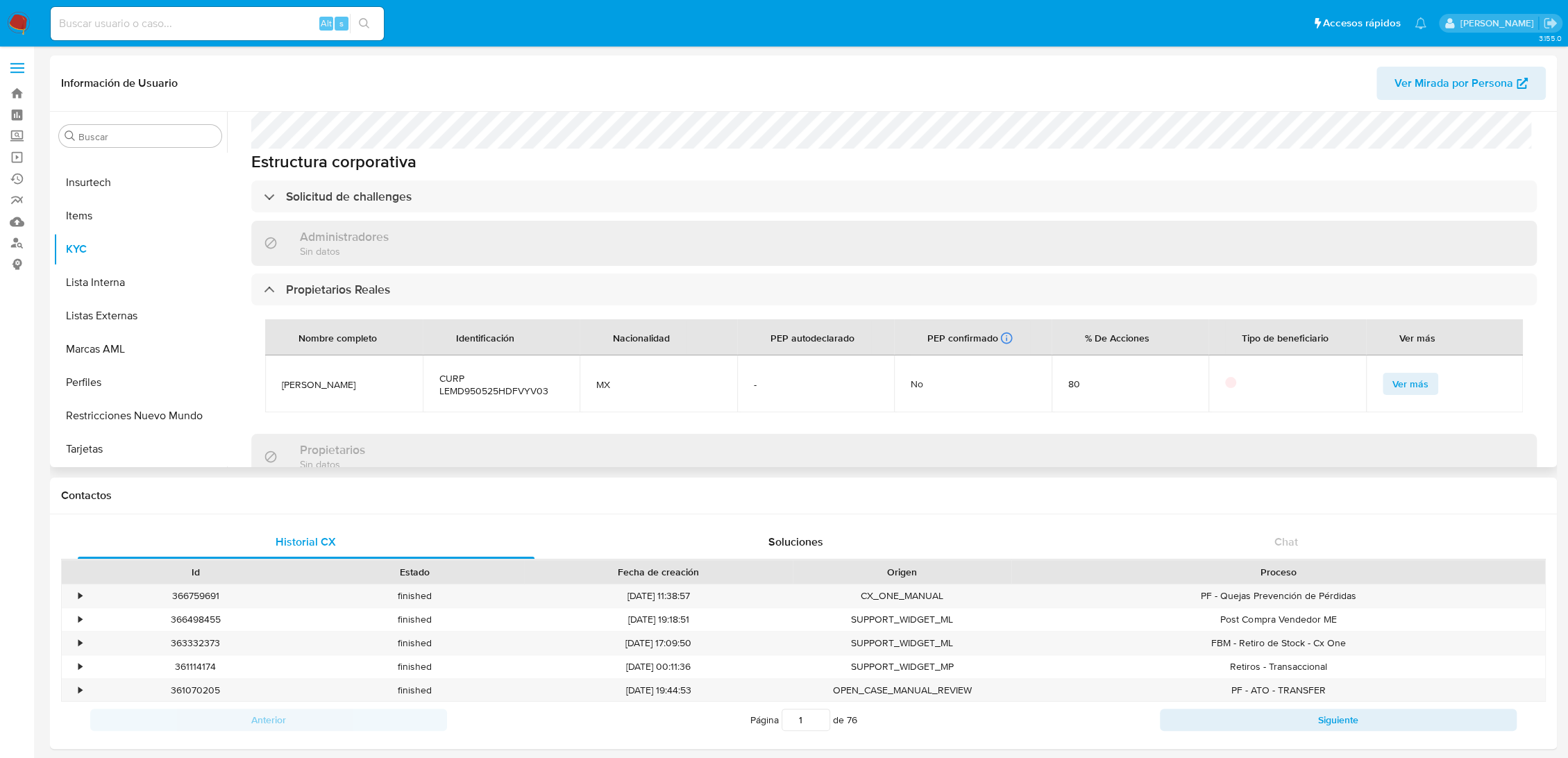
drag, startPoint x: 378, startPoint y: 353, endPoint x: 275, endPoint y: 359, distance: 103.2
click at [275, 359] on td "DAVID LEVY MAYA" at bounding box center [344, 384] width 157 height 57
copy span "DAVID LEVY MAYA"
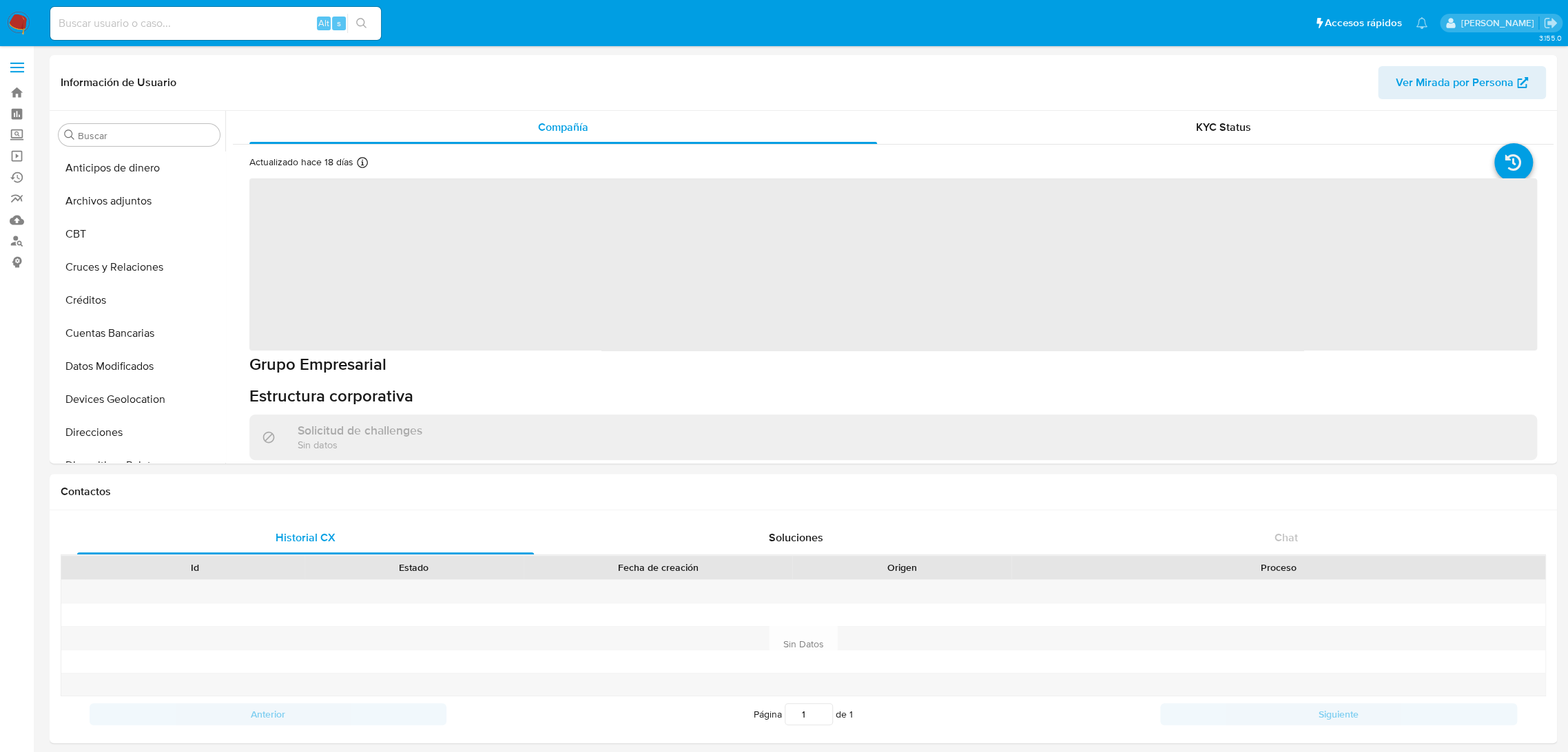
select select "10"
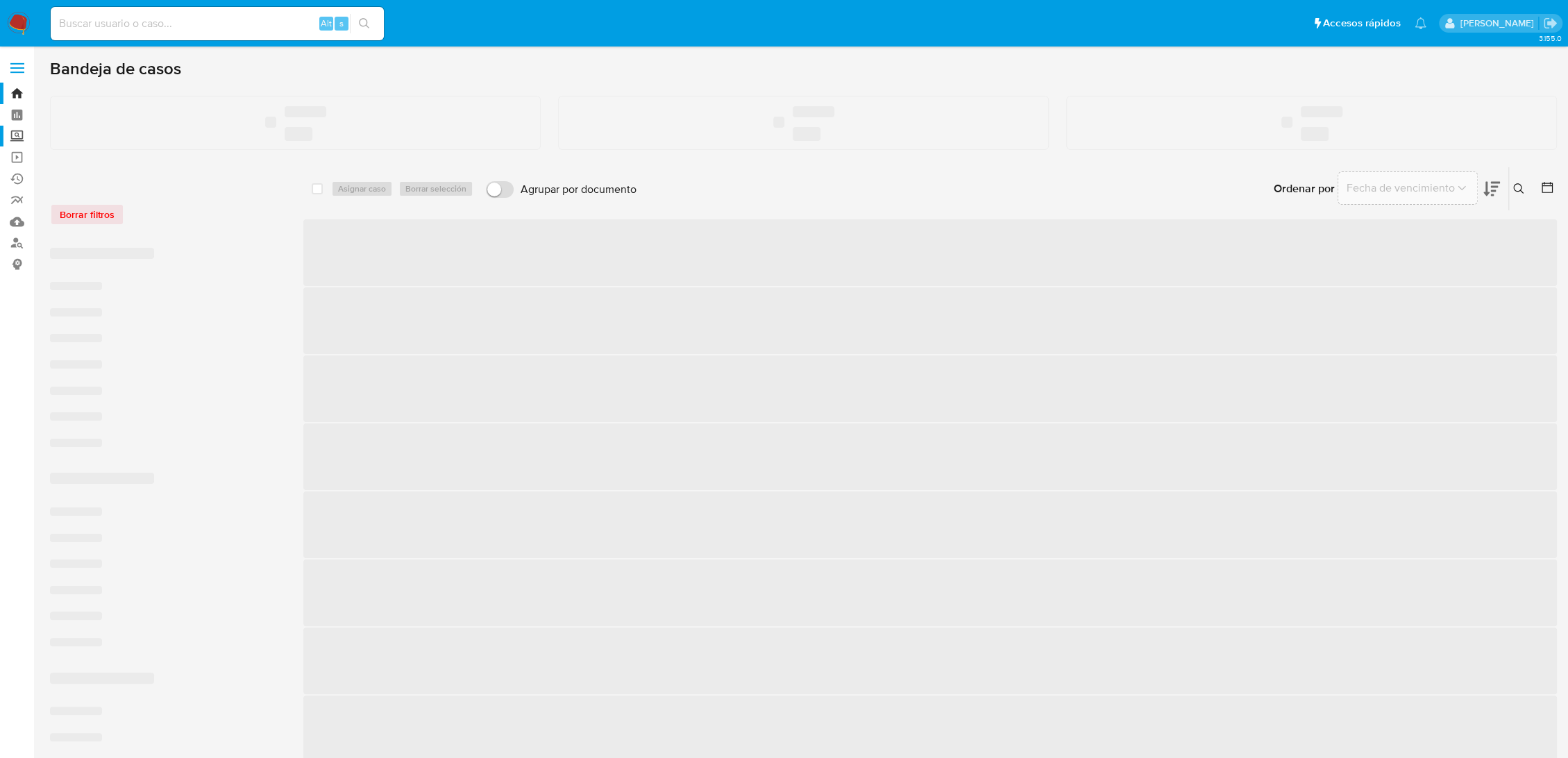
click at [17, 136] on label "Screening" at bounding box center [83, 137] width 165 height 22
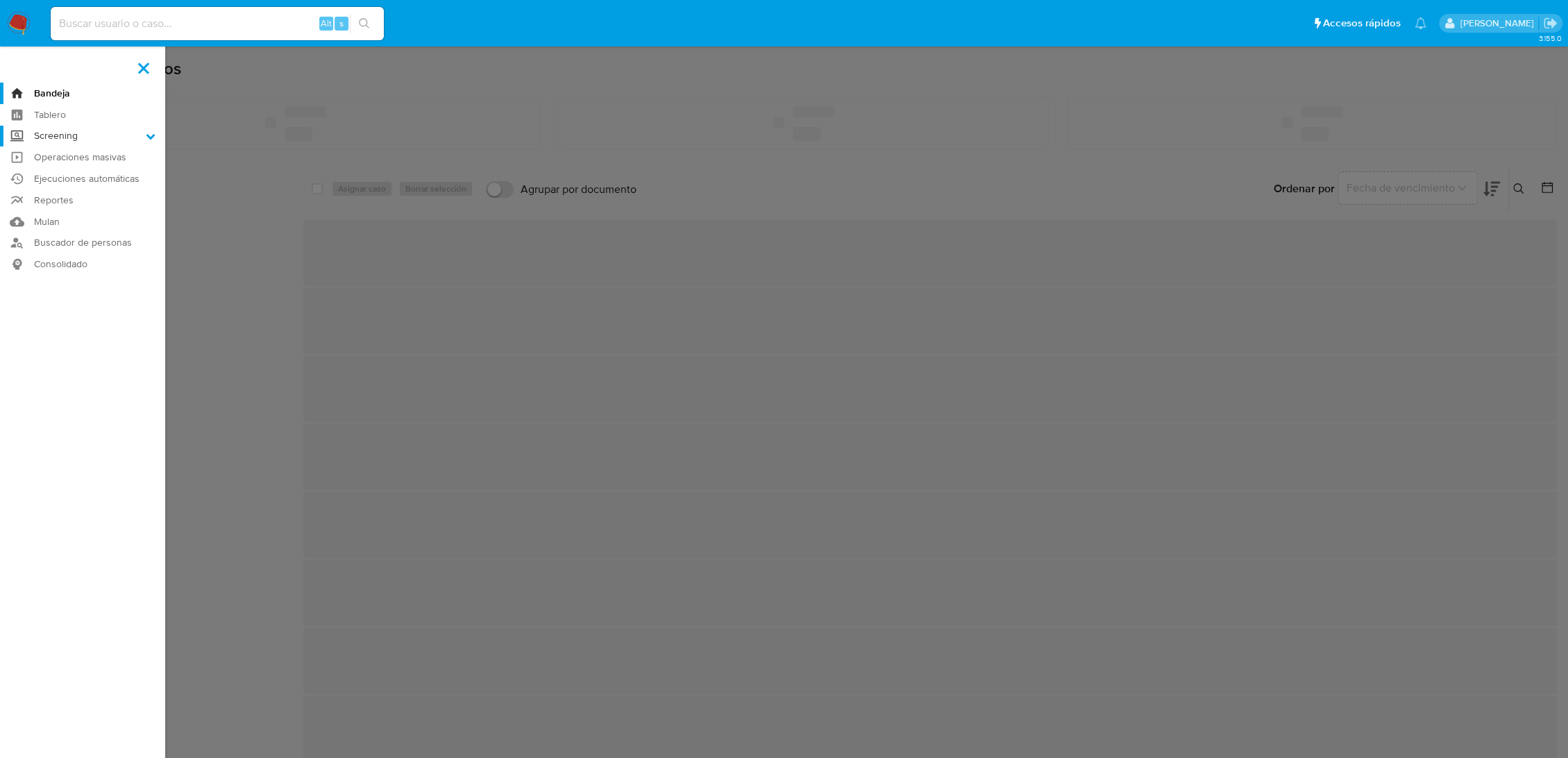
click at [0, 0] on input "Screening" at bounding box center [0, 0] width 0 height 0
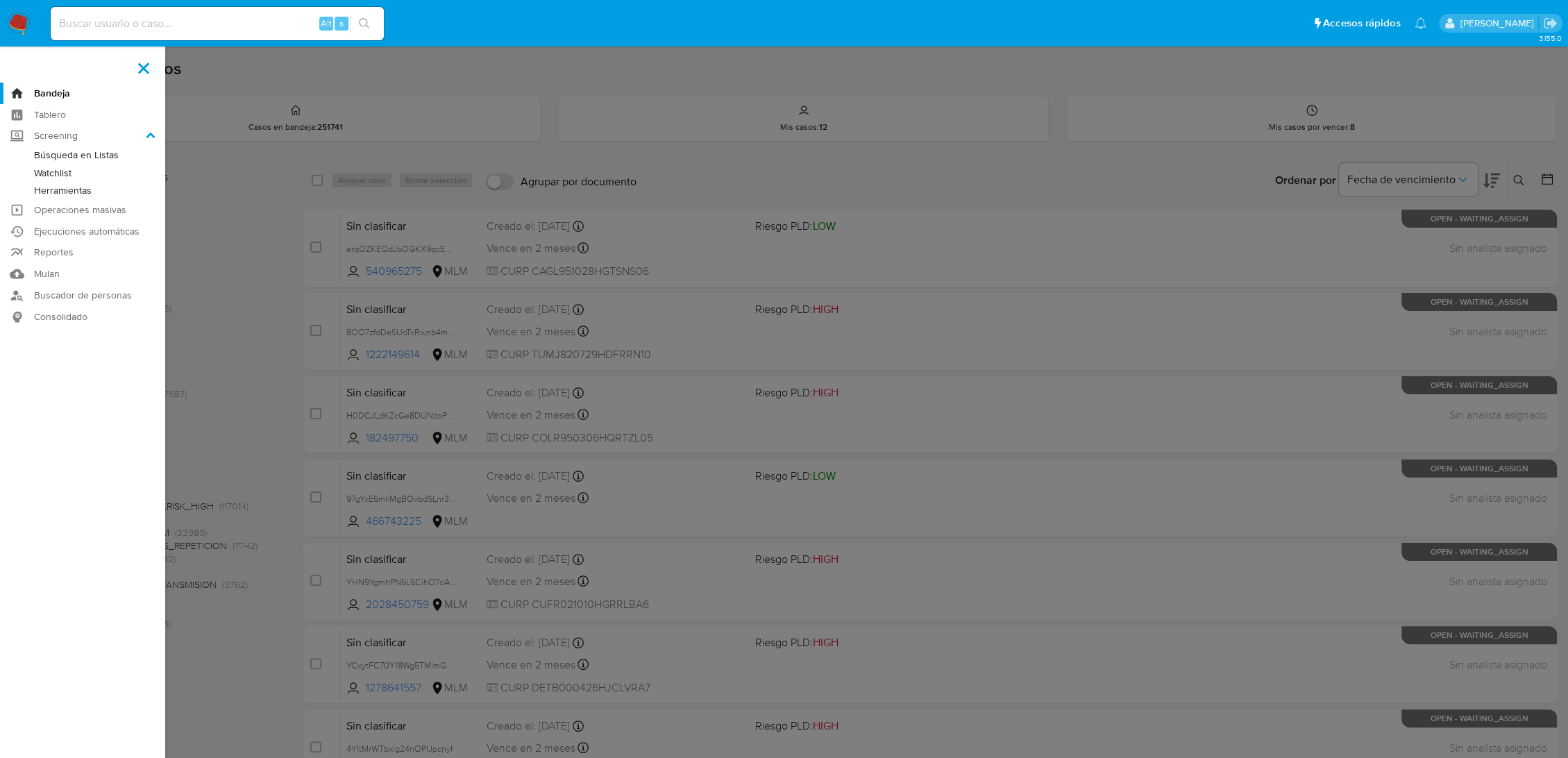
click at [45, 189] on link "Herramientas" at bounding box center [83, 190] width 165 height 17
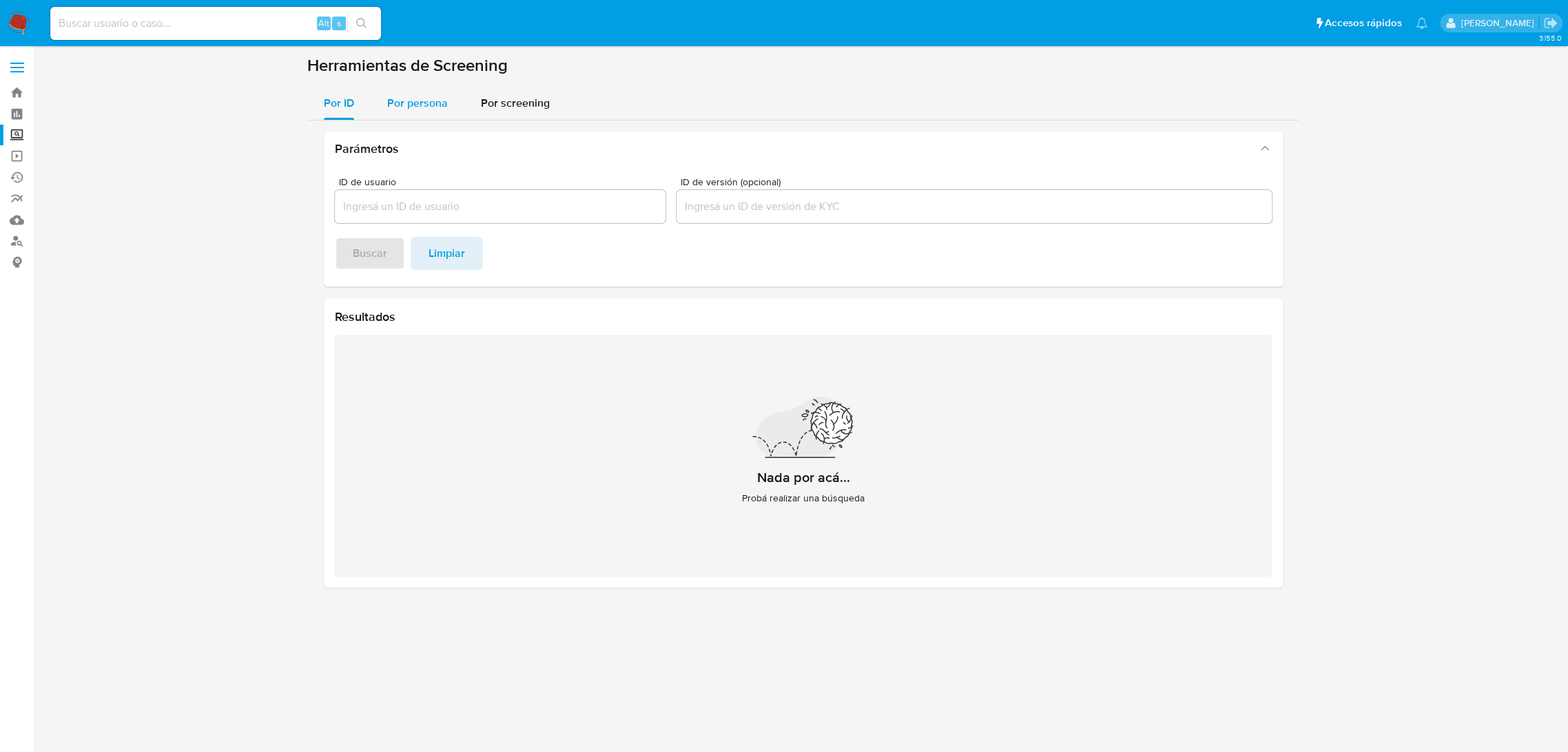
click at [414, 106] on span "Por persona" at bounding box center [416, 103] width 60 height 16
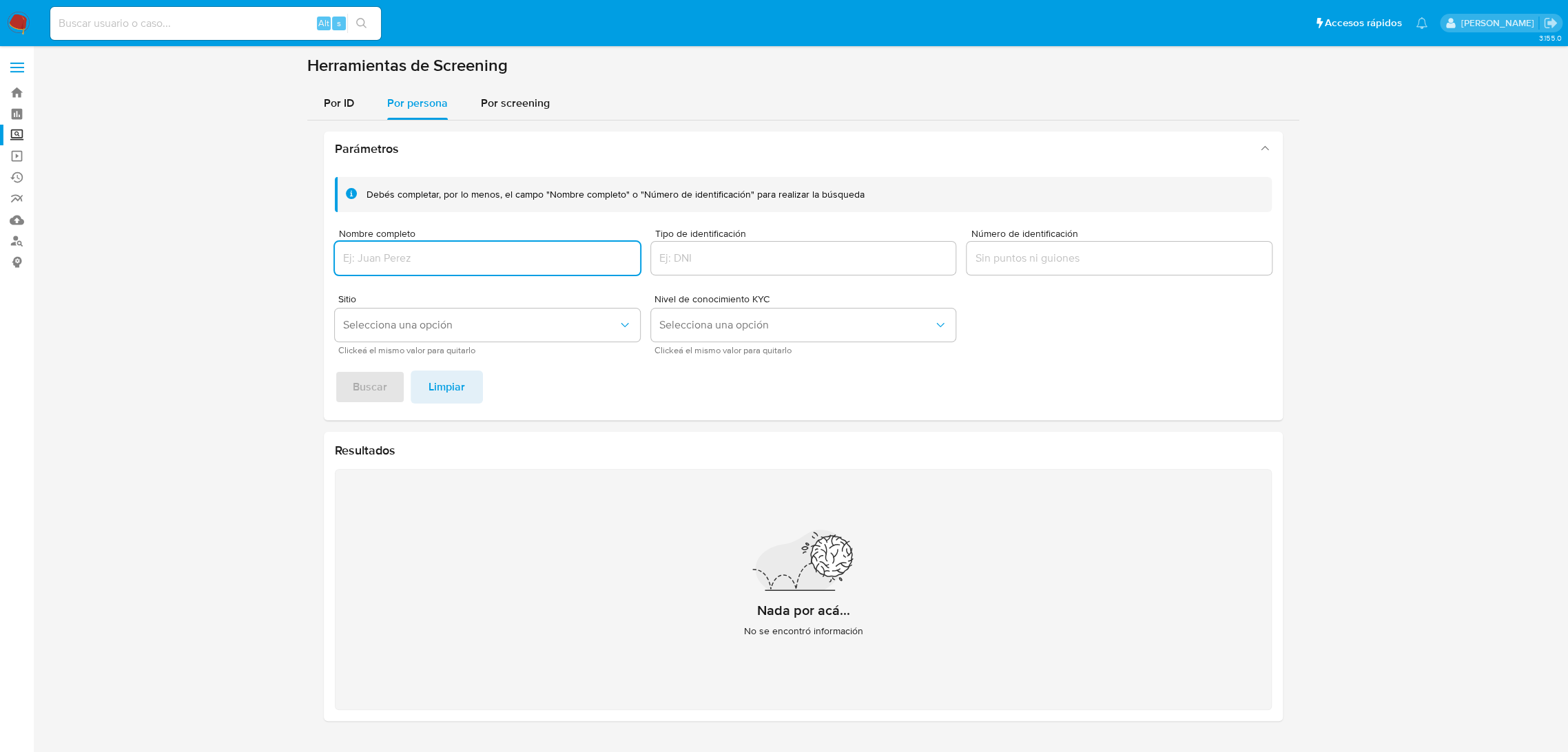
click at [405, 262] on input "Nombre completo" at bounding box center [487, 258] width 306 height 18
type input "DAVID LEVY MAYA"
click at [334, 371] on button "Buscar" at bounding box center [369, 387] width 70 height 33
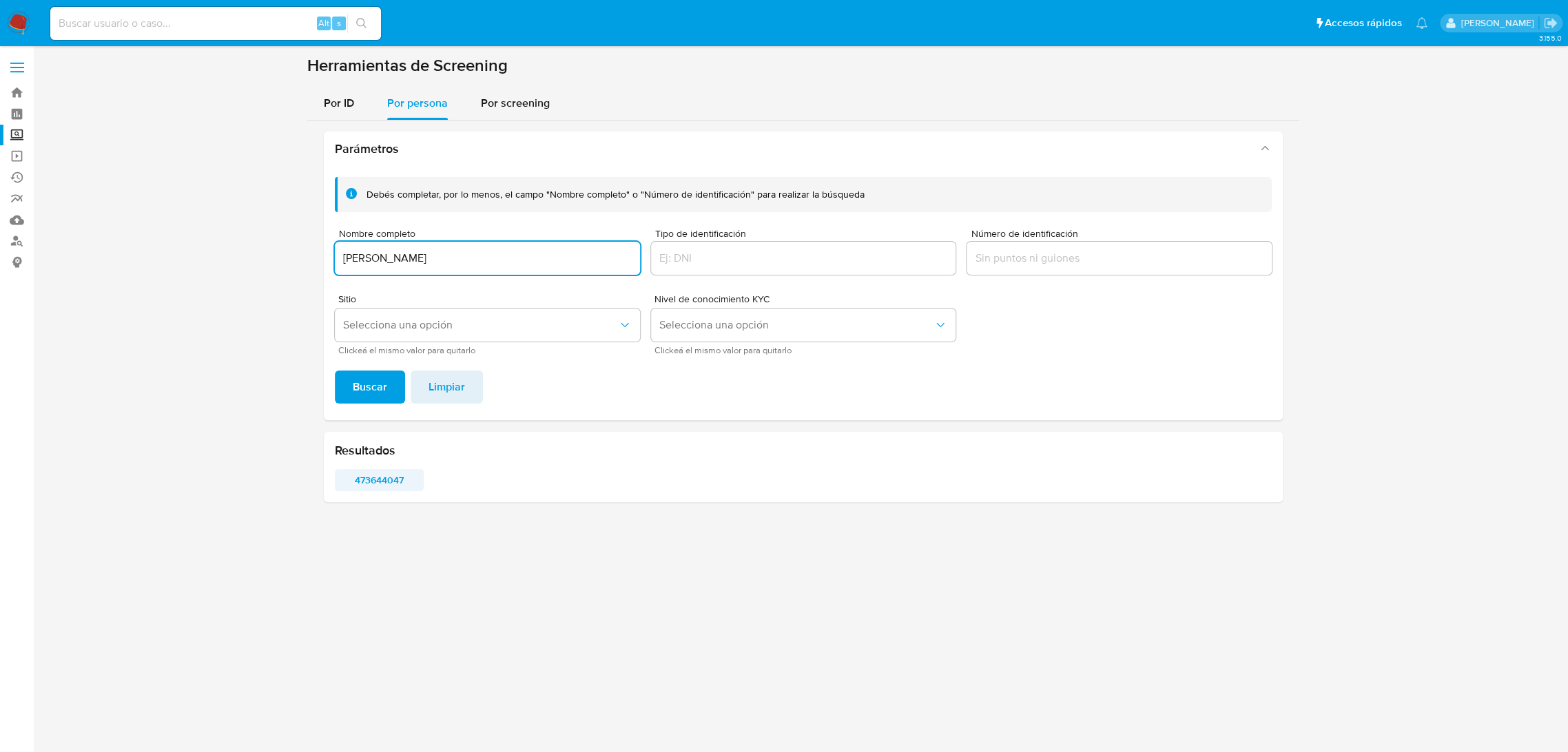
click at [379, 484] on span "473644047" at bounding box center [379, 480] width 69 height 19
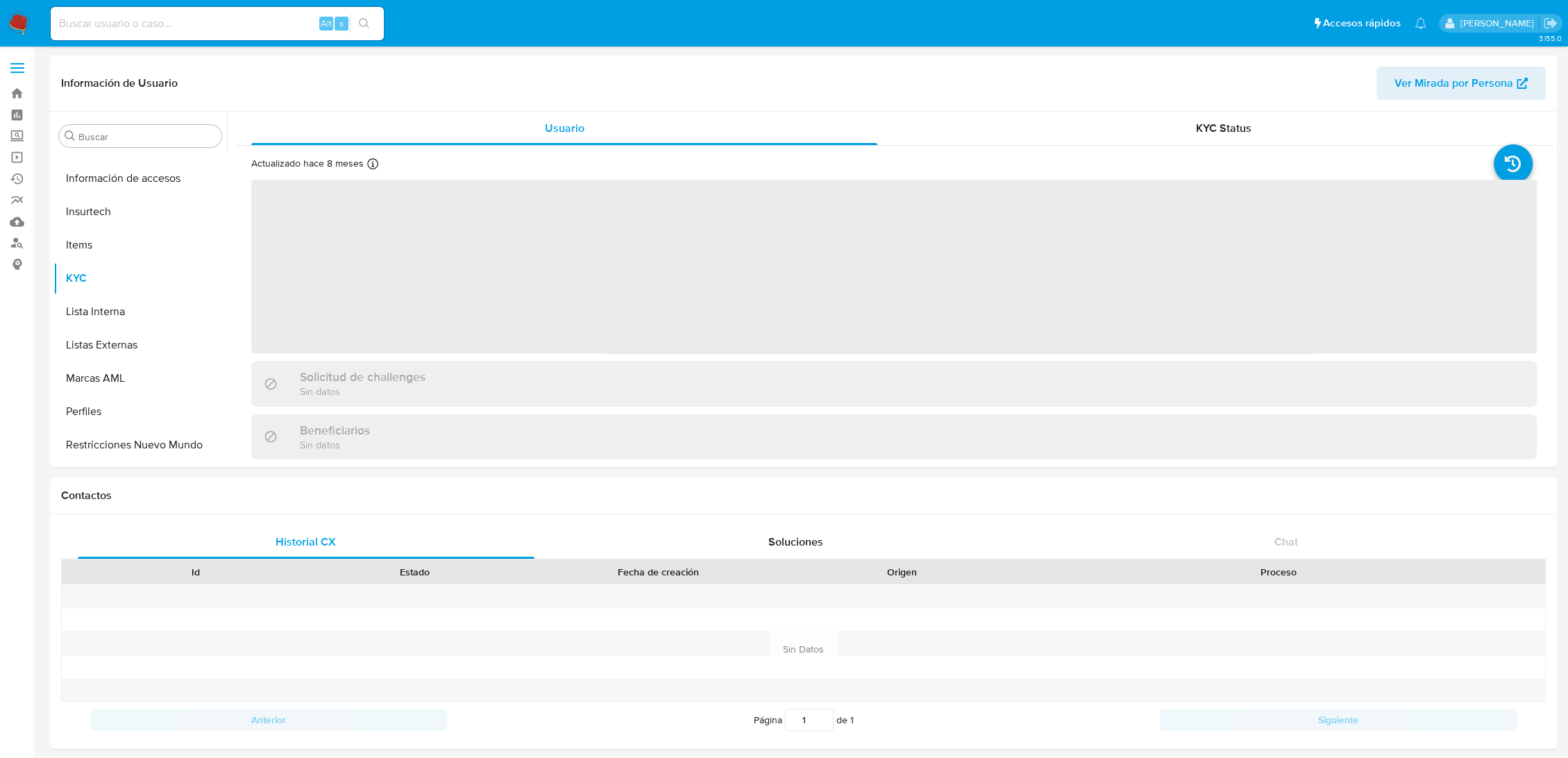
scroll to position [586, 0]
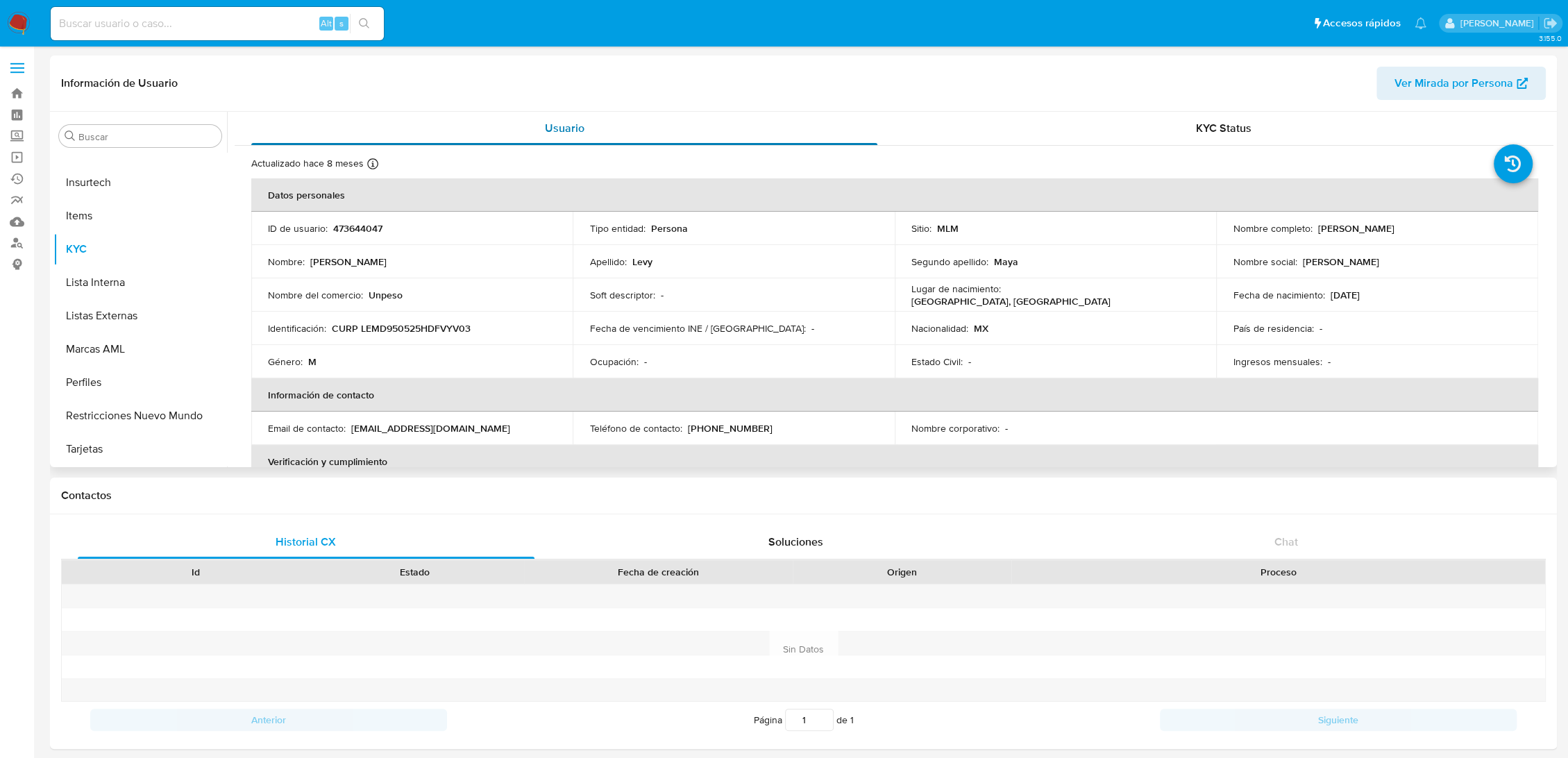
select select "10"
click at [118, 352] on button "Documentación" at bounding box center [135, 348] width 162 height 33
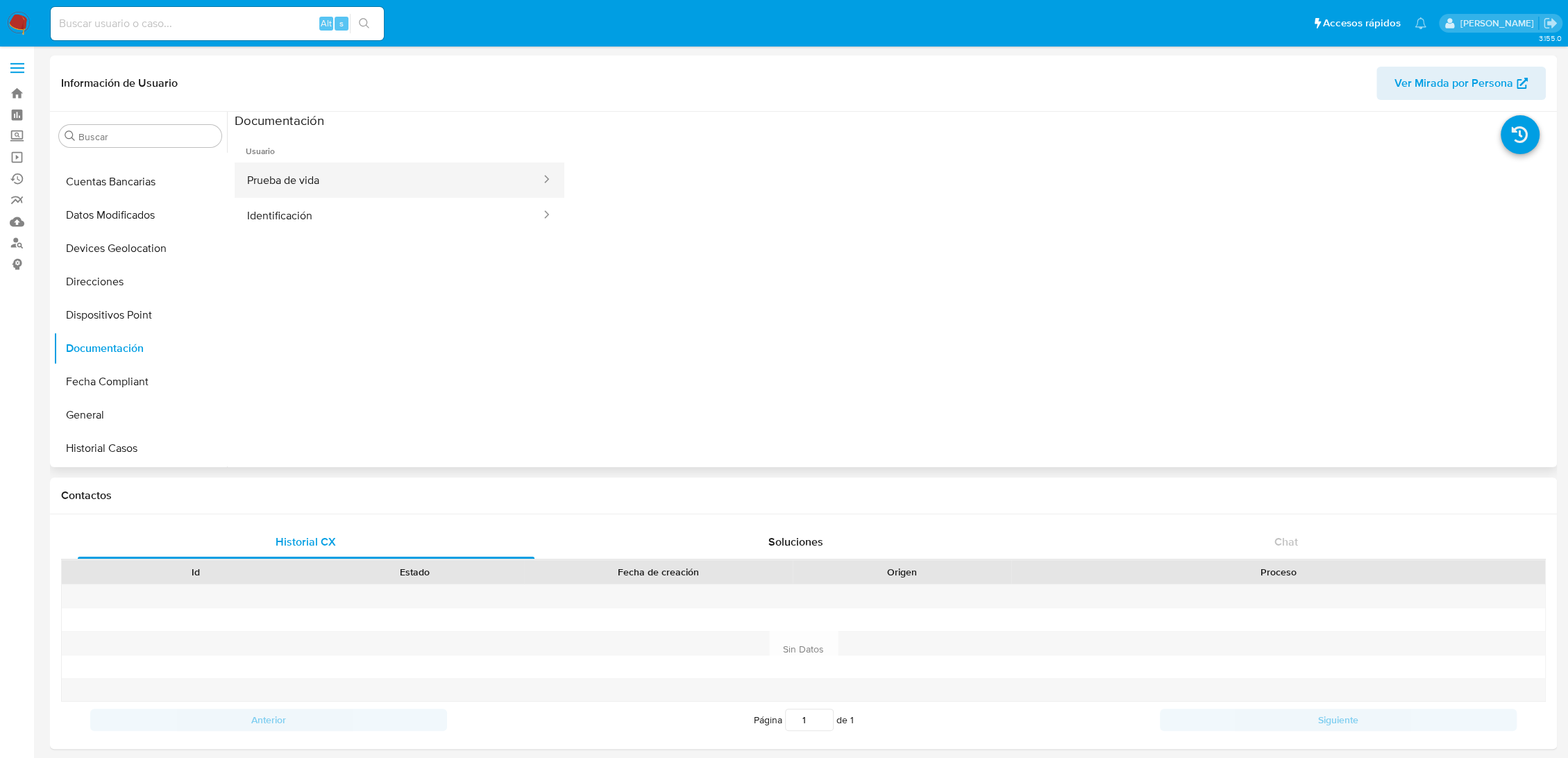
click at [447, 172] on button "Prueba de vida" at bounding box center [388, 181] width 308 height 36
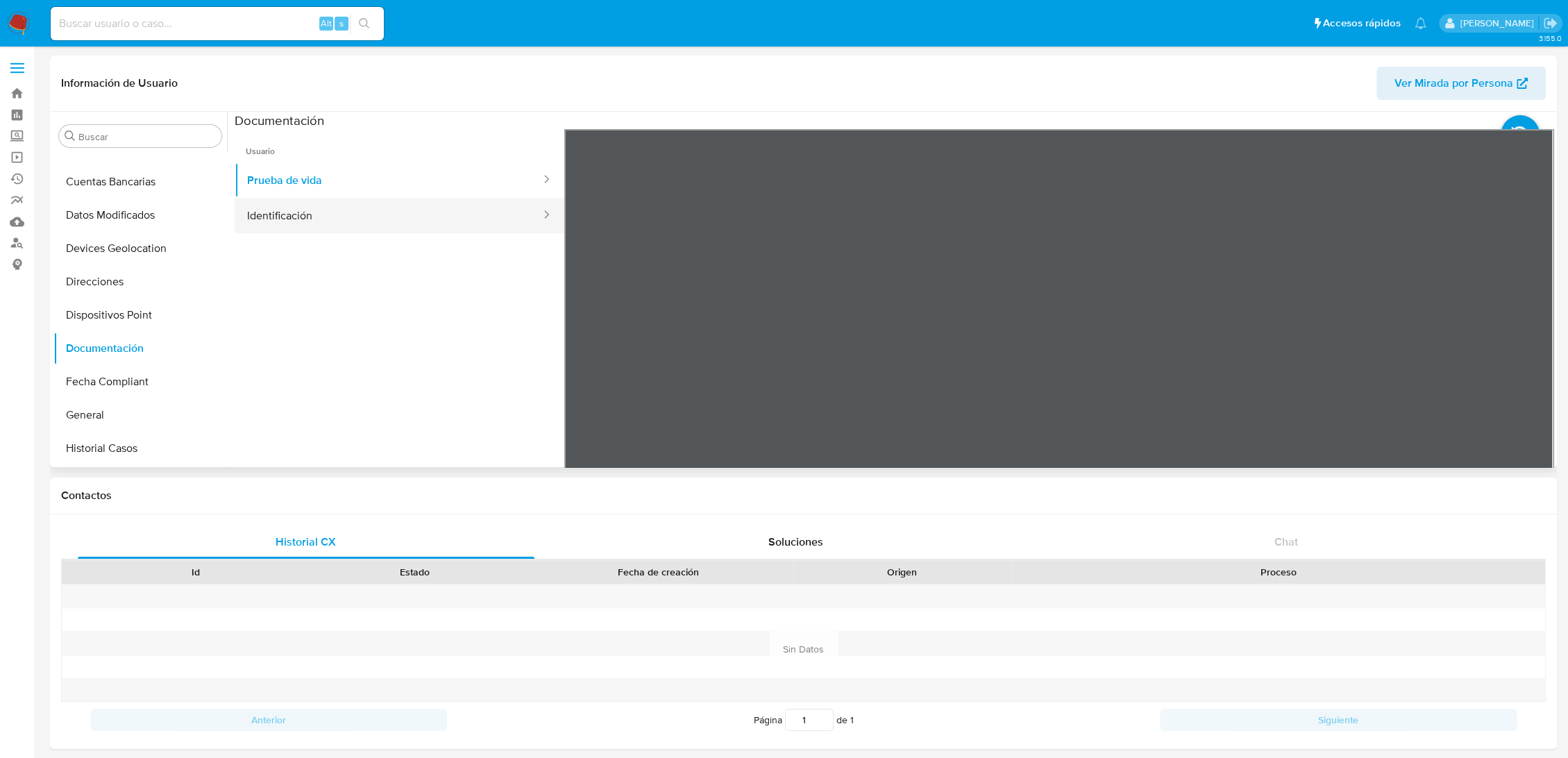
click at [308, 214] on button "Identificación" at bounding box center [388, 215] width 308 height 36
